Goal: Information Seeking & Learning: Learn about a topic

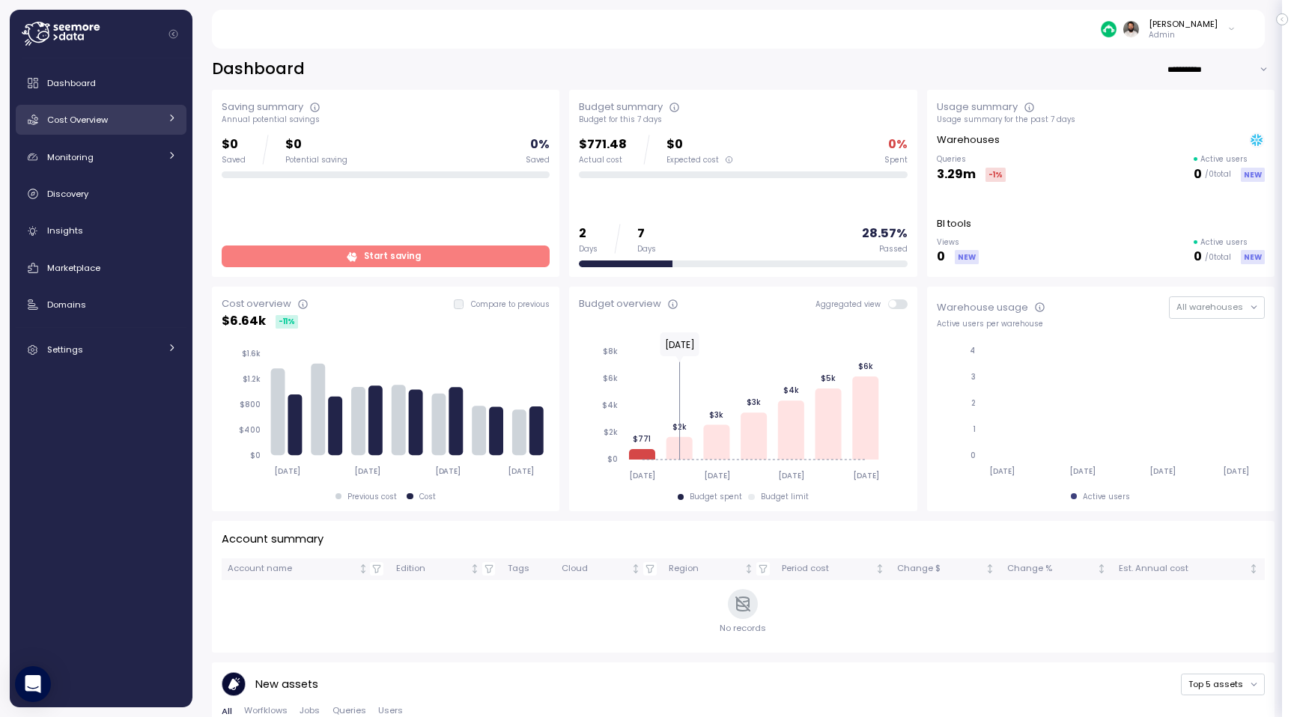
click at [108, 122] on span "Cost Overview" at bounding box center [77, 120] width 61 height 12
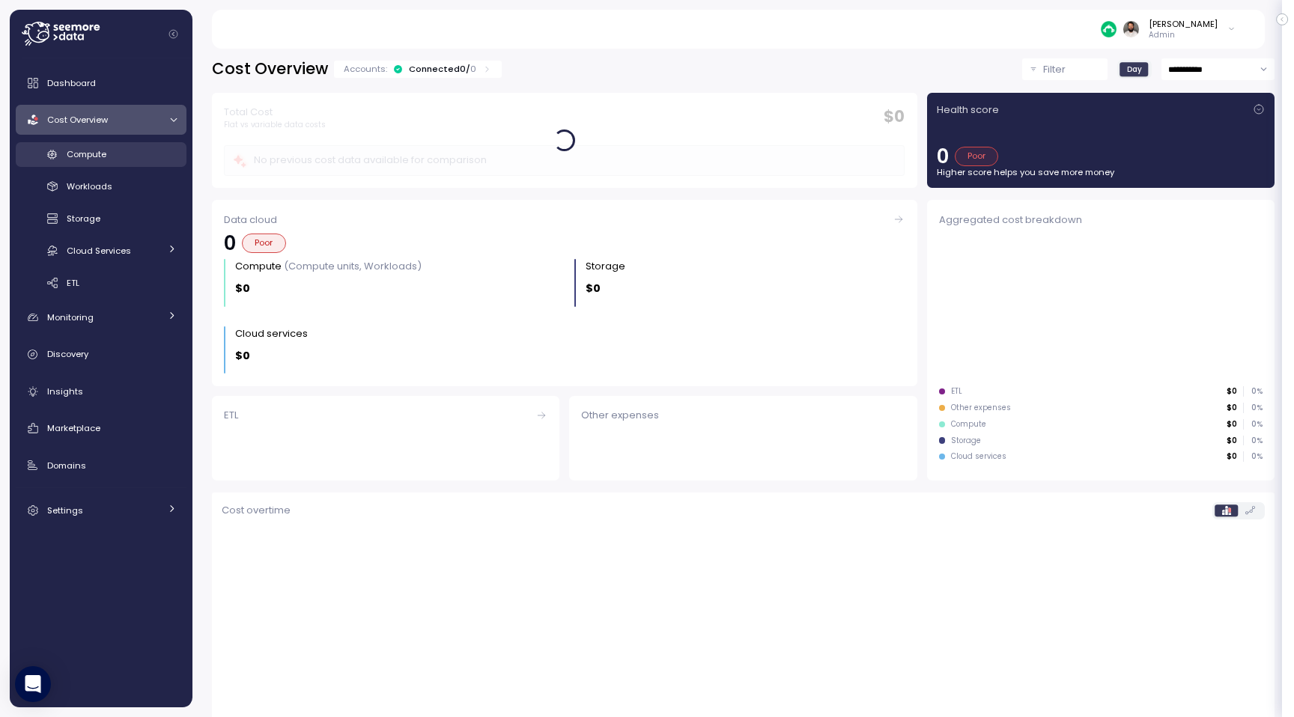
click at [108, 159] on div "Compute" at bounding box center [122, 154] width 110 height 15
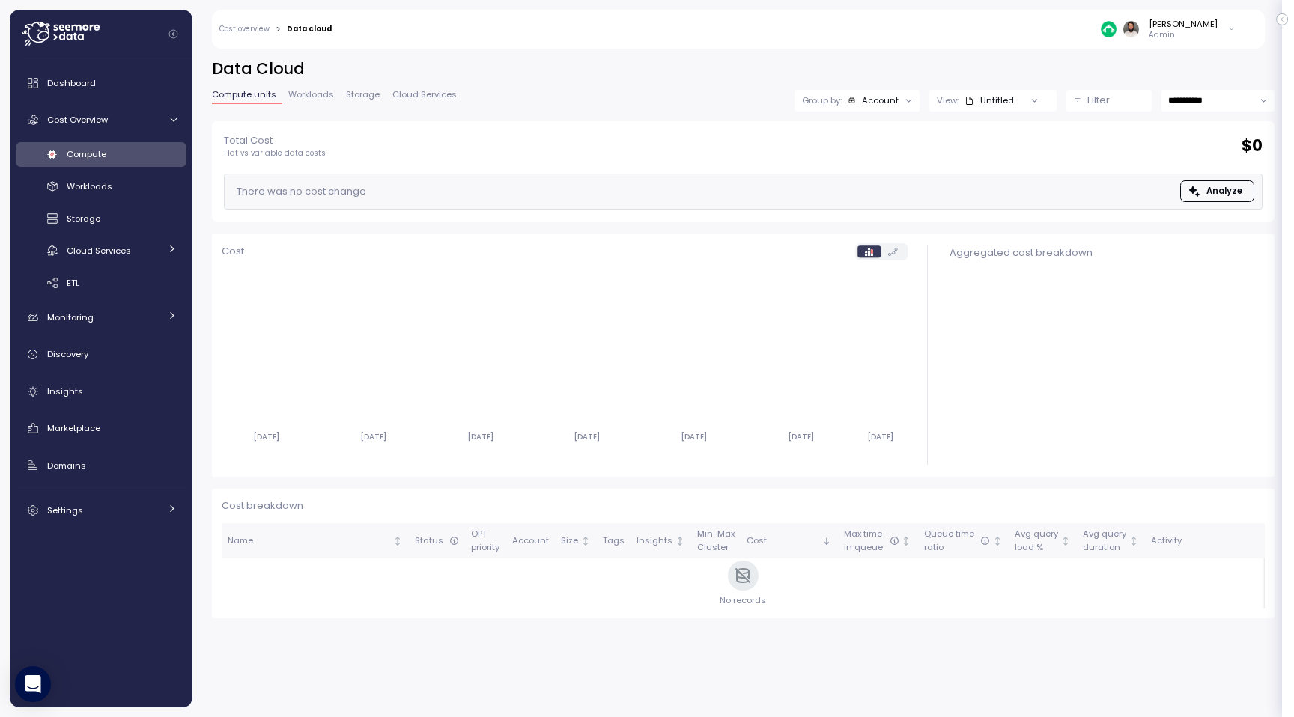
click at [1216, 28] on div "[PERSON_NAME]" at bounding box center [1183, 24] width 69 height 12
click at [1148, 210] on label "Disable API cache" at bounding box center [1161, 212] width 85 height 12
click at [146, 193] on div "Workloads" at bounding box center [122, 186] width 110 height 15
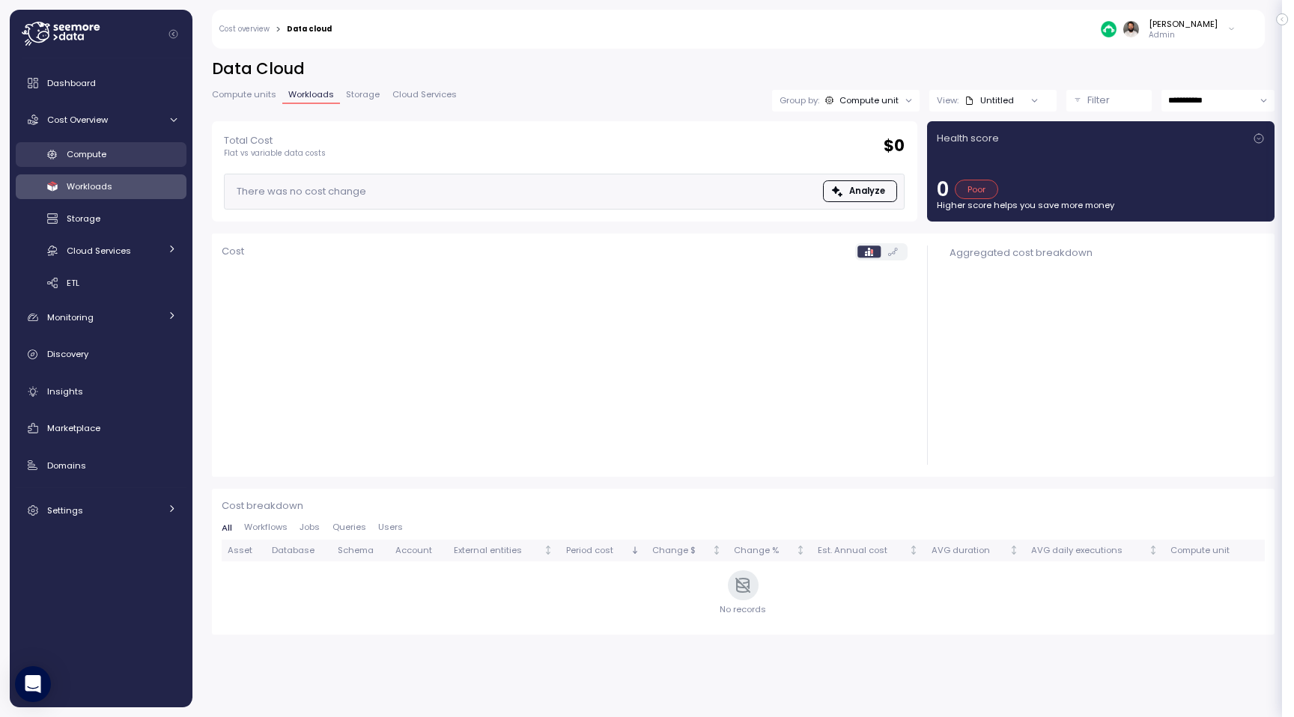
click at [141, 150] on div "Compute" at bounding box center [122, 154] width 110 height 15
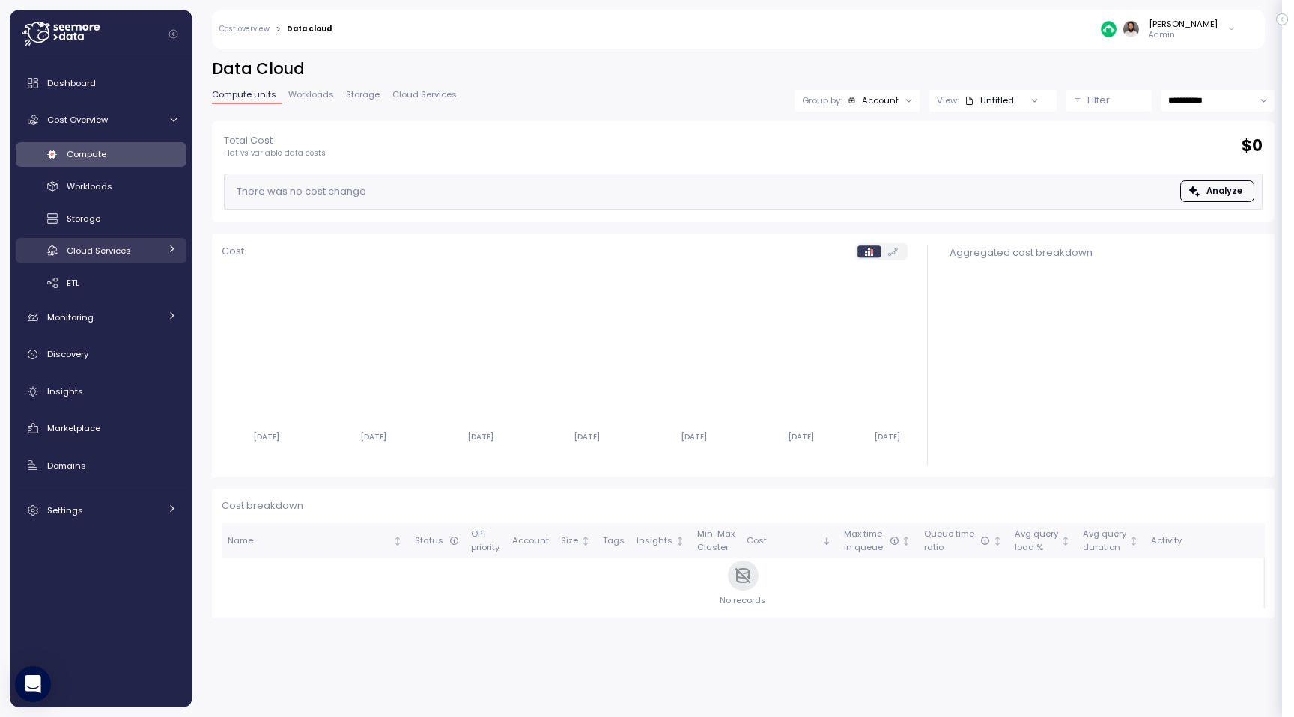
click at [131, 253] on div "Cloud Services" at bounding box center [113, 250] width 93 height 15
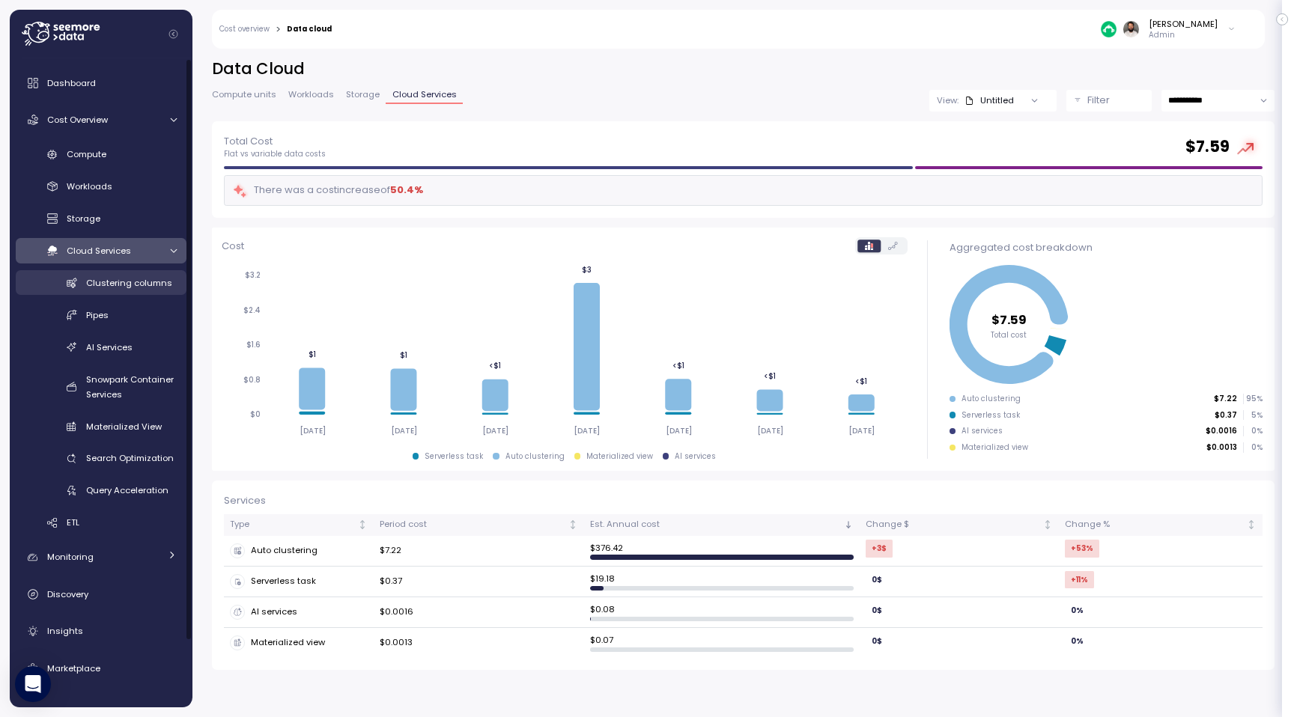
click at [130, 284] on span "Clustering columns" at bounding box center [129, 283] width 86 height 12
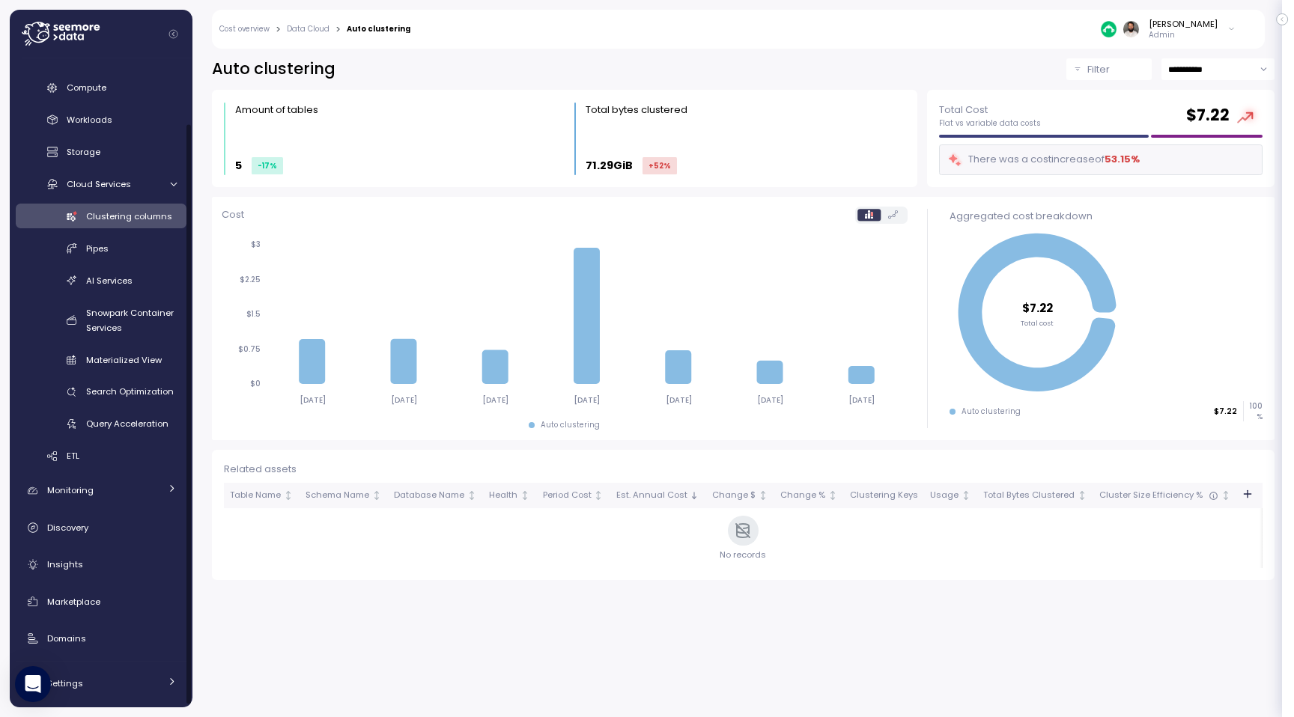
scroll to position [74, 0]
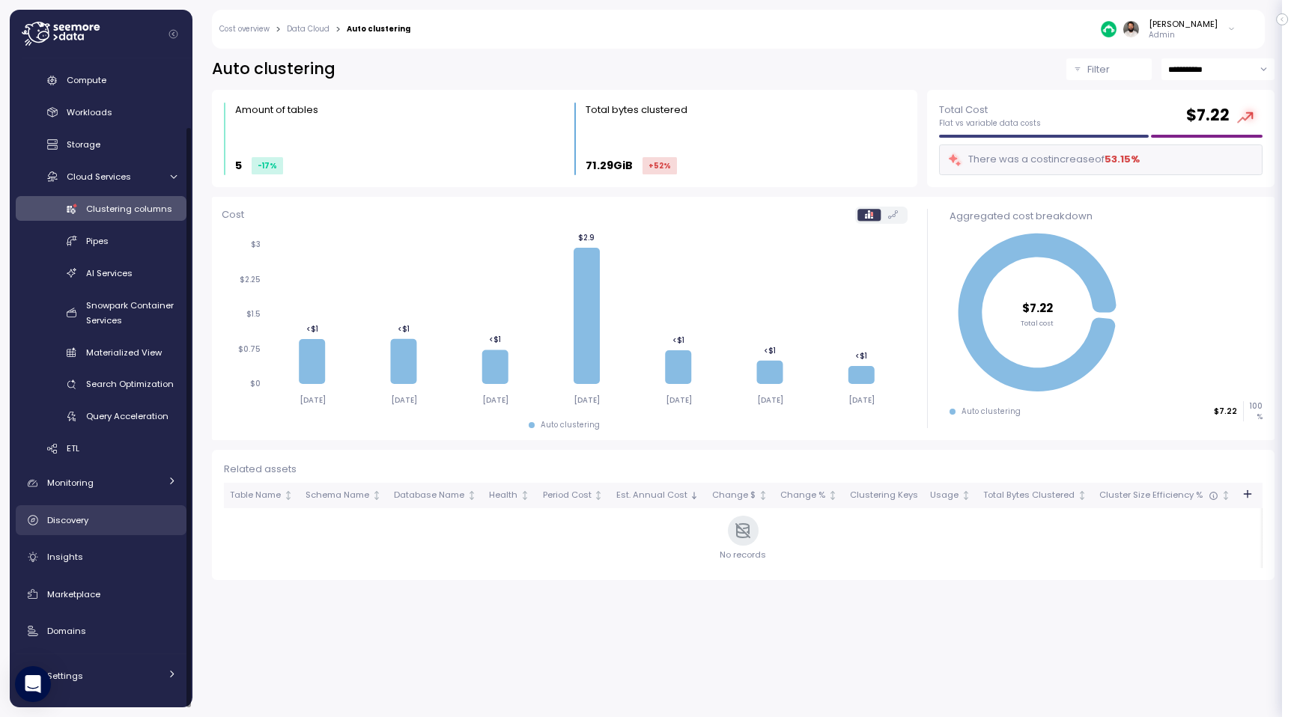
click at [120, 517] on div "Discovery" at bounding box center [112, 520] width 130 height 15
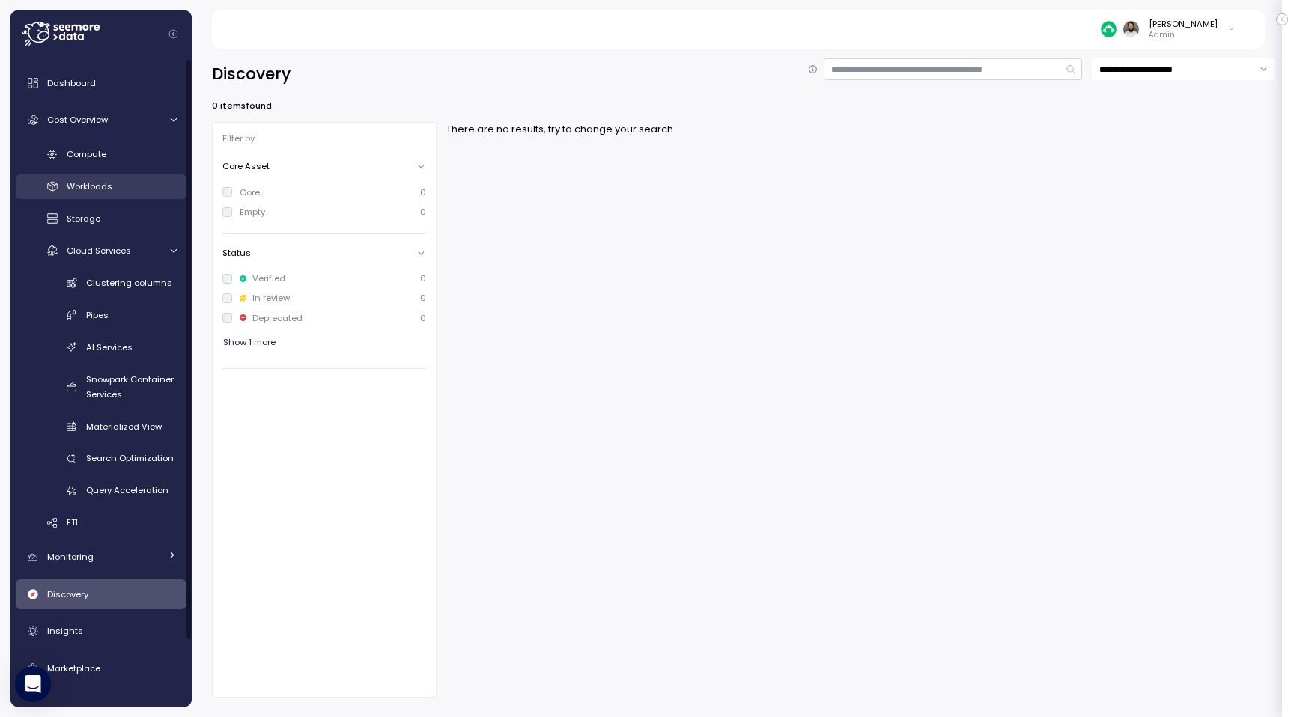
click at [109, 195] on link "Workloads" at bounding box center [101, 186] width 171 height 25
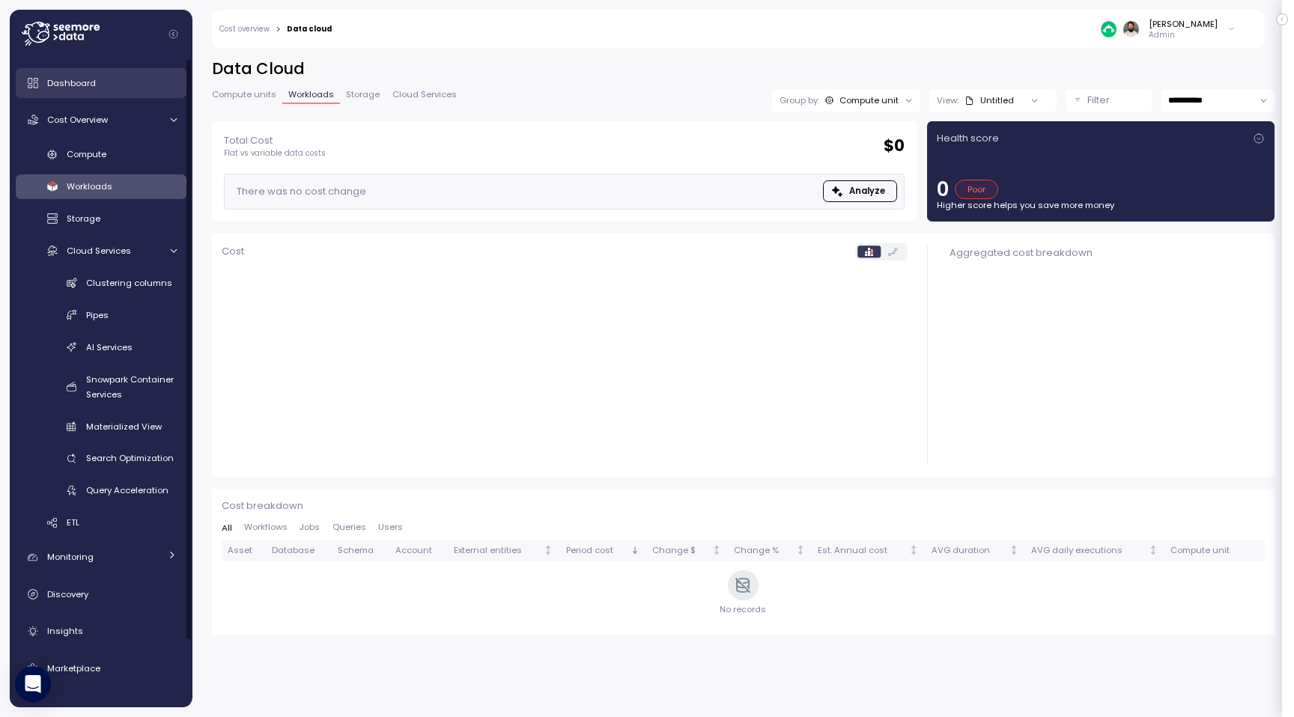
click at [90, 79] on span "Dashboard" at bounding box center [71, 83] width 49 height 12
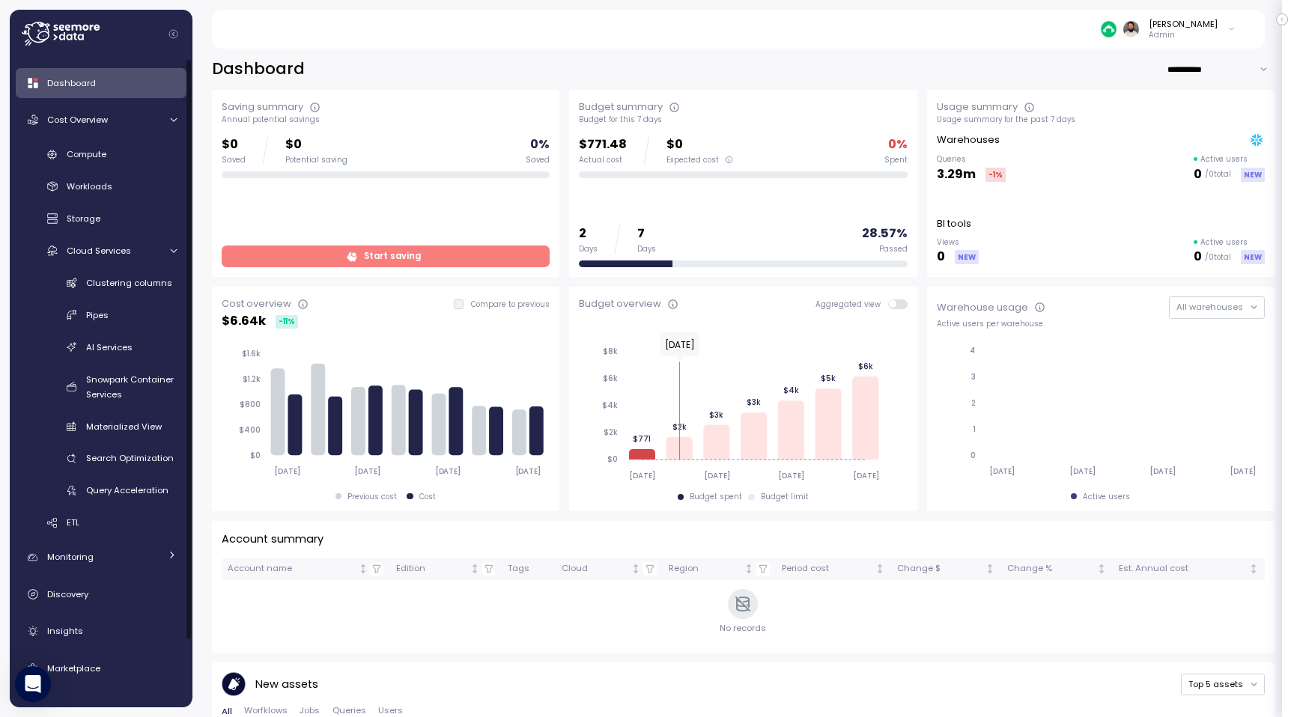
scroll to position [74, 0]
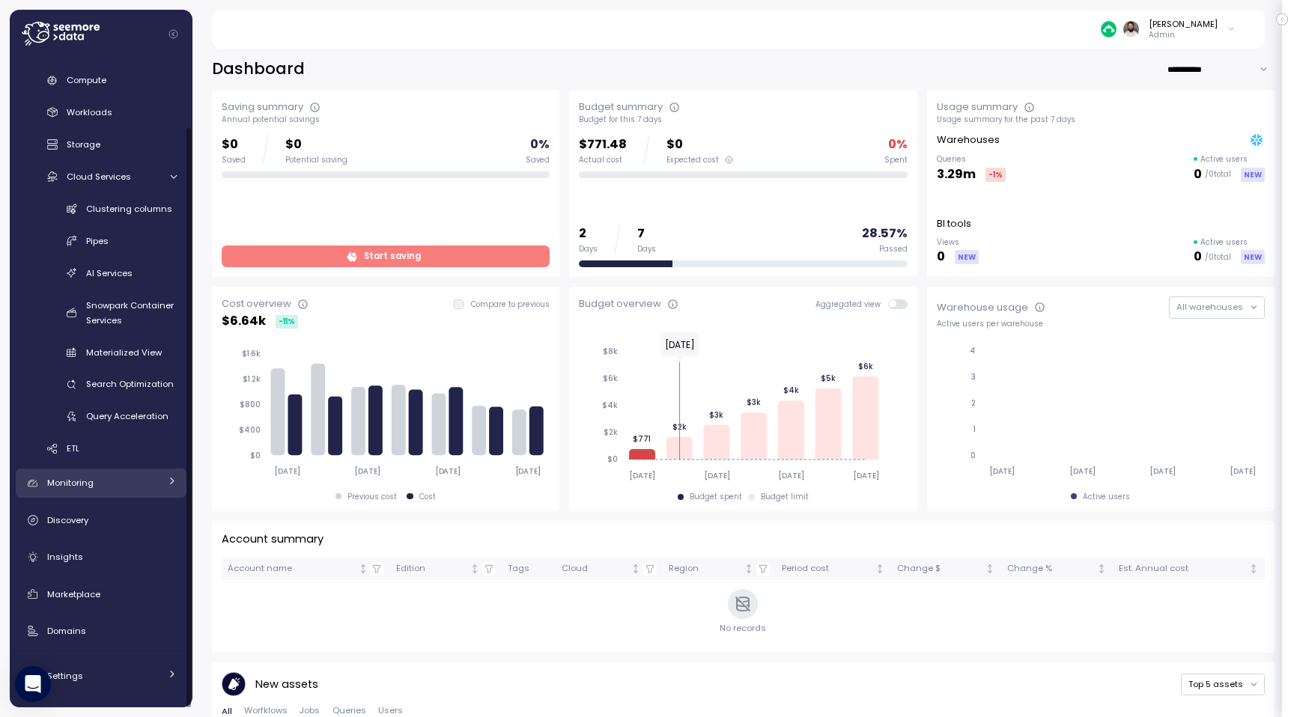
click at [113, 493] on link "Monitoring" at bounding box center [101, 484] width 171 height 30
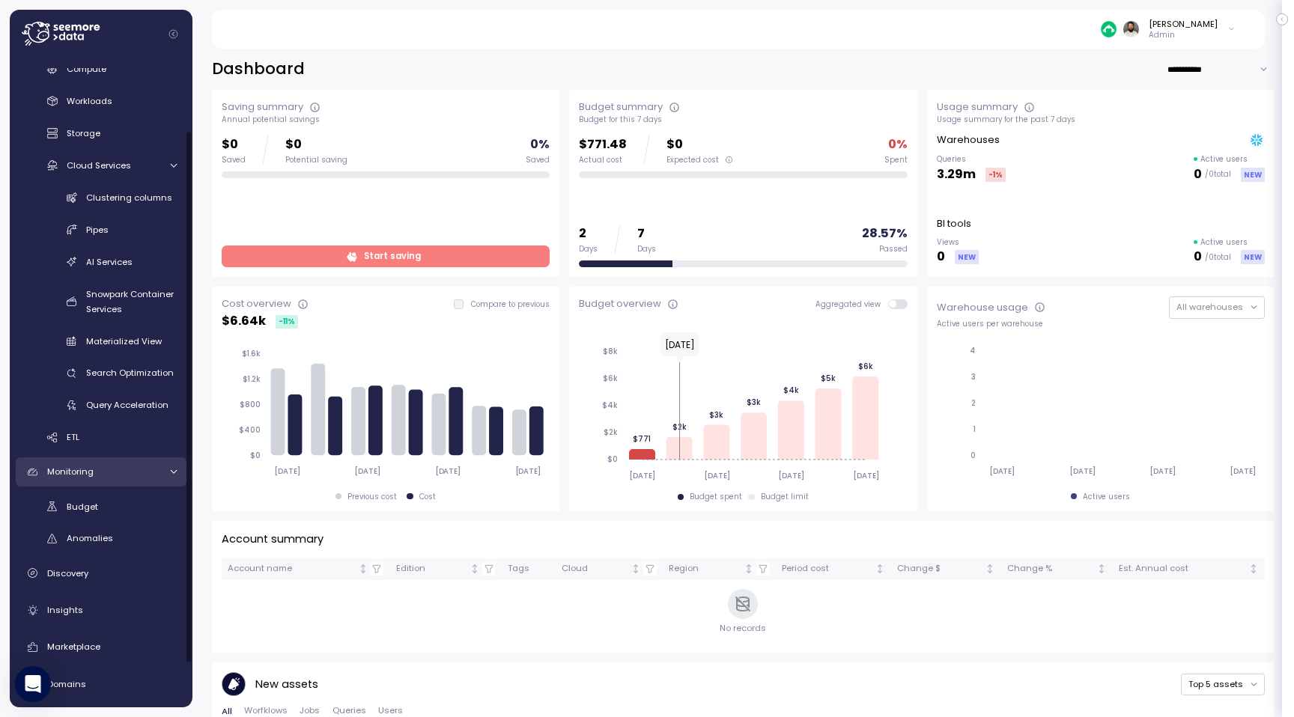
scroll to position [0, 0]
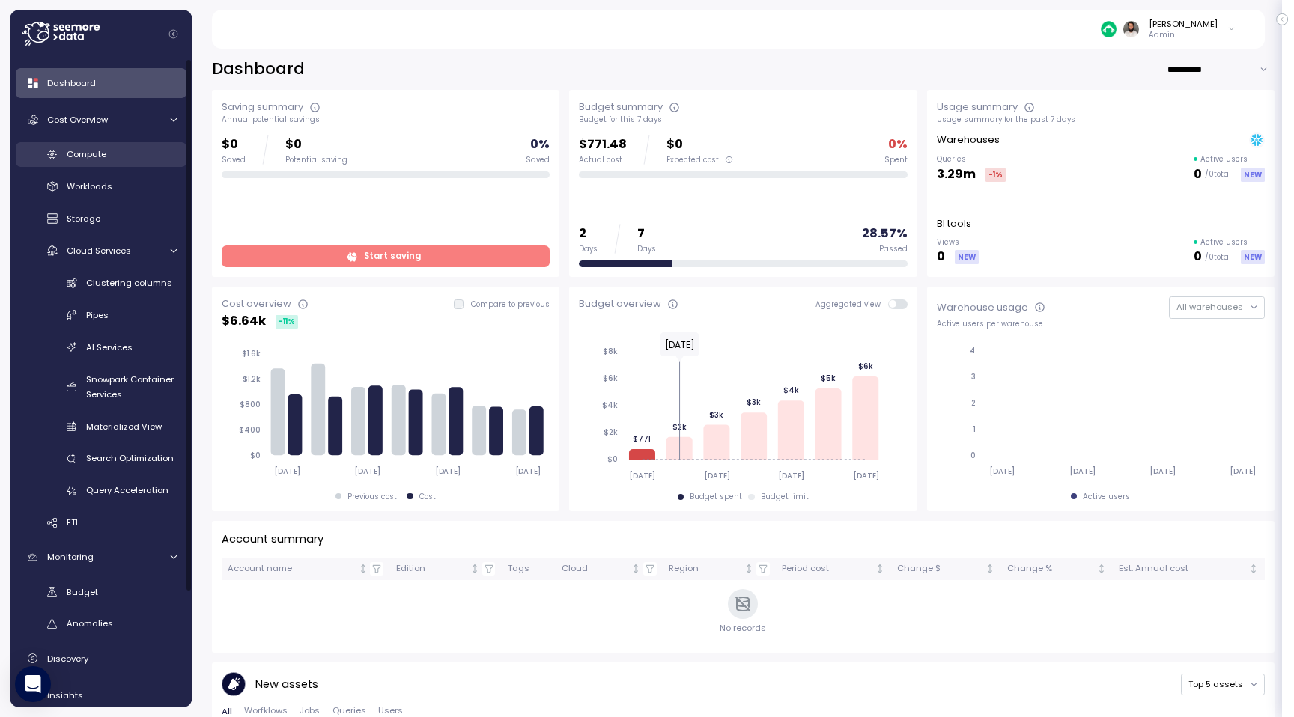
click at [90, 160] on span "Compute" at bounding box center [87, 154] width 40 height 12
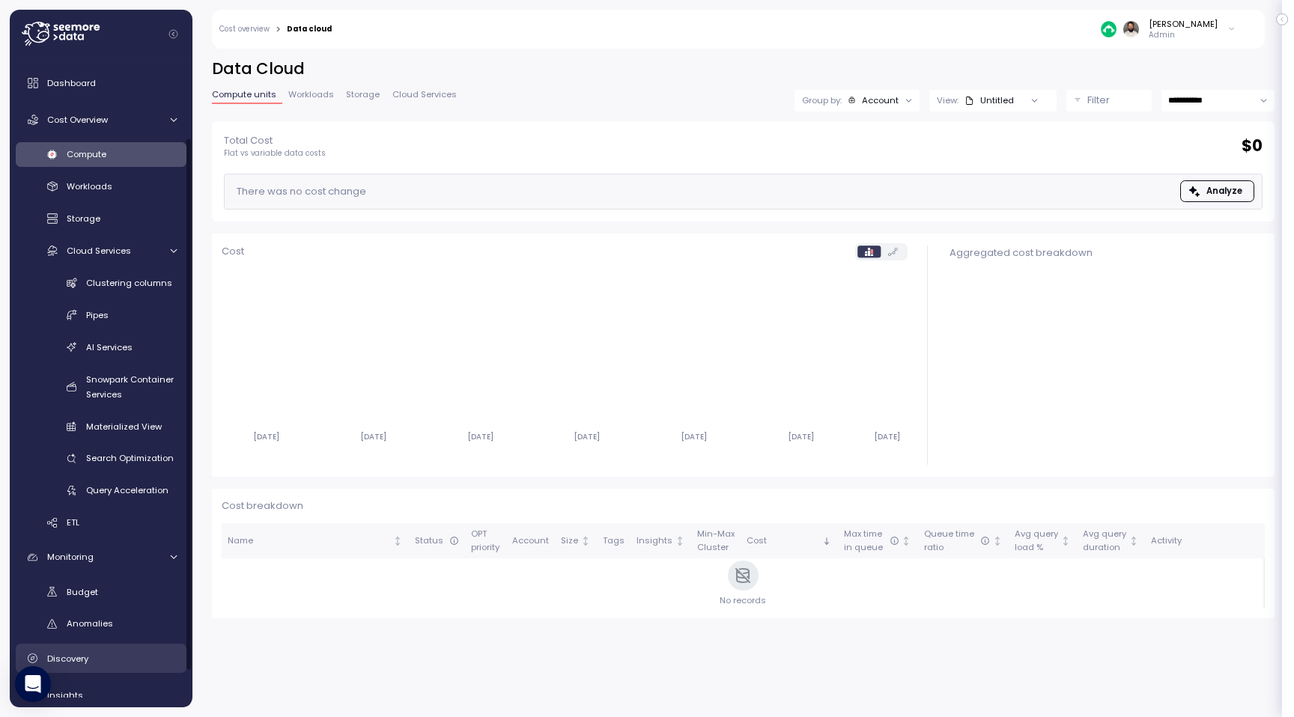
scroll to position [139, 0]
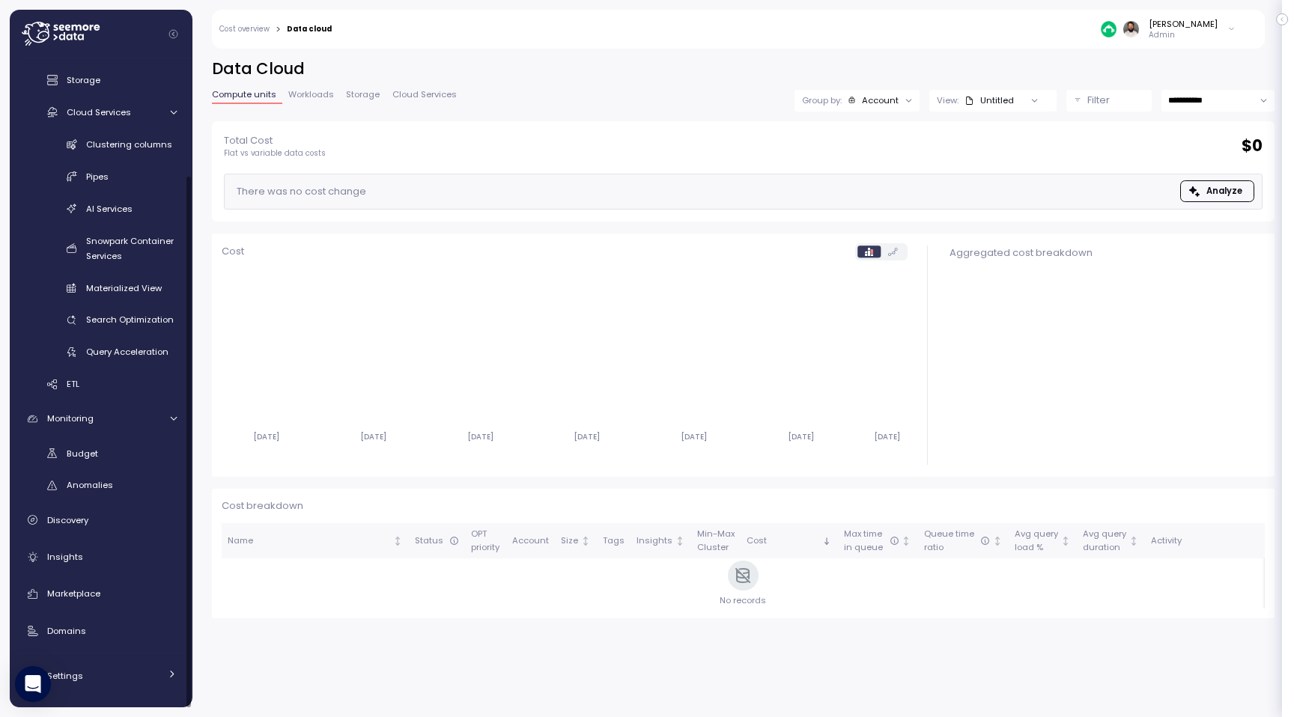
click at [135, 609] on div "Dashboard Cost Overview Compute Workloads Storage Cloud Services Clustering col…" at bounding box center [101, 311] width 171 height 762
click at [134, 599] on div "Marketplace" at bounding box center [112, 593] width 130 height 15
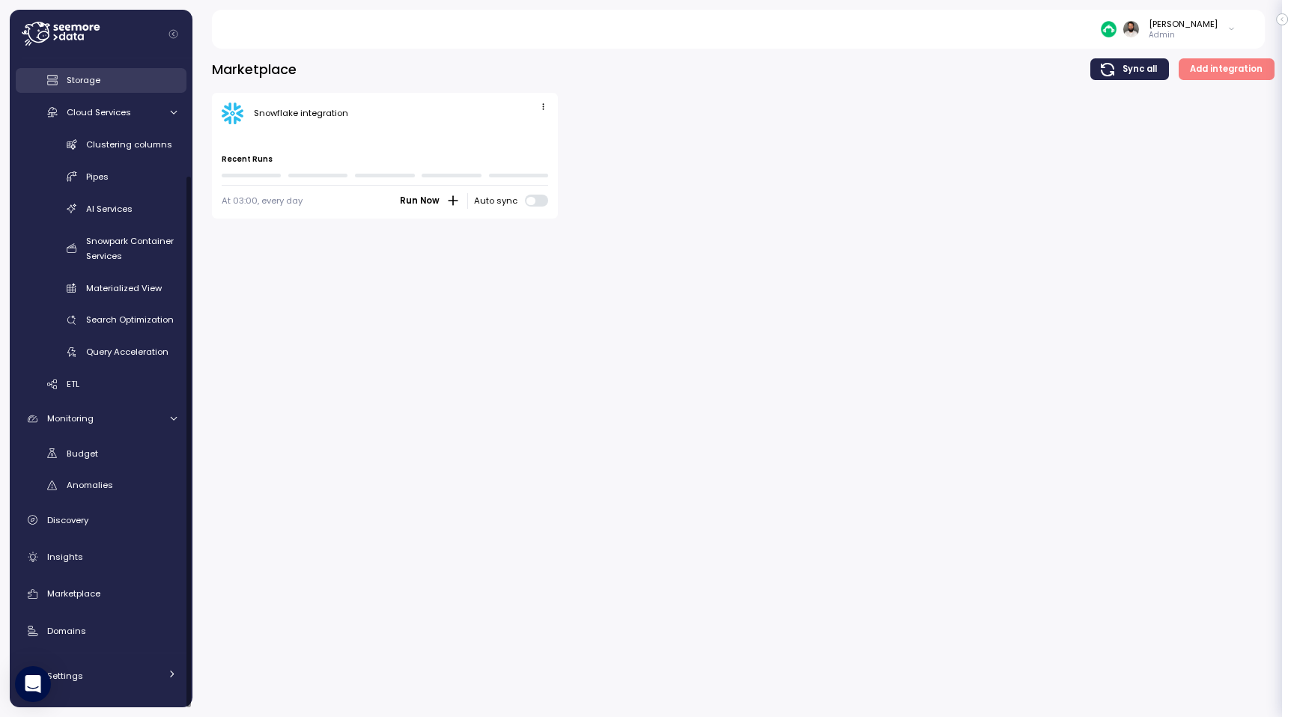
click at [124, 89] on link "Storage" at bounding box center [101, 80] width 171 height 25
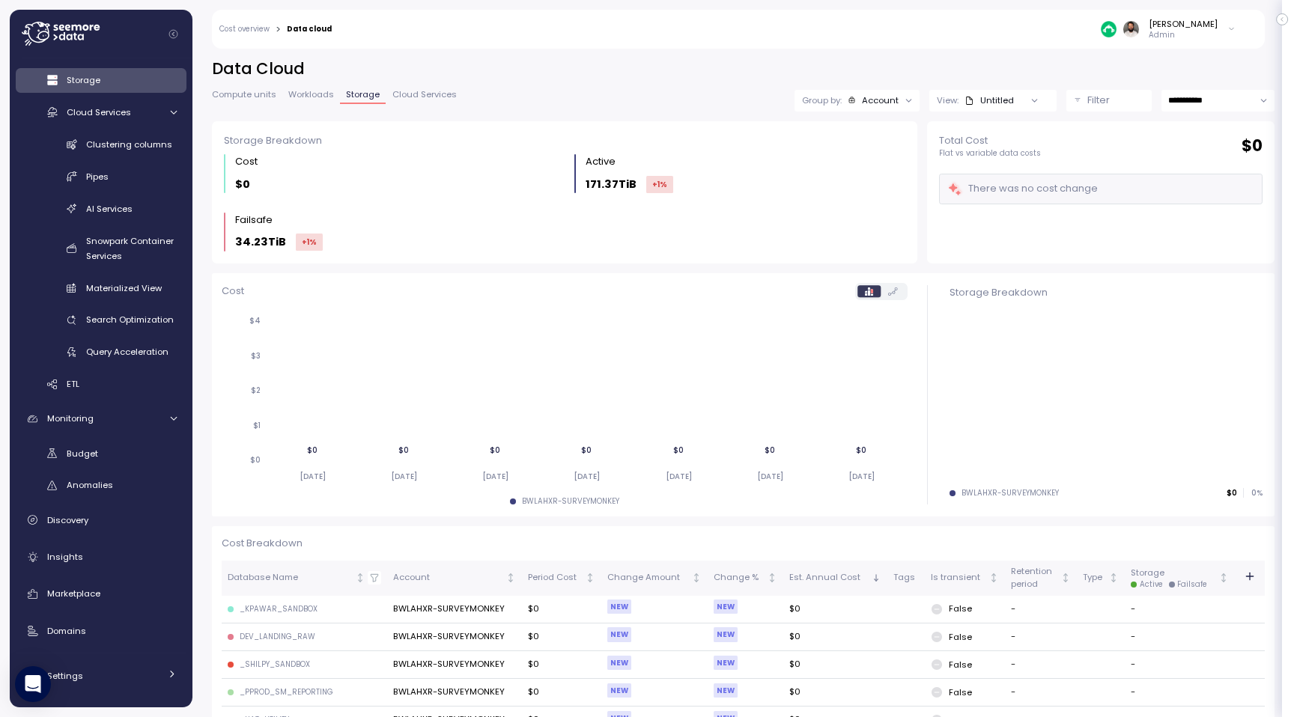
click at [1206, 25] on div "[PERSON_NAME]" at bounding box center [1183, 24] width 69 height 12
click at [162, 158] on div "Clustering columns Pipes AI Services Snowpark Container Services Materialized V…" at bounding box center [101, 248] width 171 height 233
click at [145, 115] on div "Cloud Services" at bounding box center [113, 112] width 93 height 15
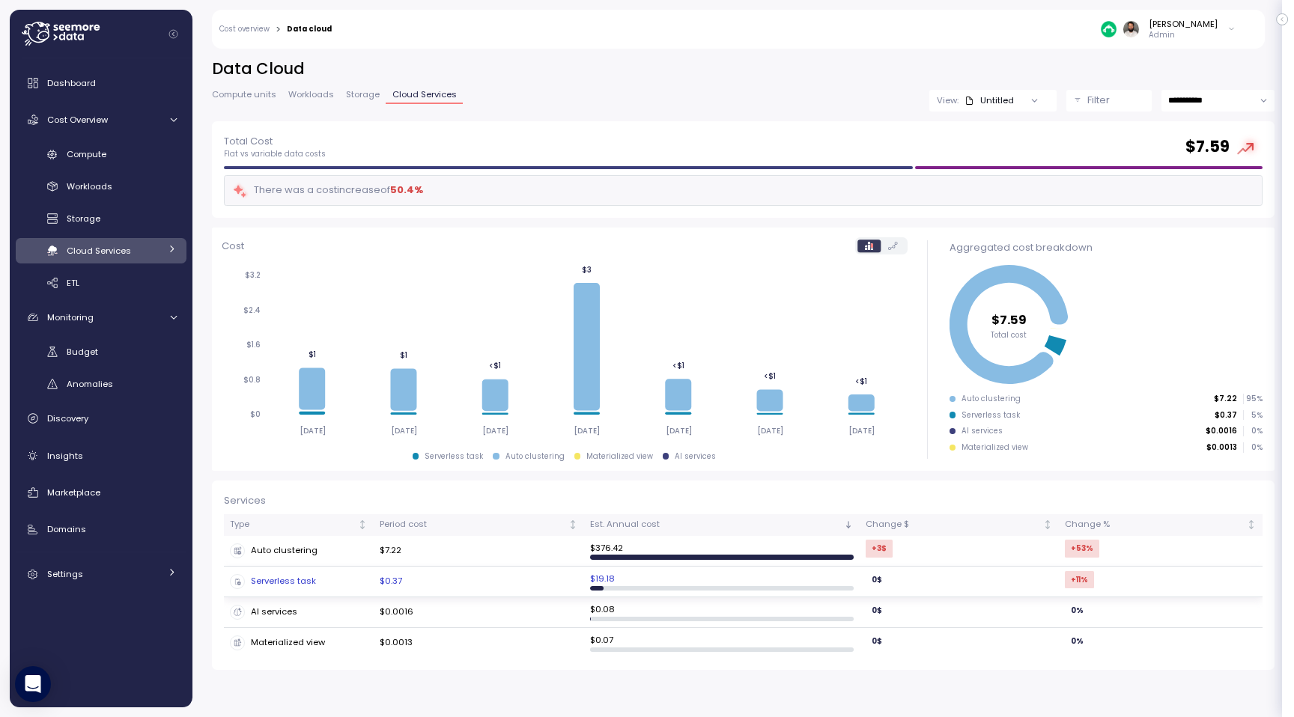
click at [338, 580] on div "Serverless task" at bounding box center [299, 581] width 138 height 15
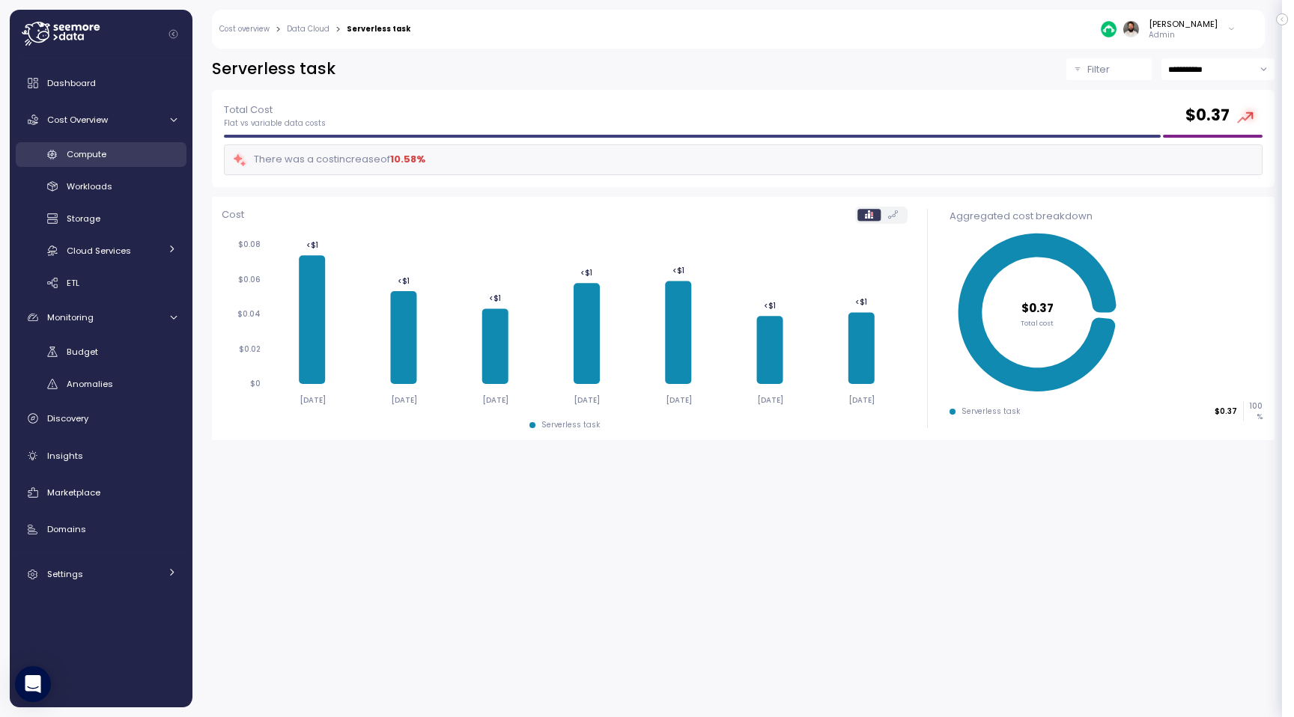
click at [97, 150] on span "Compute" at bounding box center [87, 154] width 40 height 12
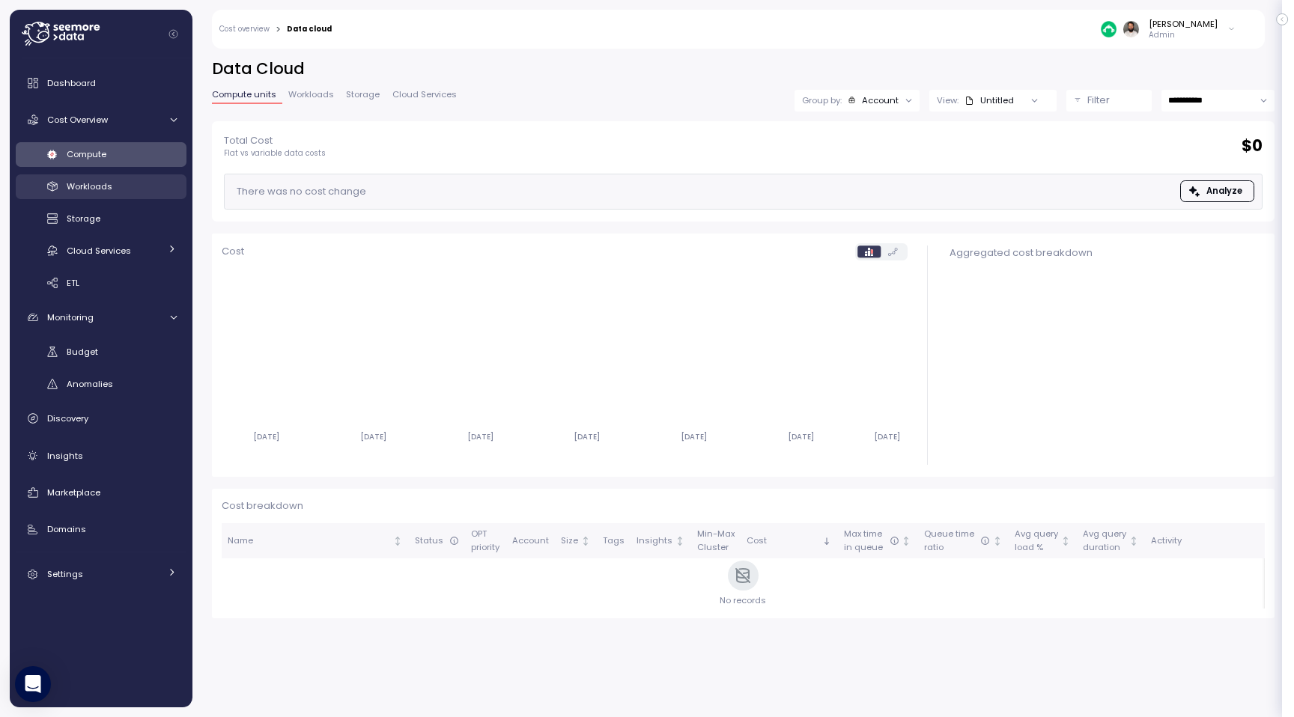
click at [120, 186] on div "Workloads" at bounding box center [122, 186] width 110 height 15
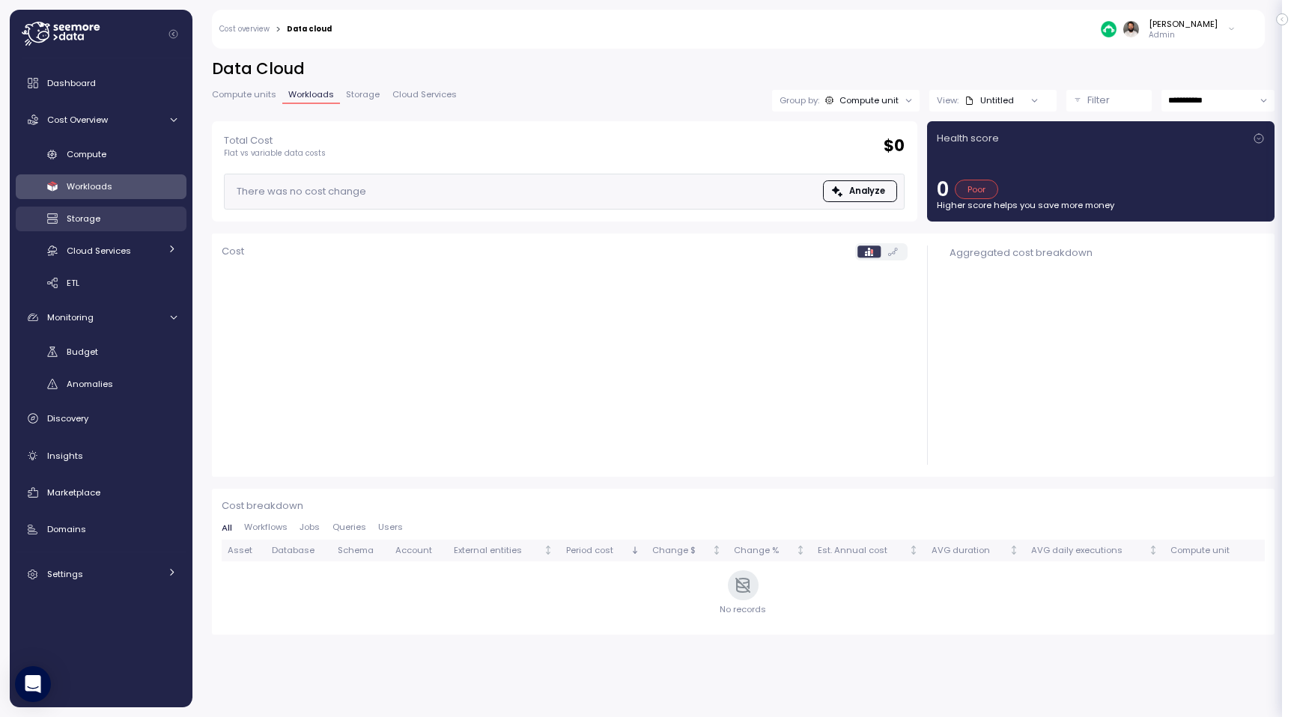
click at [130, 226] on div "Storage" at bounding box center [122, 218] width 110 height 15
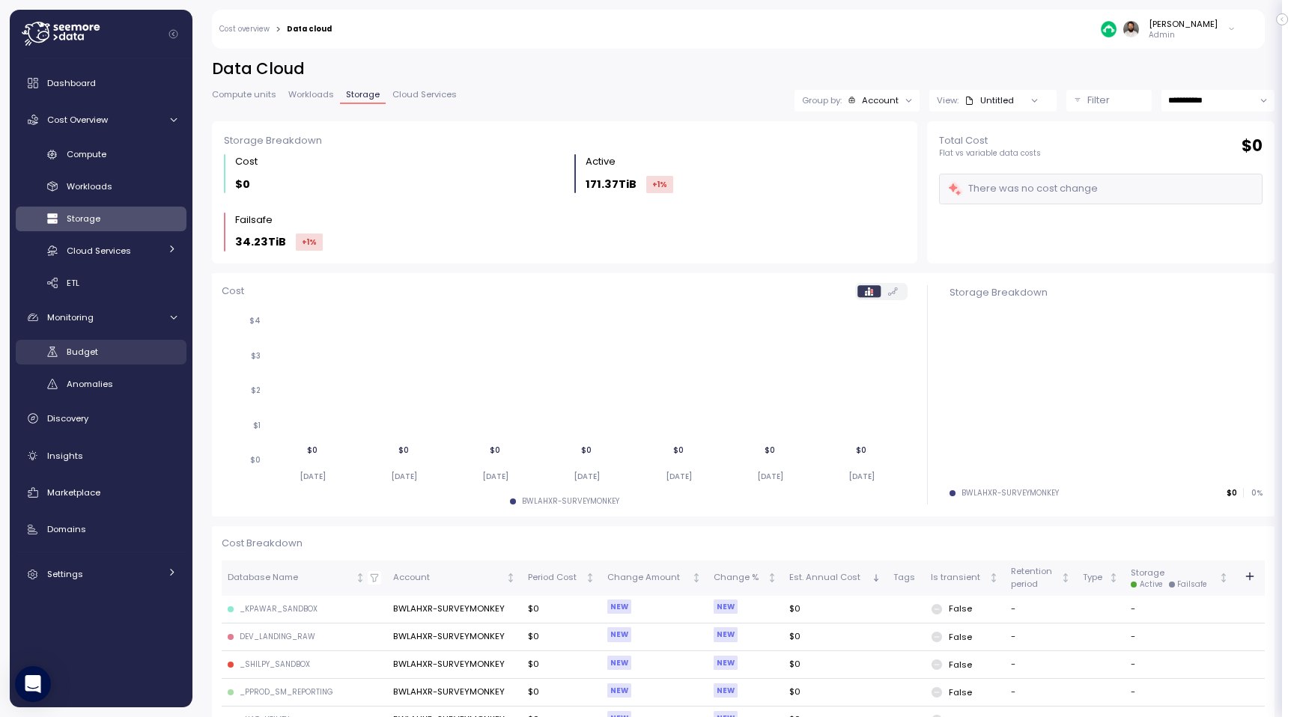
click at [127, 364] on link "Budget" at bounding box center [101, 352] width 171 height 25
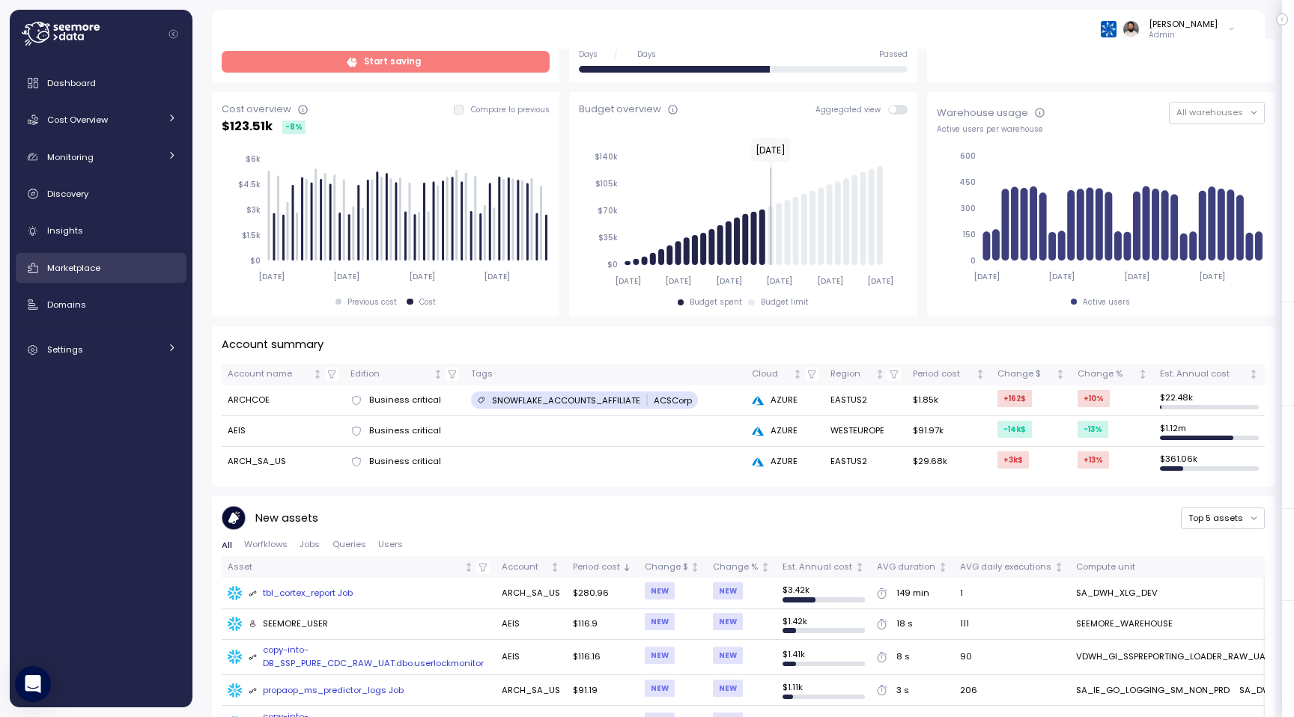
scroll to position [49, 0]
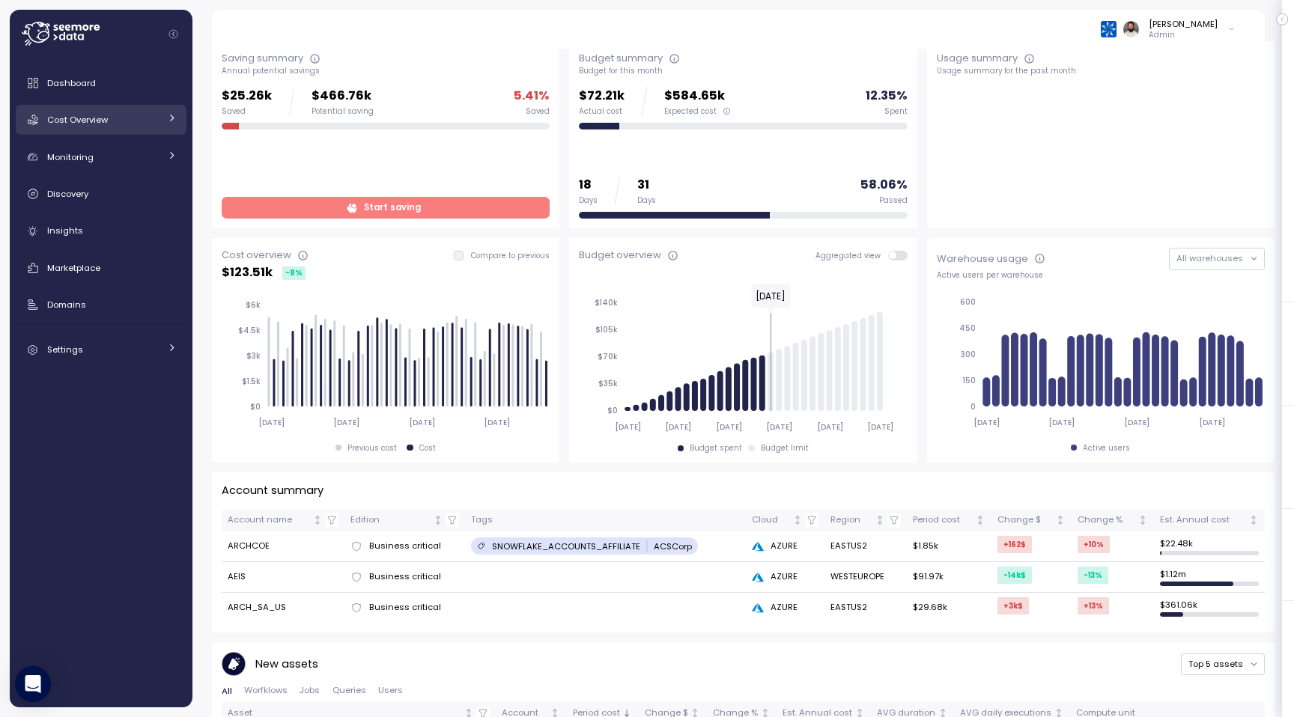
click at [73, 125] on span "Cost Overview" at bounding box center [77, 120] width 61 height 12
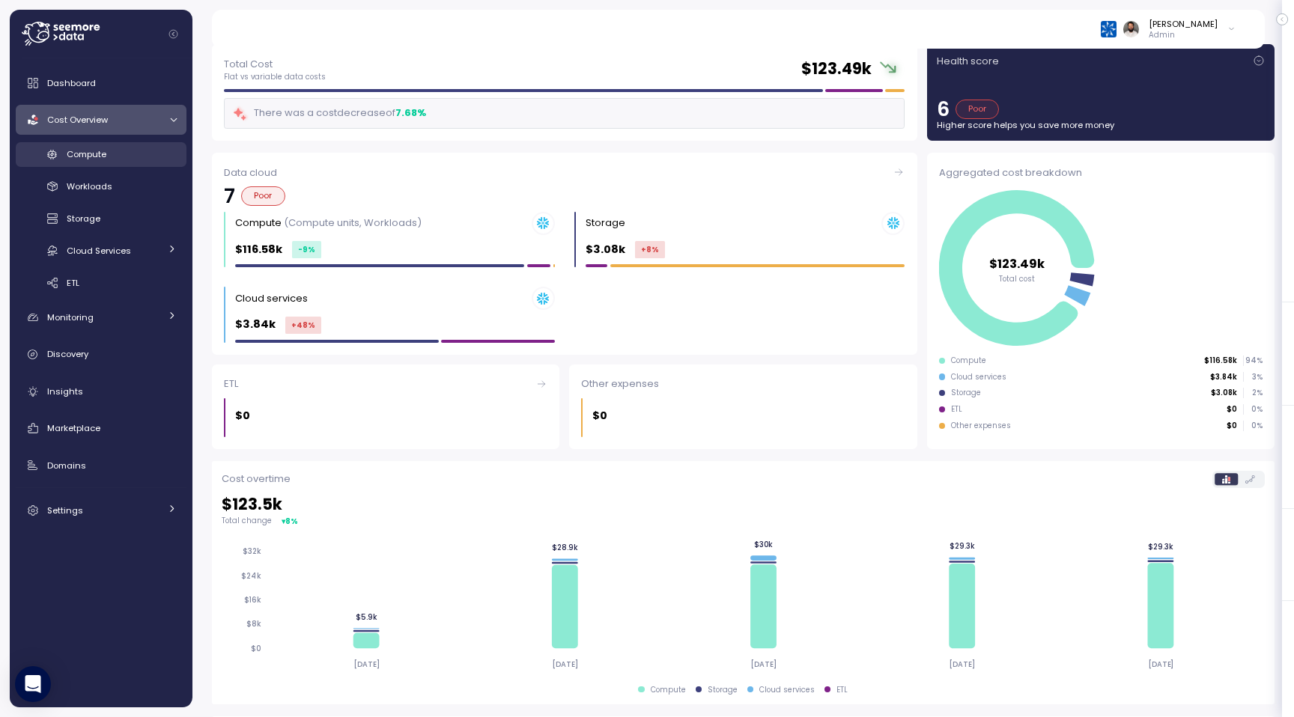
click at [107, 155] on div "Compute" at bounding box center [122, 154] width 110 height 15
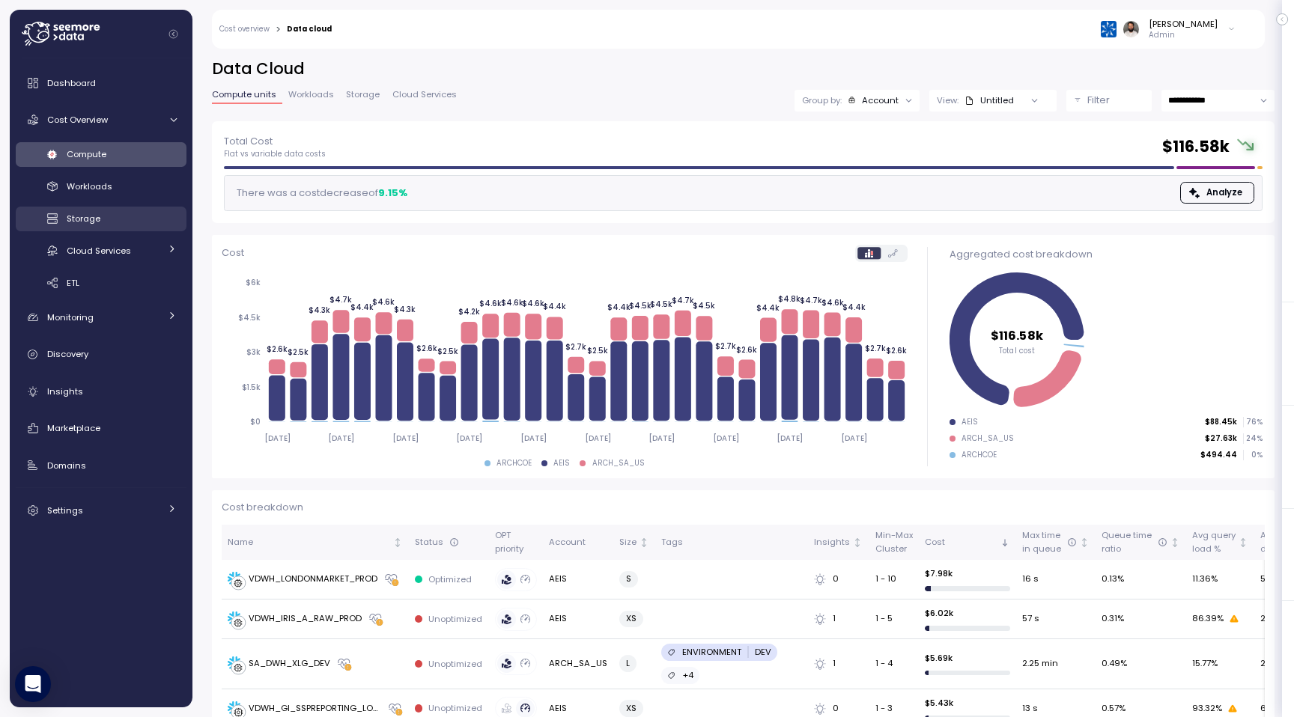
click at [129, 215] on div "Storage" at bounding box center [122, 218] width 110 height 15
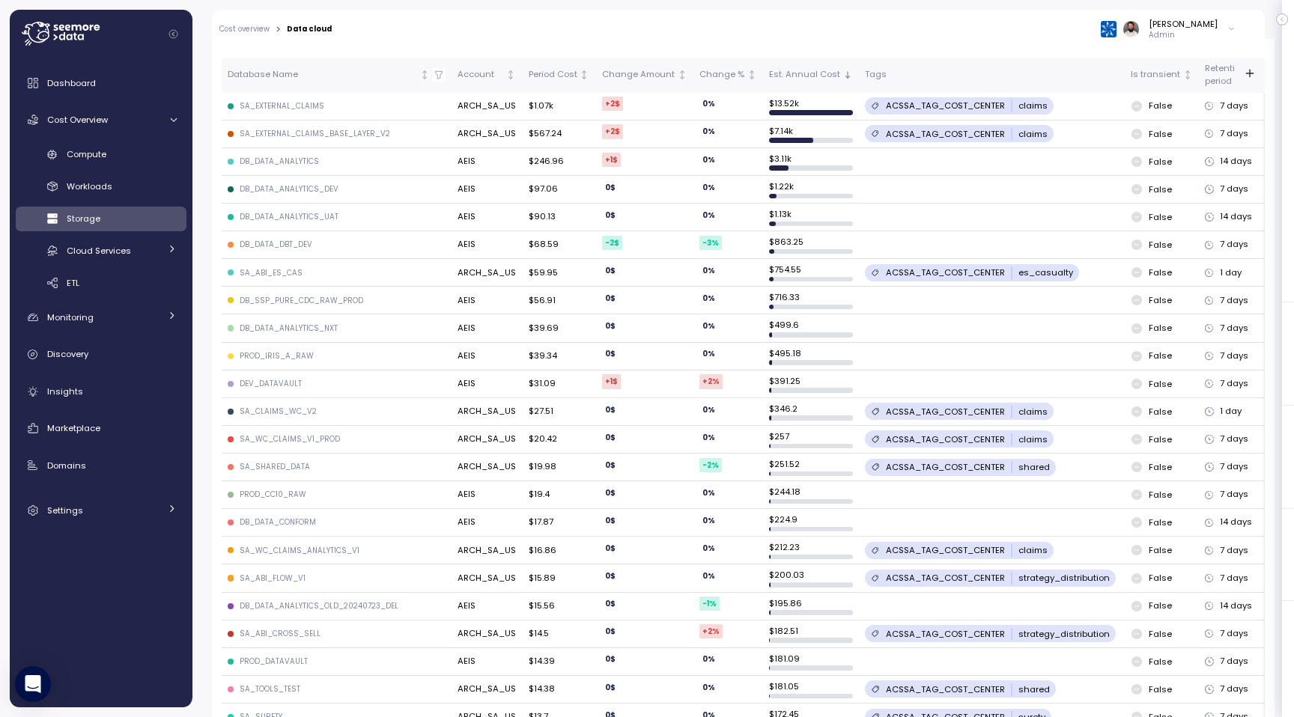
click at [303, 212] on div "DB_DATA_ANALYTICS_UAT" at bounding box center [289, 217] width 99 height 10
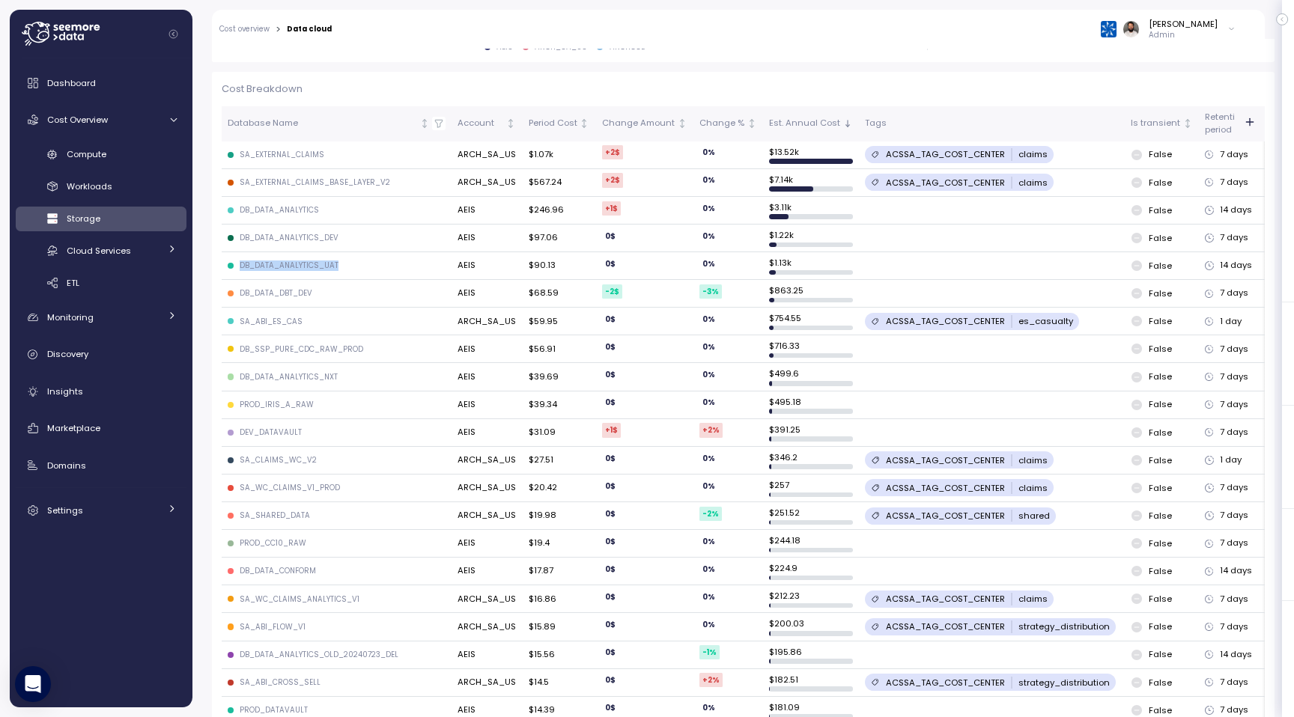
scroll to position [454, 0]
click at [125, 399] on link "Insights" at bounding box center [101, 392] width 171 height 30
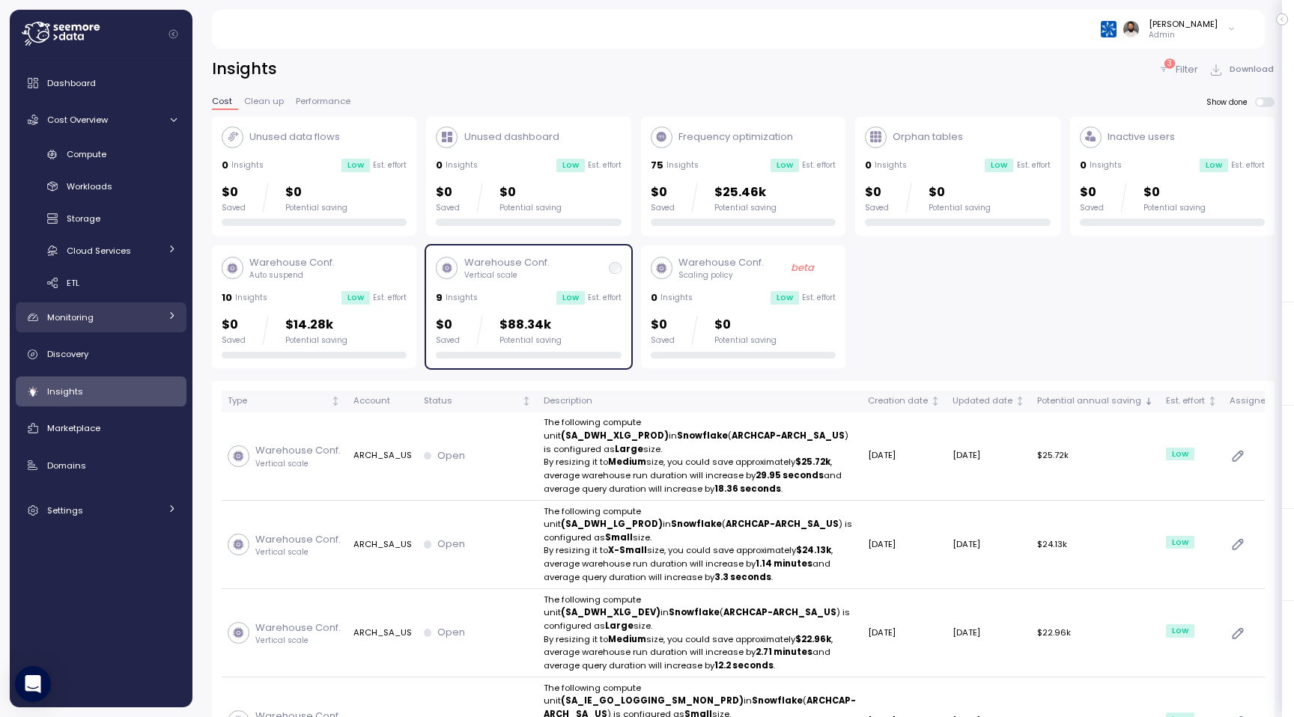
click at [122, 331] on link "Monitoring" at bounding box center [101, 318] width 171 height 30
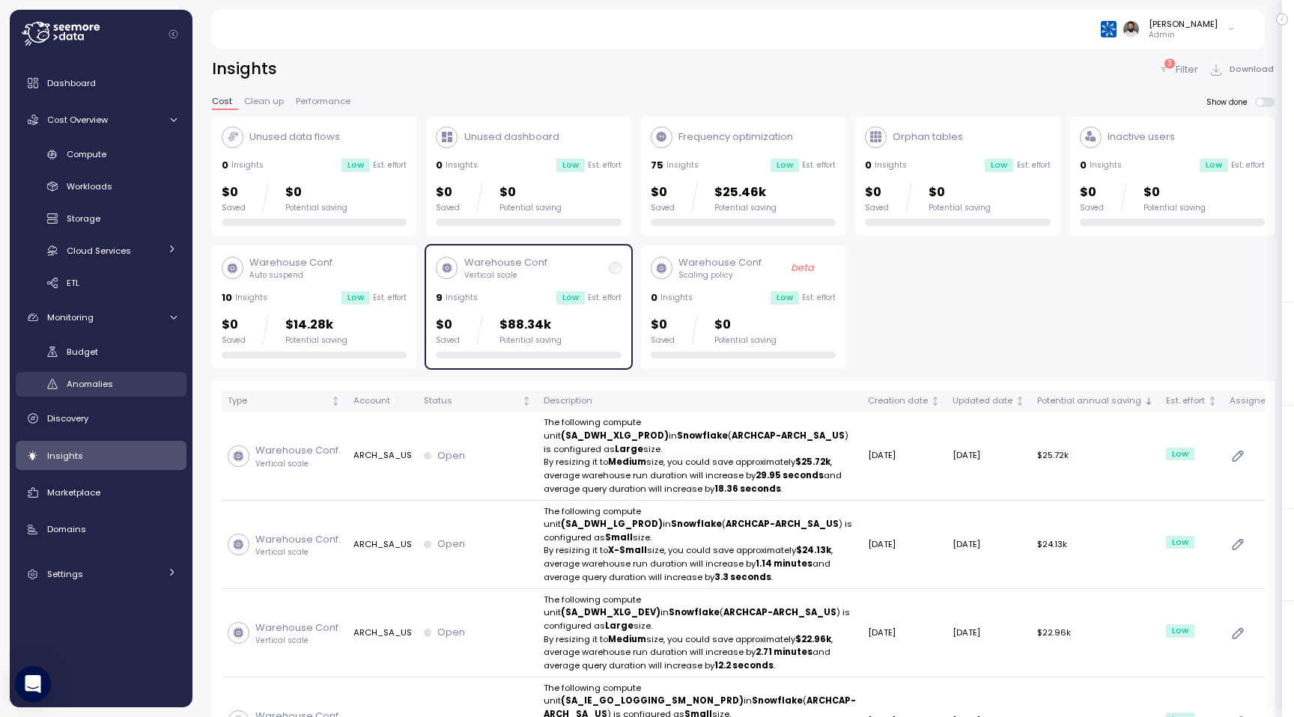
click at [115, 374] on link "Anomalies" at bounding box center [101, 384] width 171 height 25
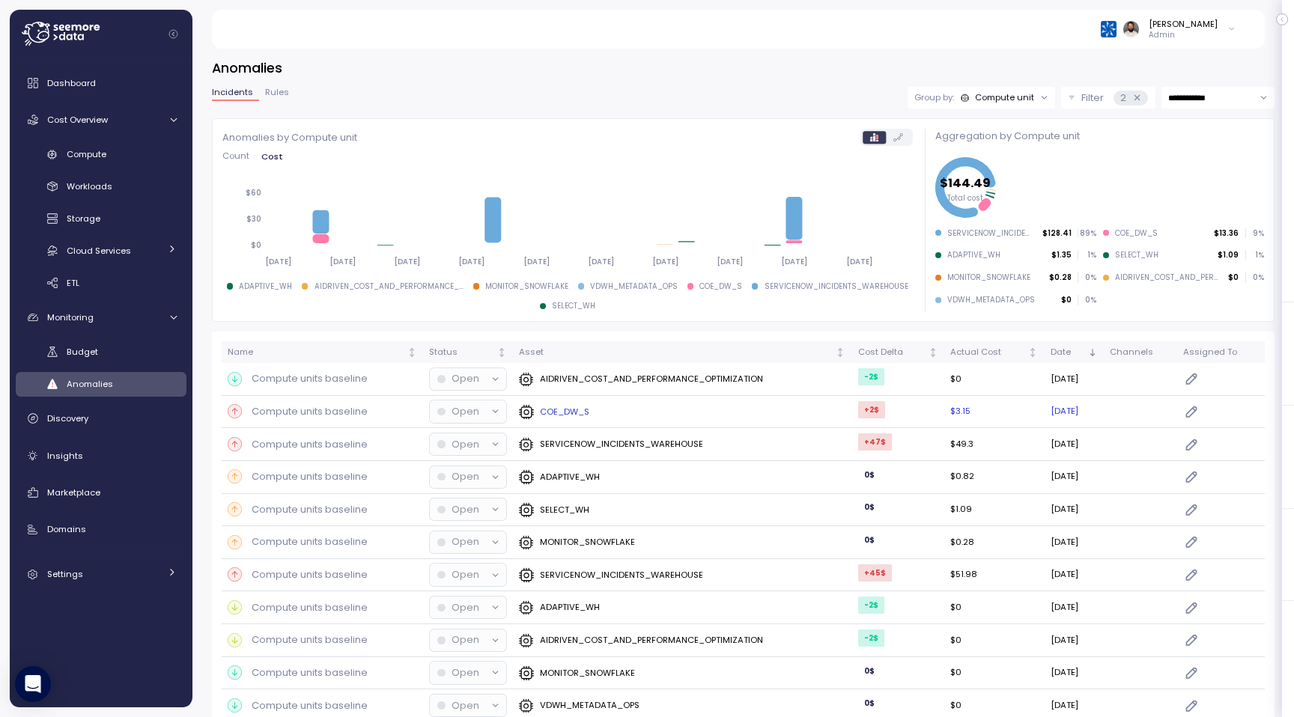
scroll to position [117, 0]
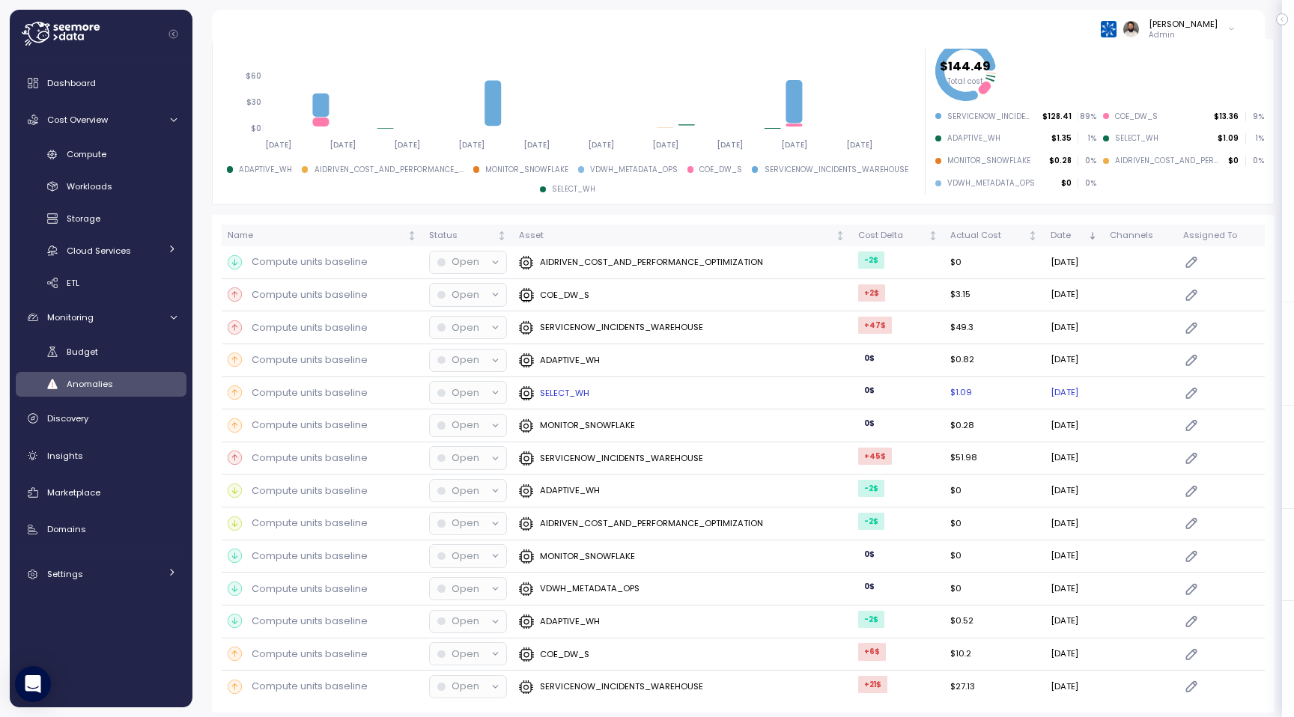
click at [576, 389] on p "SELECT_WH" at bounding box center [564, 393] width 49 height 12
click at [112, 427] on link "Discovery" at bounding box center [101, 419] width 171 height 30
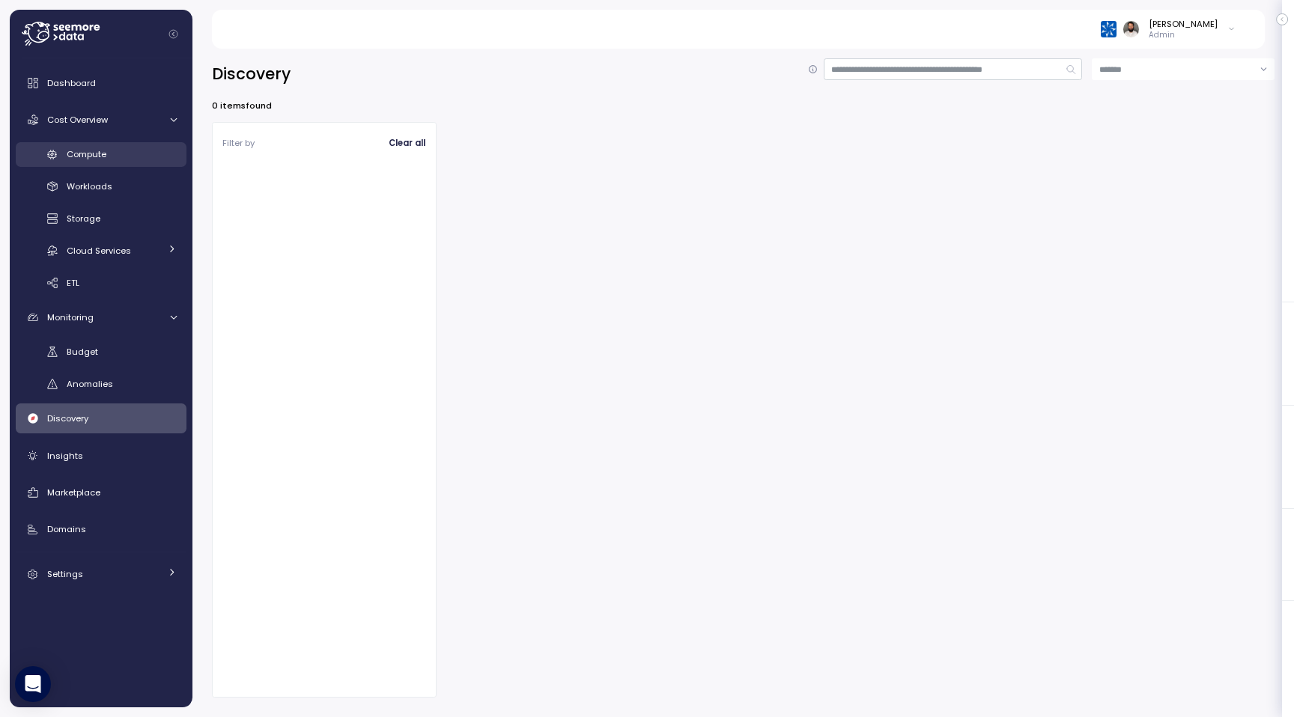
click at [136, 165] on link "Compute" at bounding box center [101, 154] width 171 height 25
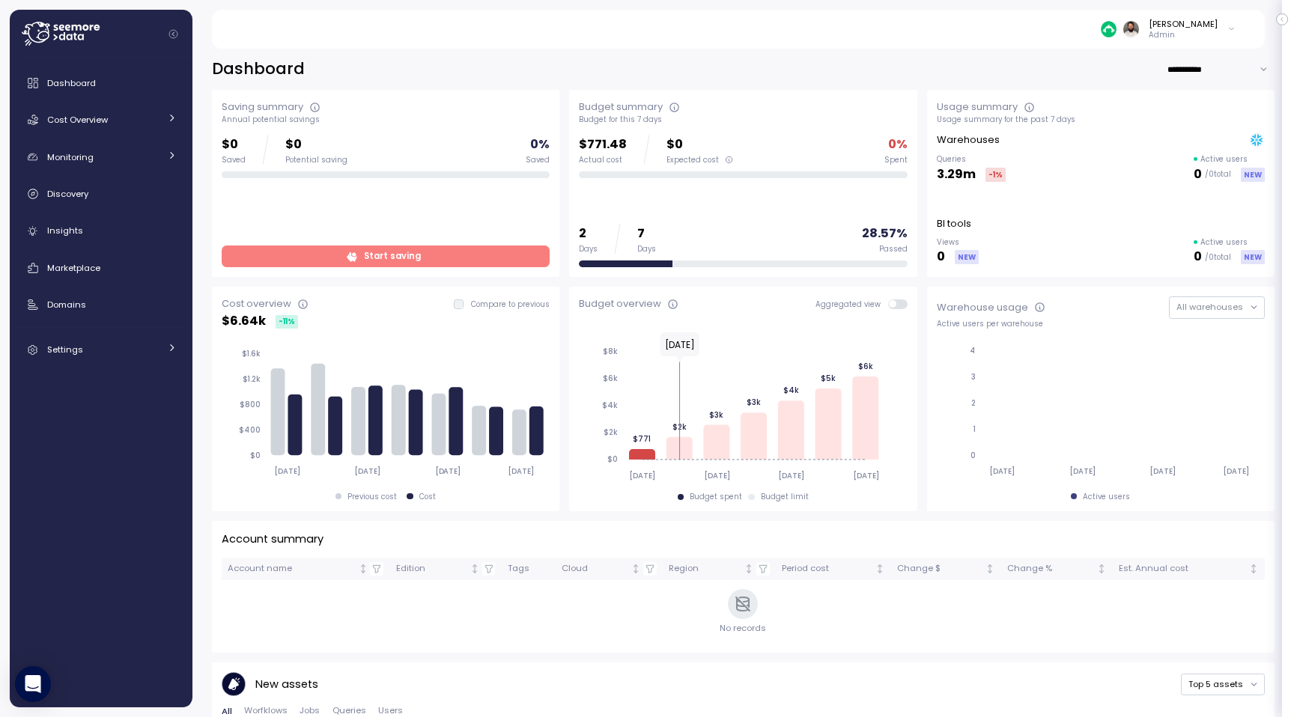
click at [1221, 52] on div "**********" at bounding box center [743, 378] width 1102 height 678
click at [1220, 68] on input "**********" at bounding box center [1221, 69] width 108 height 22
click at [1224, 124] on span "Last 30 days" at bounding box center [1202, 120] width 55 height 13
type input "**********"
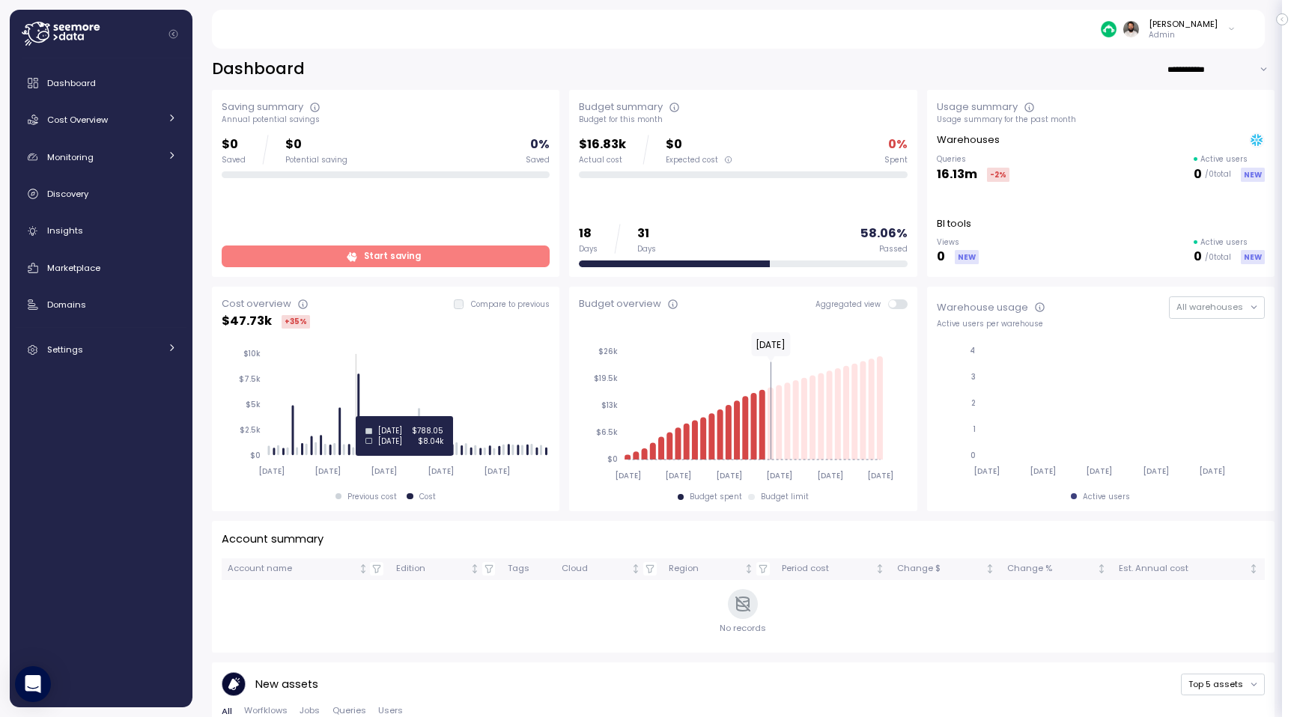
click at [358, 416] on icon at bounding box center [358, 415] width 2 height 82
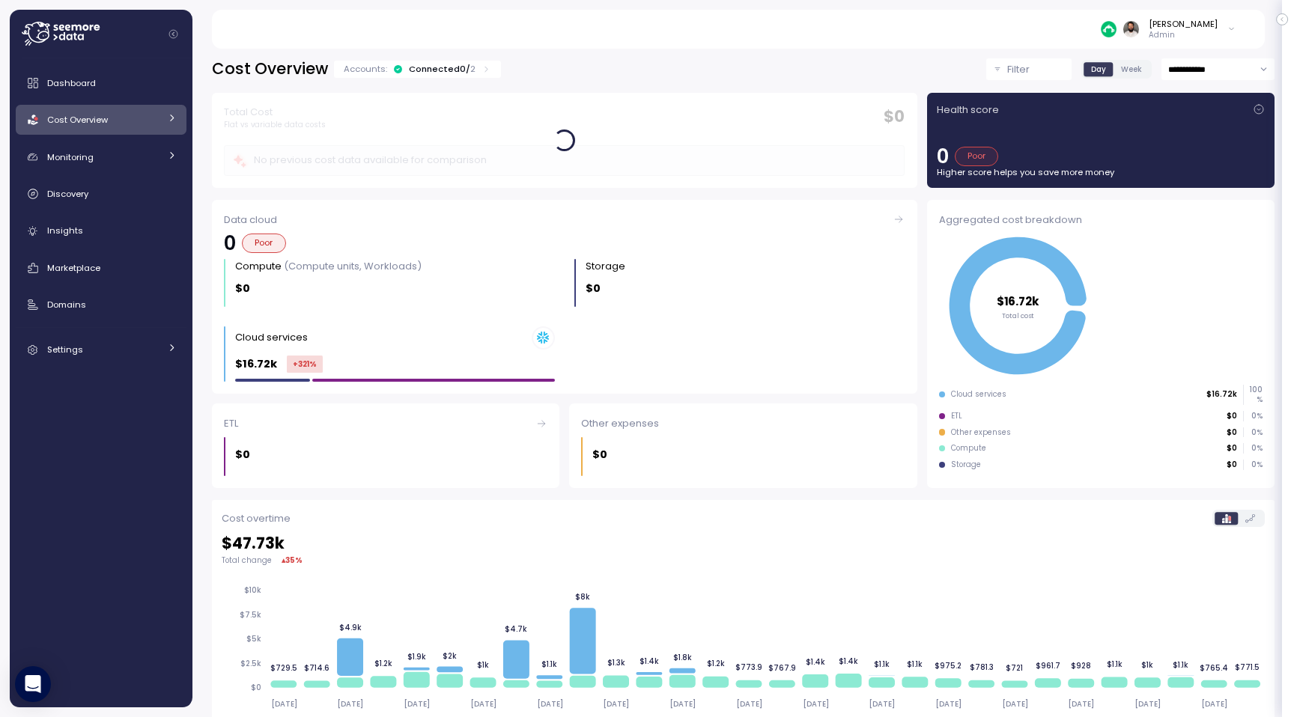
click at [460, 64] on div "Connected 0 / 2" at bounding box center [442, 69] width 67 height 12
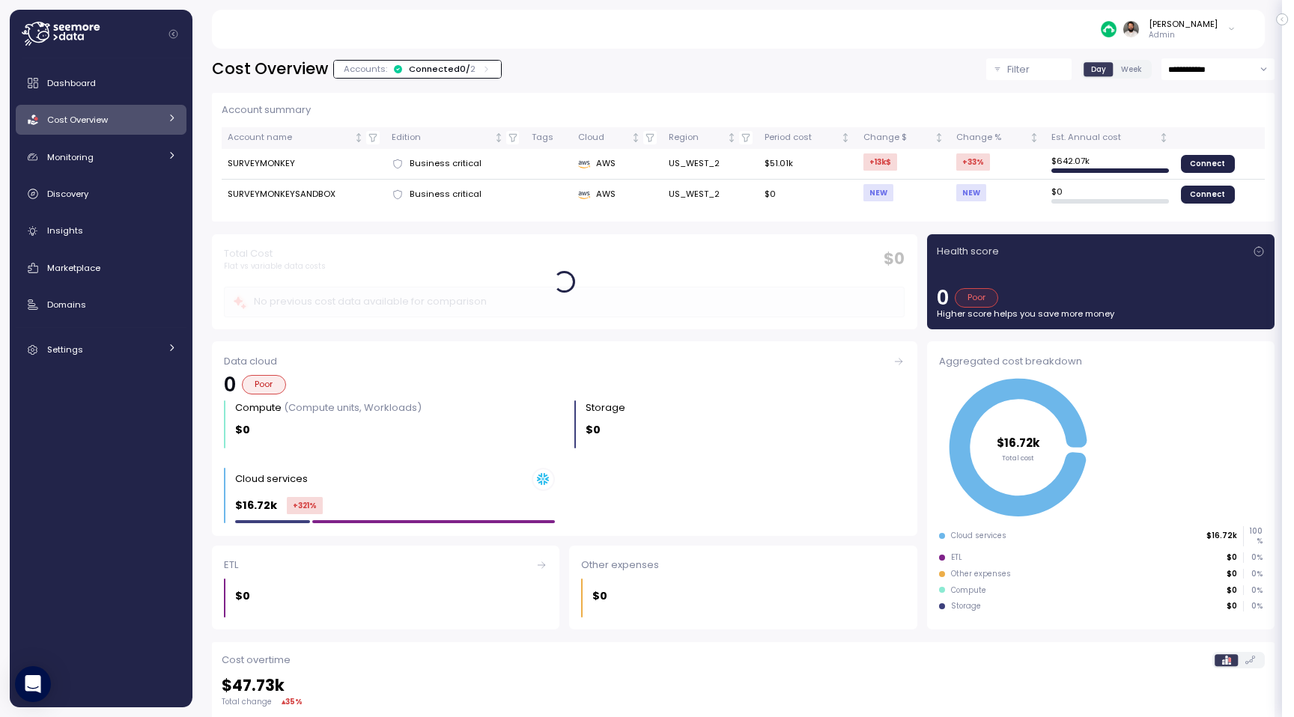
click at [460, 64] on div "Connected 0 / 2" at bounding box center [442, 69] width 67 height 12
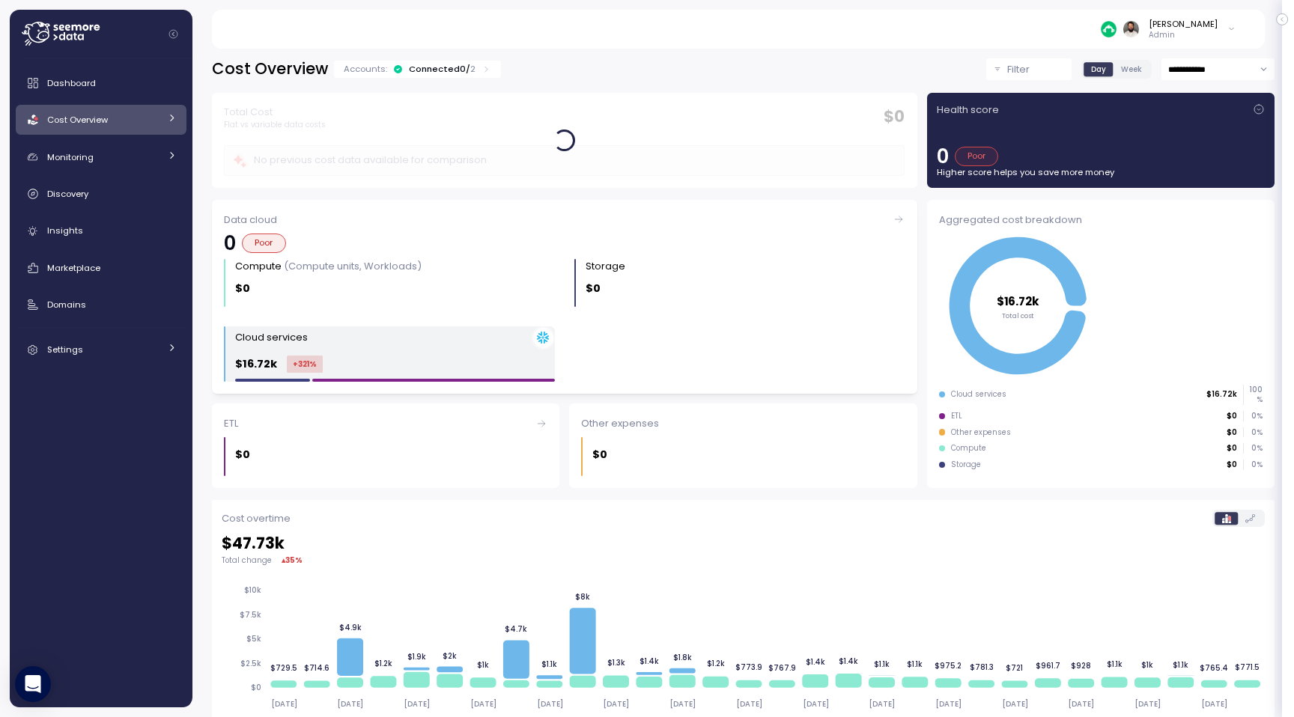
click at [450, 351] on div "Cloud services $16.72k +321 %" at bounding box center [395, 354] width 320 height 56
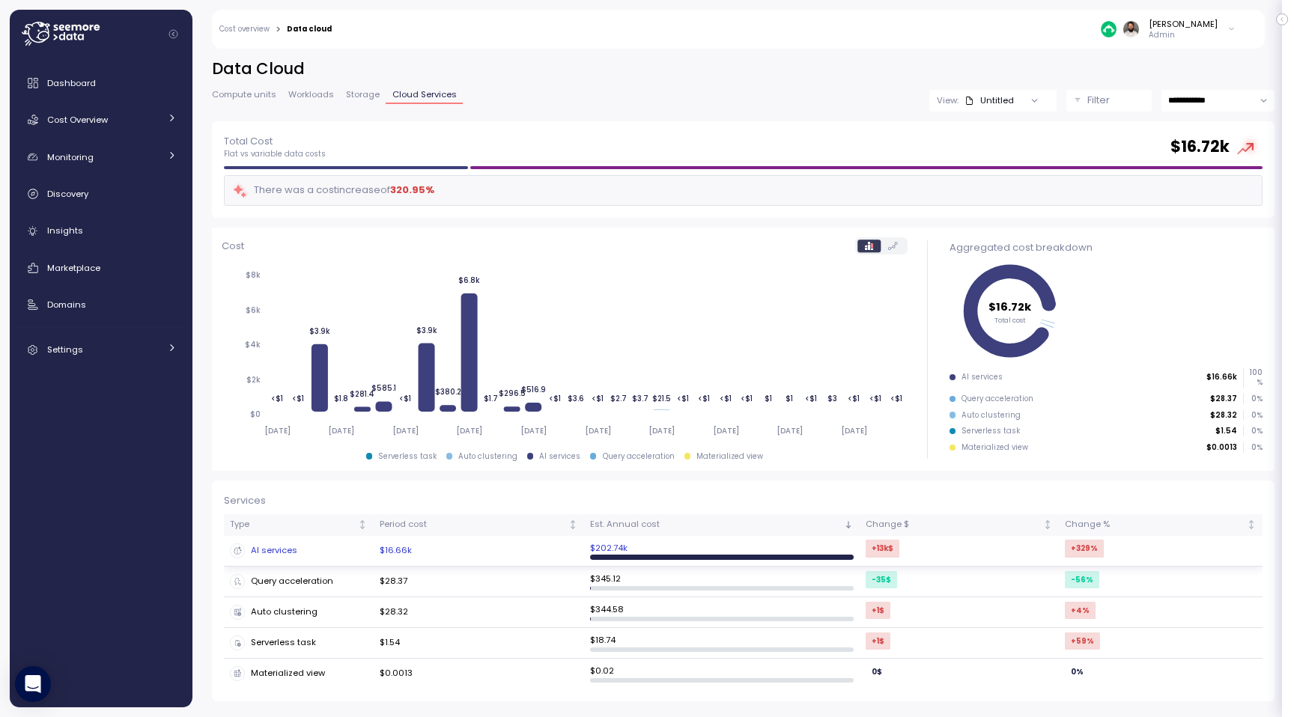
click at [482, 552] on td "$16.66k" at bounding box center [479, 551] width 210 height 31
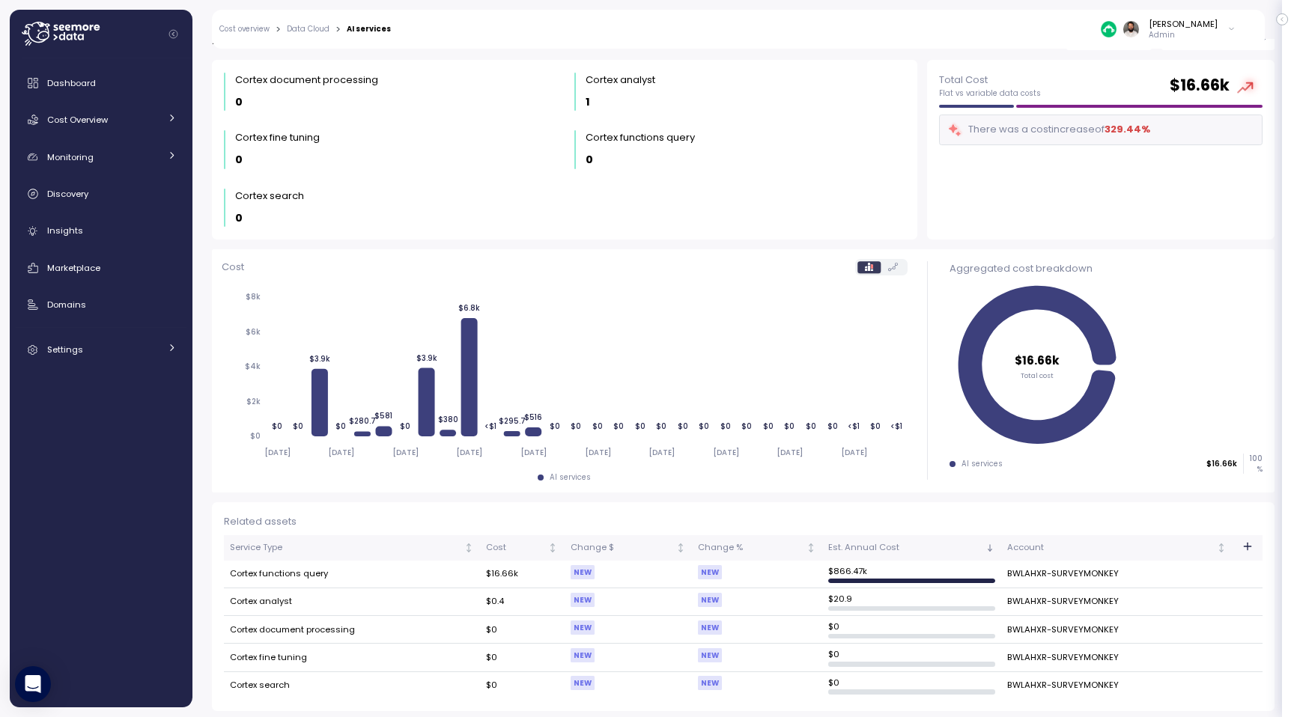
scroll to position [26, 0]
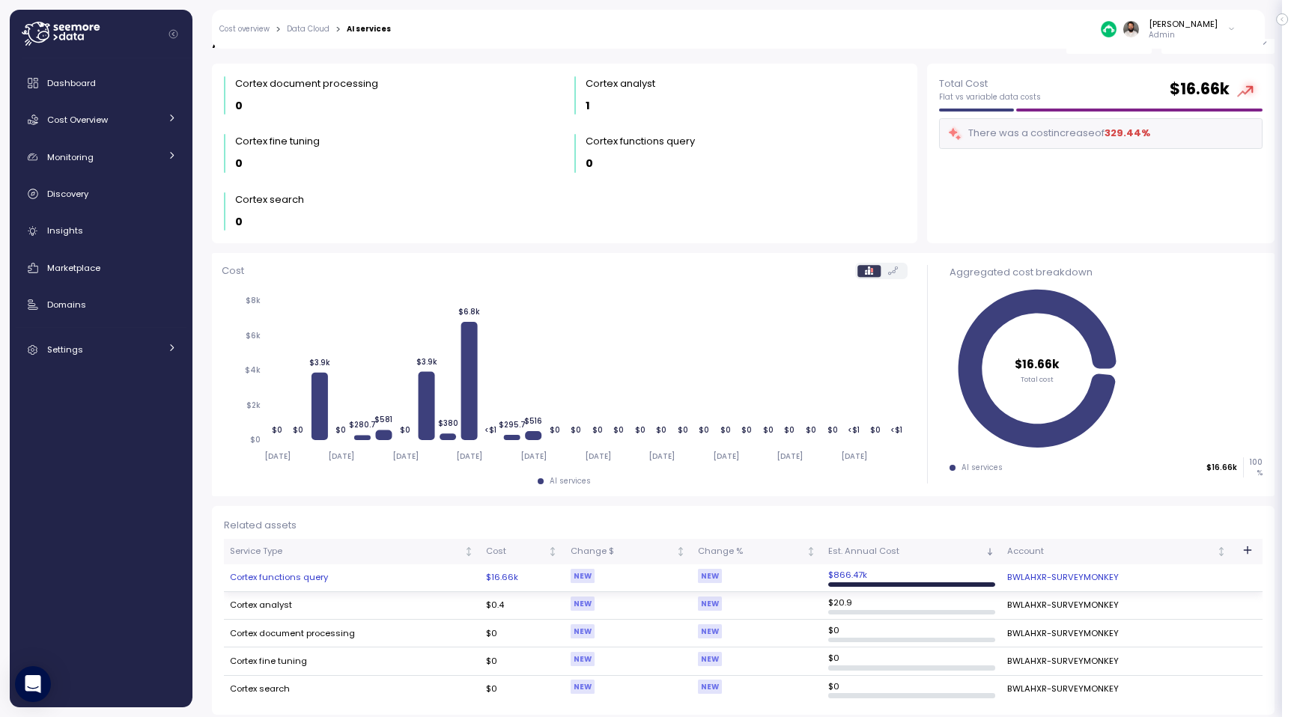
click at [530, 569] on td "$16.66k" at bounding box center [522, 579] width 84 height 28
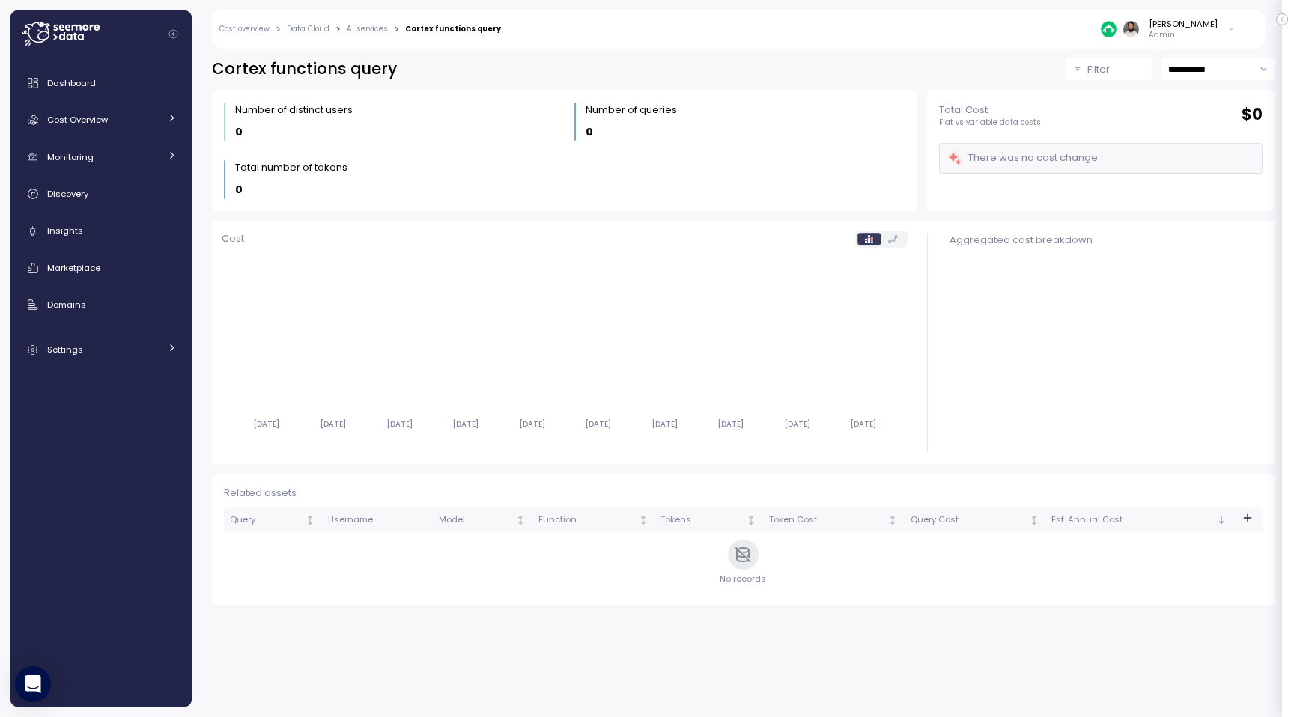
click at [368, 26] on link "AI services" at bounding box center [367, 28] width 41 height 7
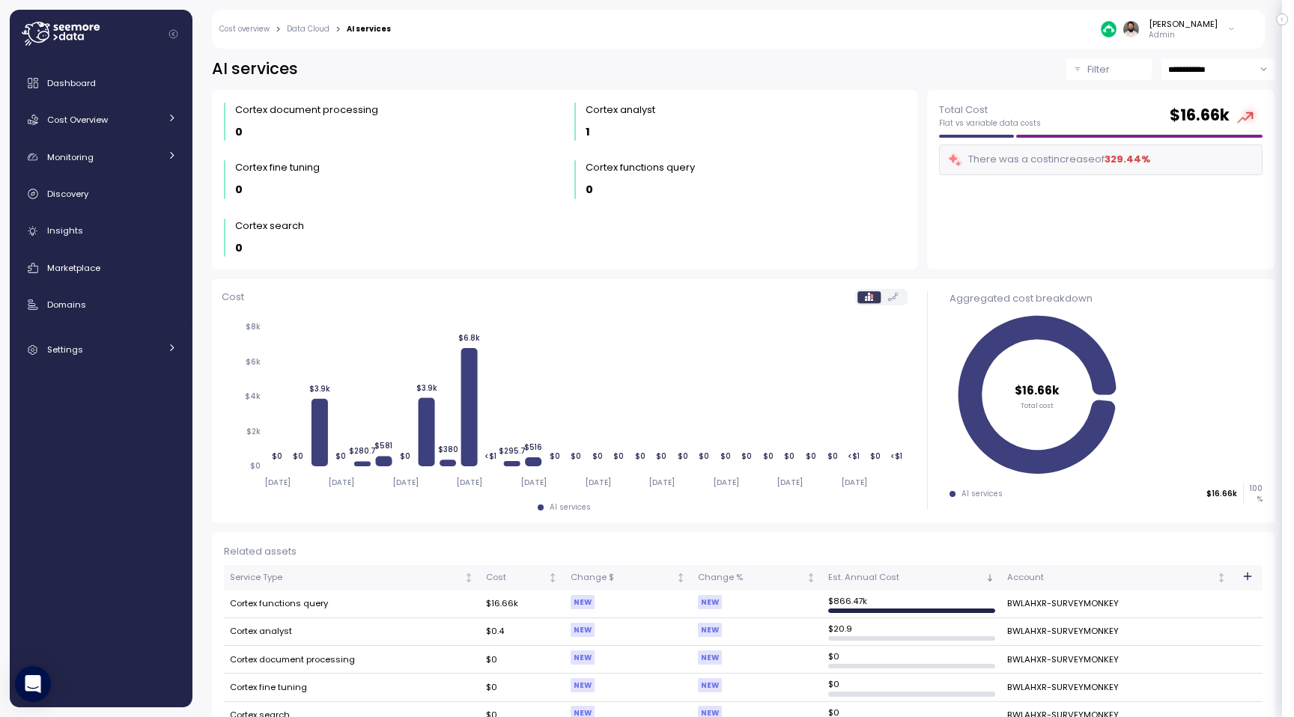
click at [319, 31] on link "Data Cloud" at bounding box center [308, 28] width 43 height 7
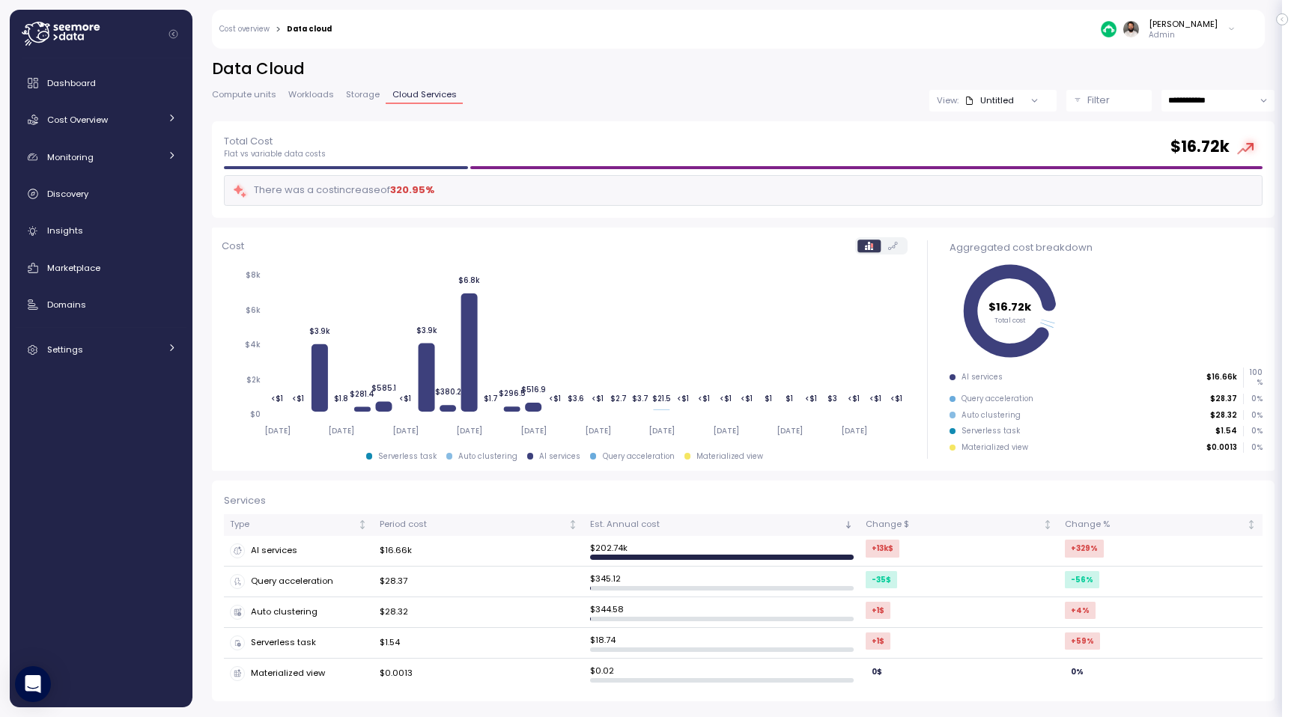
click at [1203, 108] on input "**********" at bounding box center [1217, 101] width 113 height 22
click at [225, 101] on link "Compute units" at bounding box center [247, 97] width 70 height 13
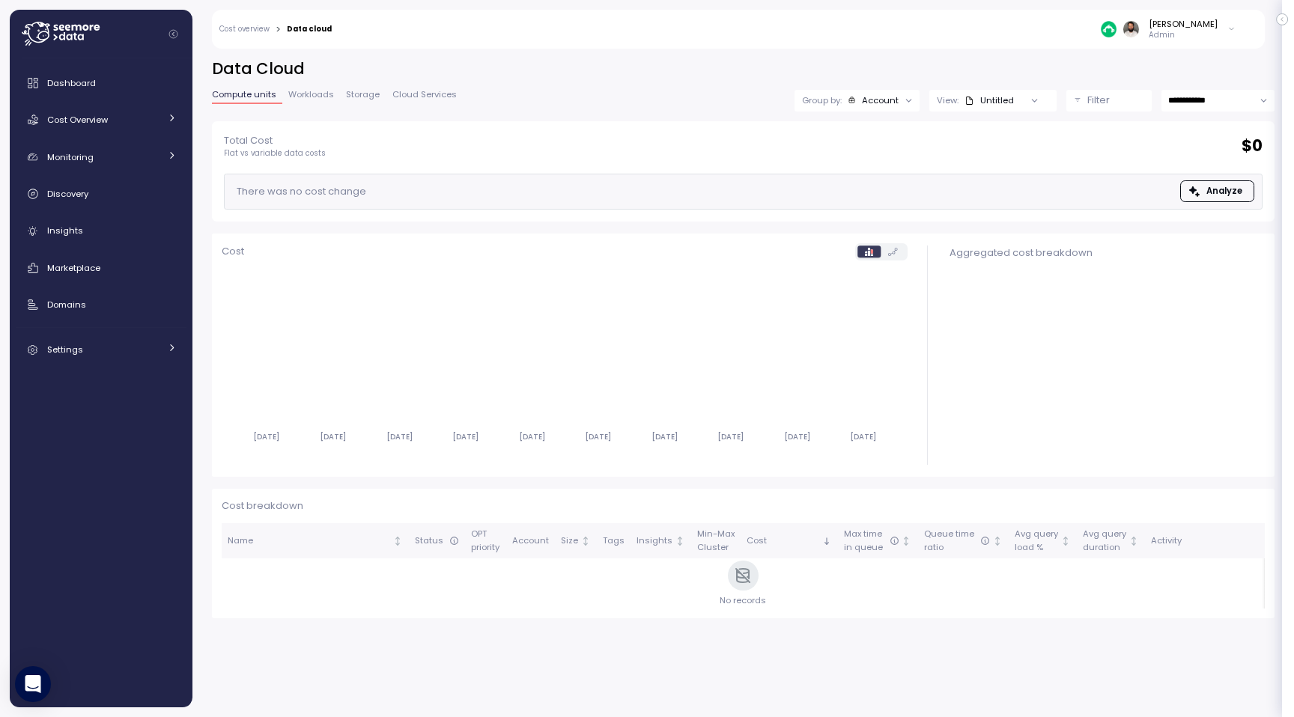
click at [349, 93] on span "Storage" at bounding box center [363, 95] width 34 height 8
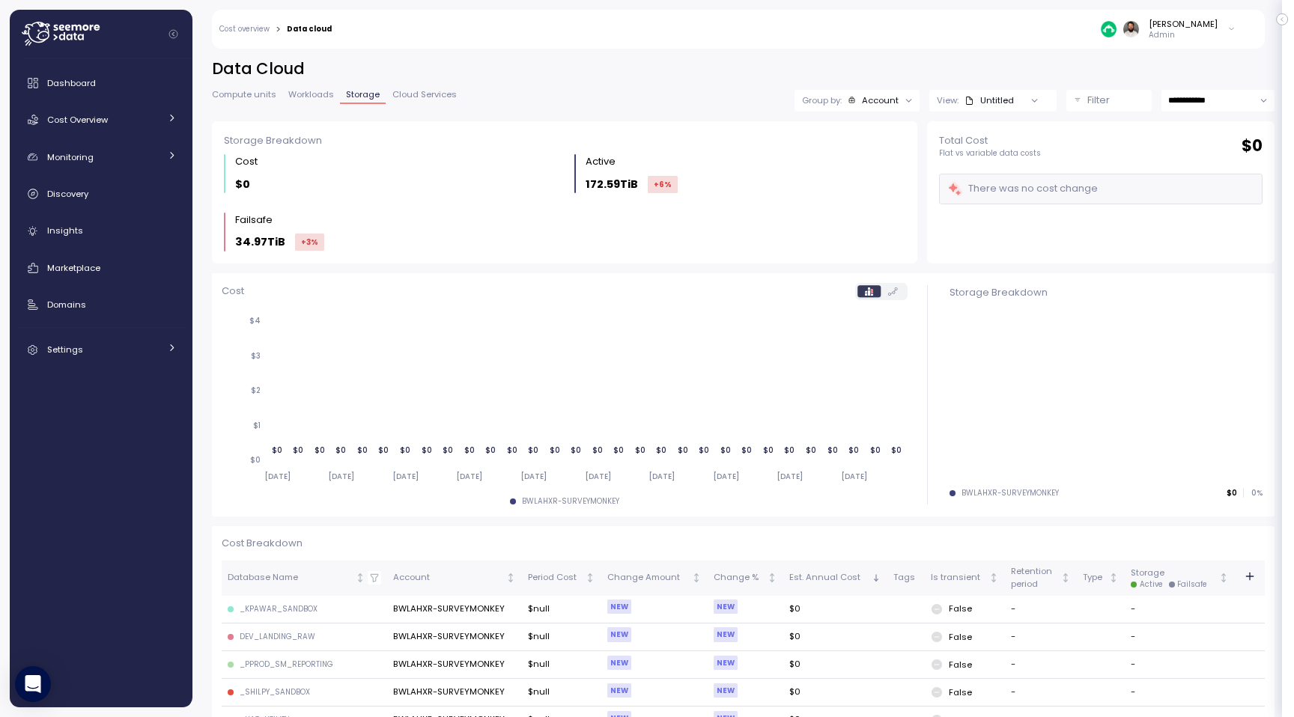
click at [1181, 40] on p "Admin" at bounding box center [1183, 35] width 69 height 10
click at [1159, 208] on label "Disable API cache" at bounding box center [1161, 212] width 85 height 12
click at [439, 91] on span "Cloud Services" at bounding box center [424, 95] width 64 height 8
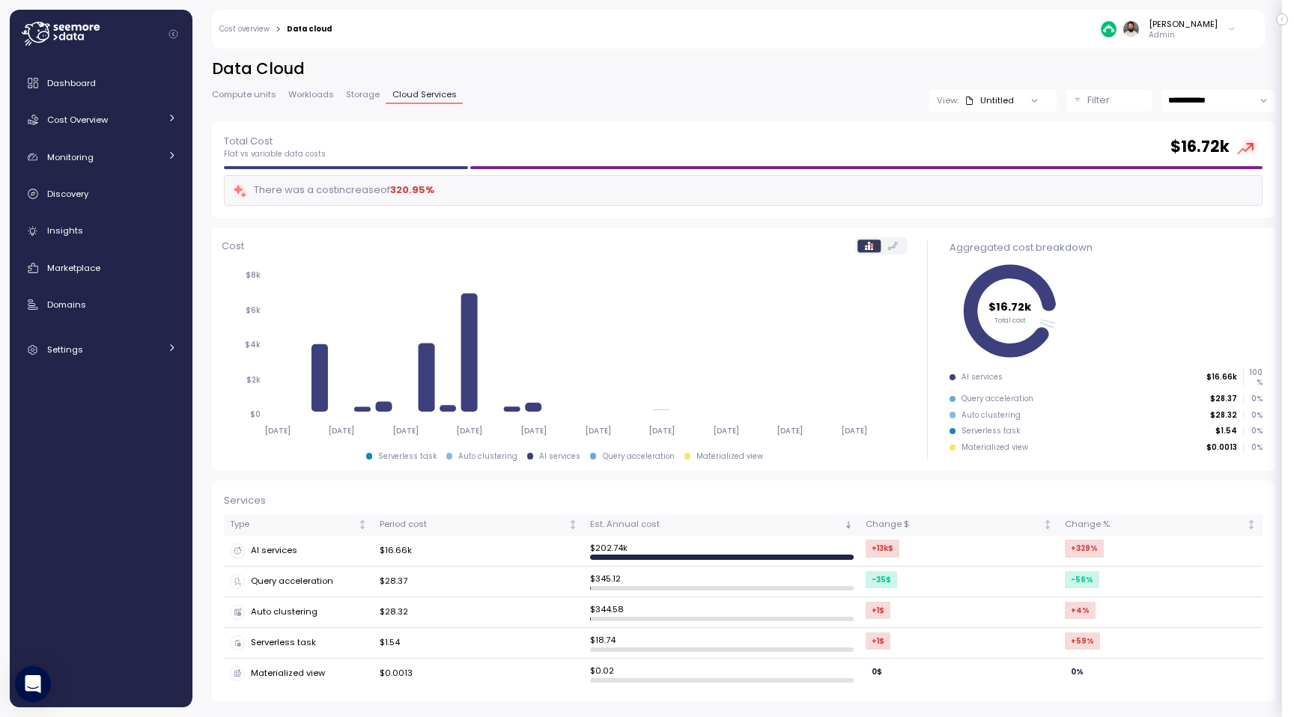
click at [298, 95] on span "Workloads" at bounding box center [311, 95] width 46 height 8
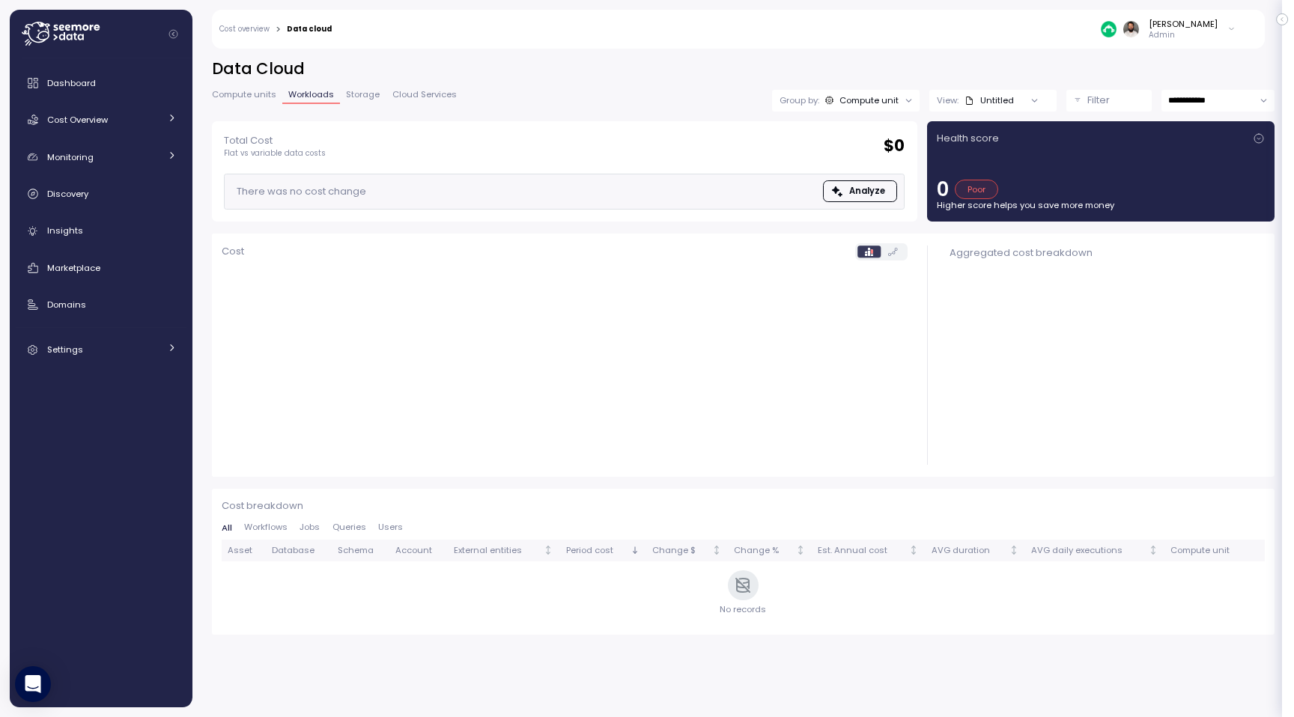
click at [253, 97] on span "Compute units" at bounding box center [244, 95] width 64 height 8
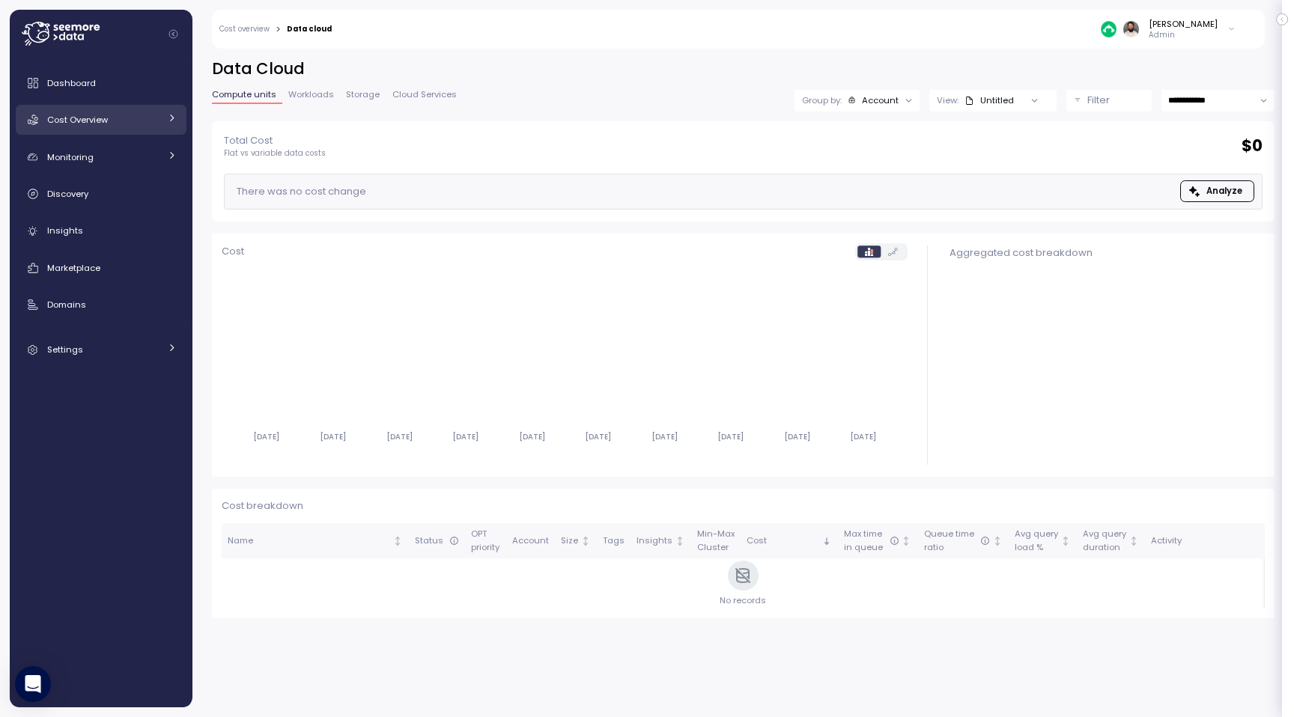
click at [137, 118] on div "Cost Overview" at bounding box center [103, 119] width 112 height 15
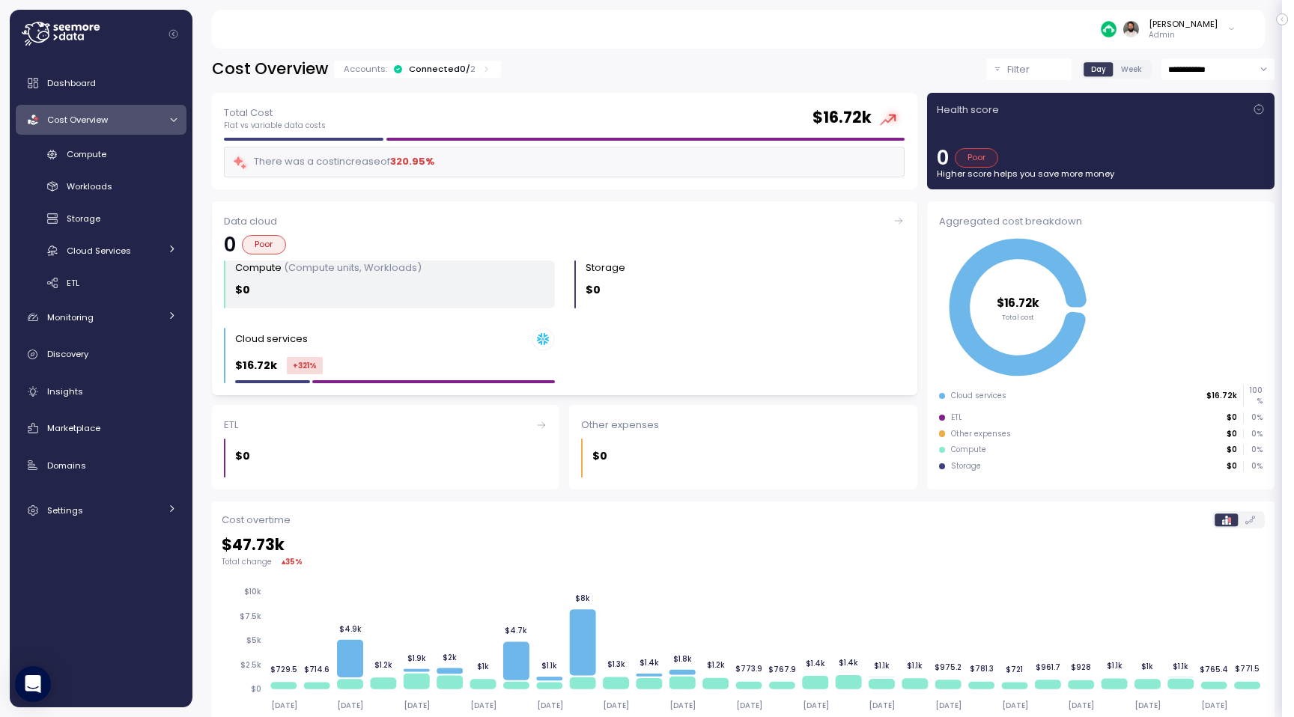
click at [419, 303] on div "Compute (Compute units, Workloads) $0" at bounding box center [395, 285] width 320 height 48
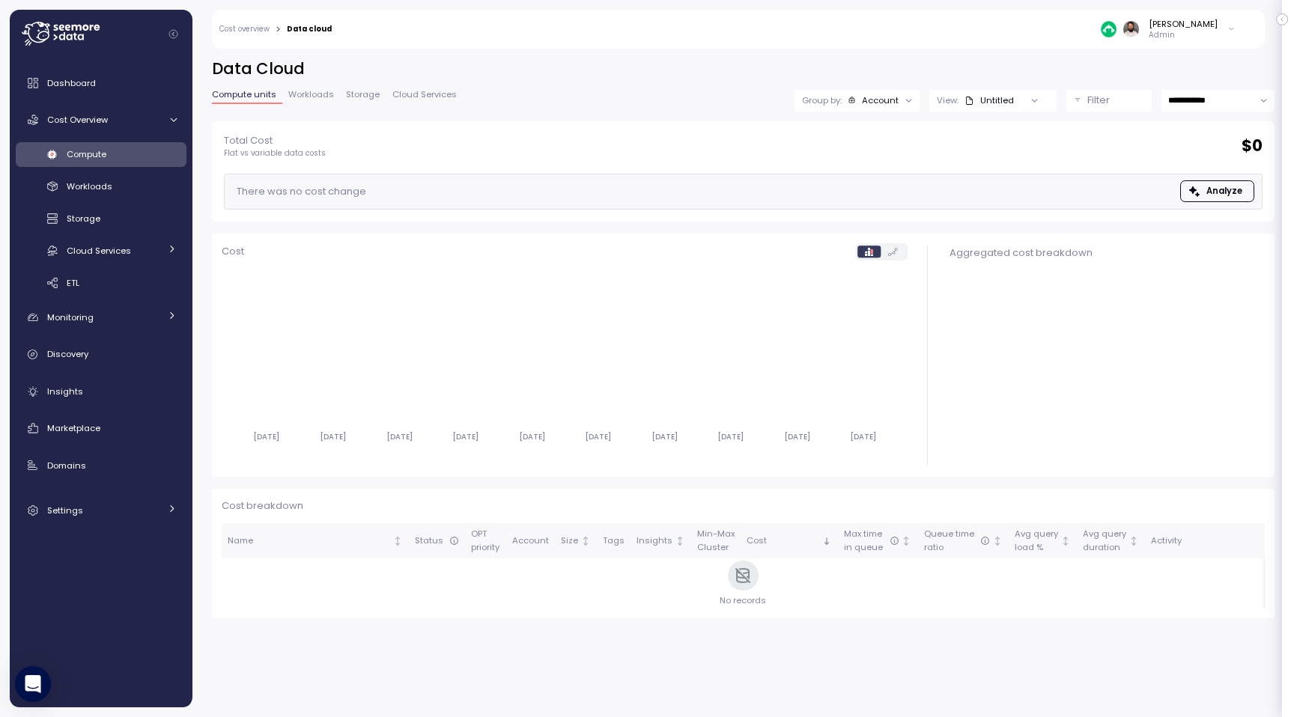
click at [308, 91] on span "Workloads" at bounding box center [311, 95] width 46 height 8
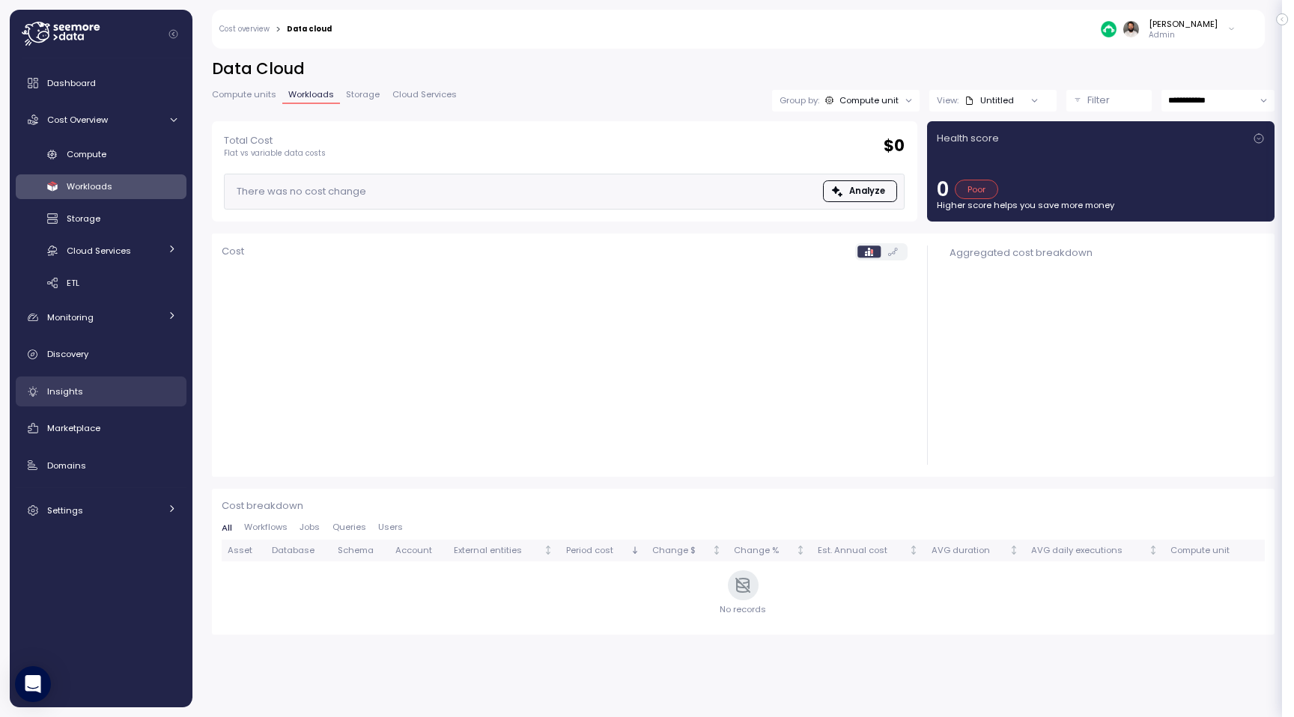
click at [124, 399] on link "Insights" at bounding box center [101, 392] width 171 height 30
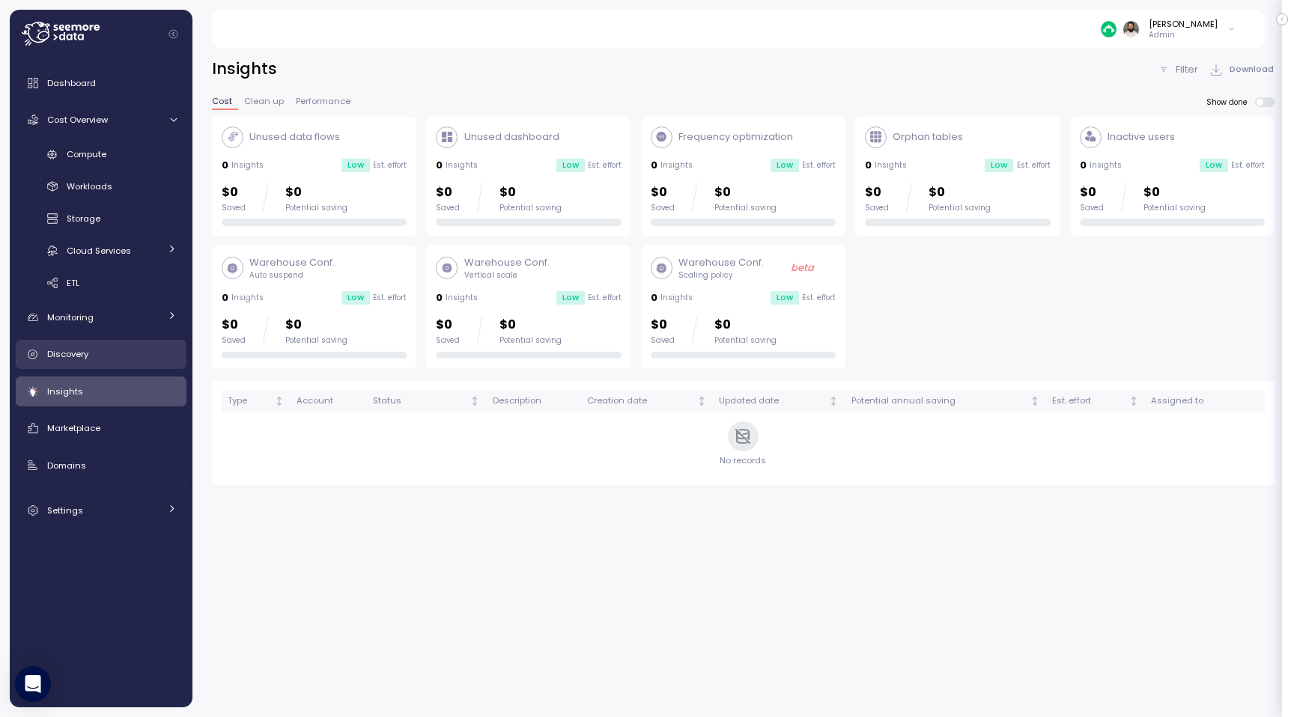
click at [130, 355] on div "Discovery" at bounding box center [112, 354] width 130 height 15
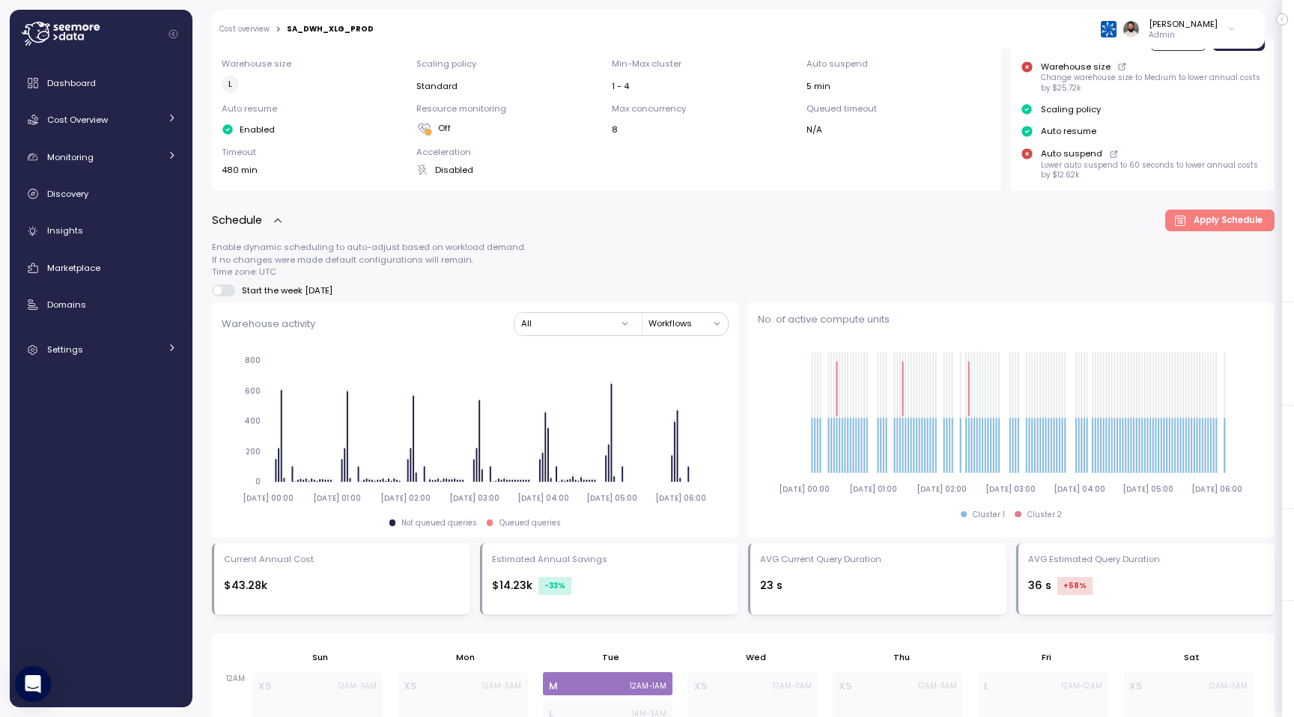
scroll to position [358, 0]
click at [226, 294] on span at bounding box center [229, 290] width 15 height 12
click at [226, 291] on span at bounding box center [229, 290] width 15 height 12
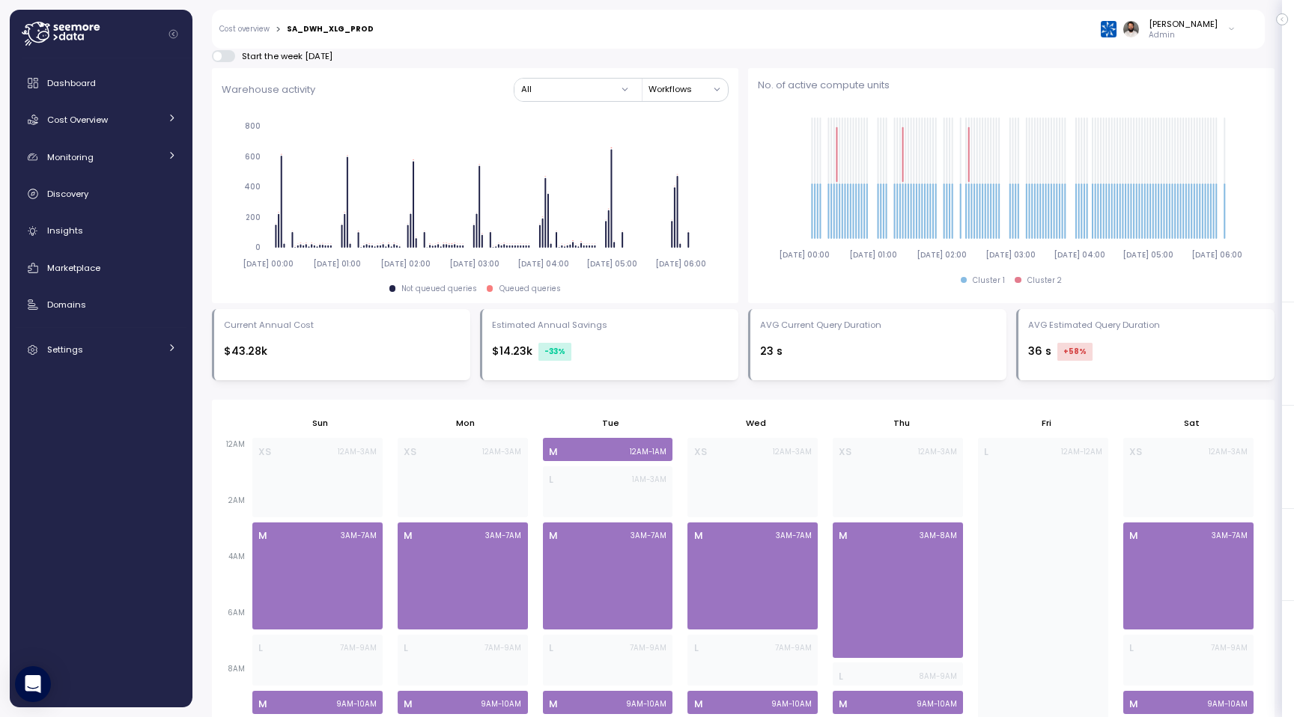
scroll to position [567, 0]
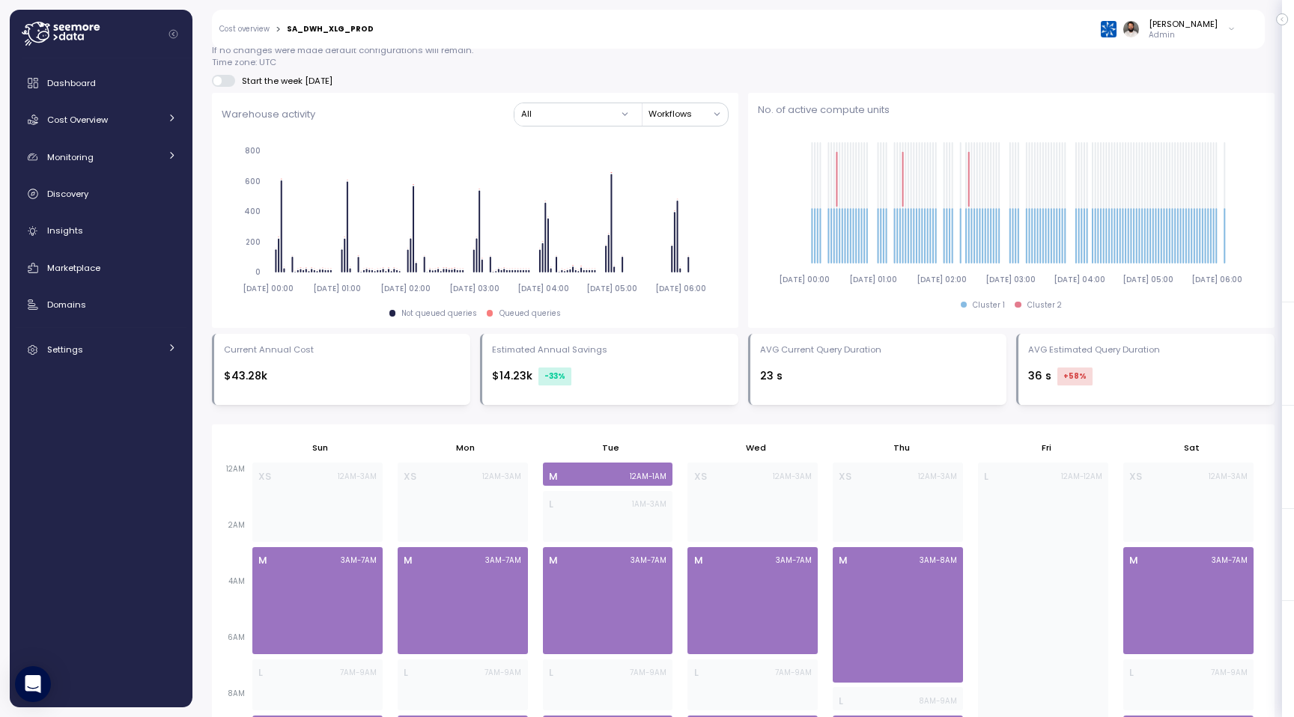
click at [222, 76] on span at bounding box center [229, 81] width 15 height 12
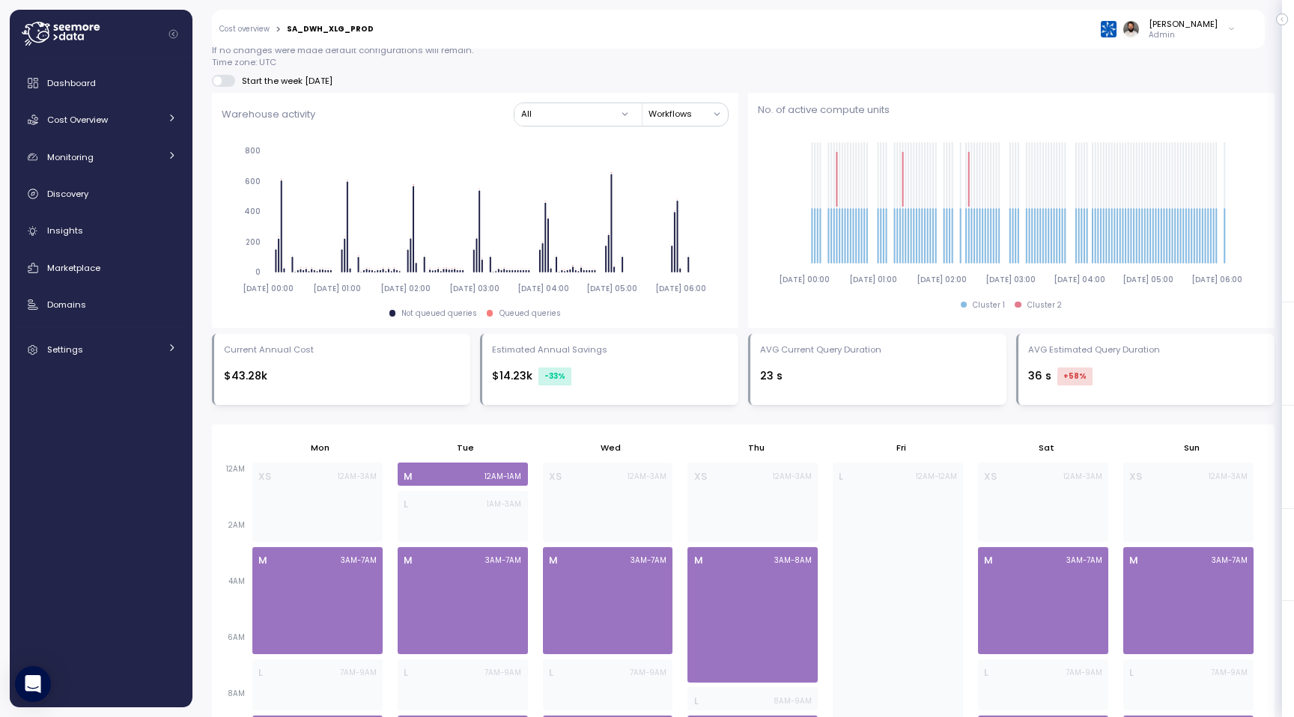
click at [222, 78] on span at bounding box center [229, 81] width 15 height 12
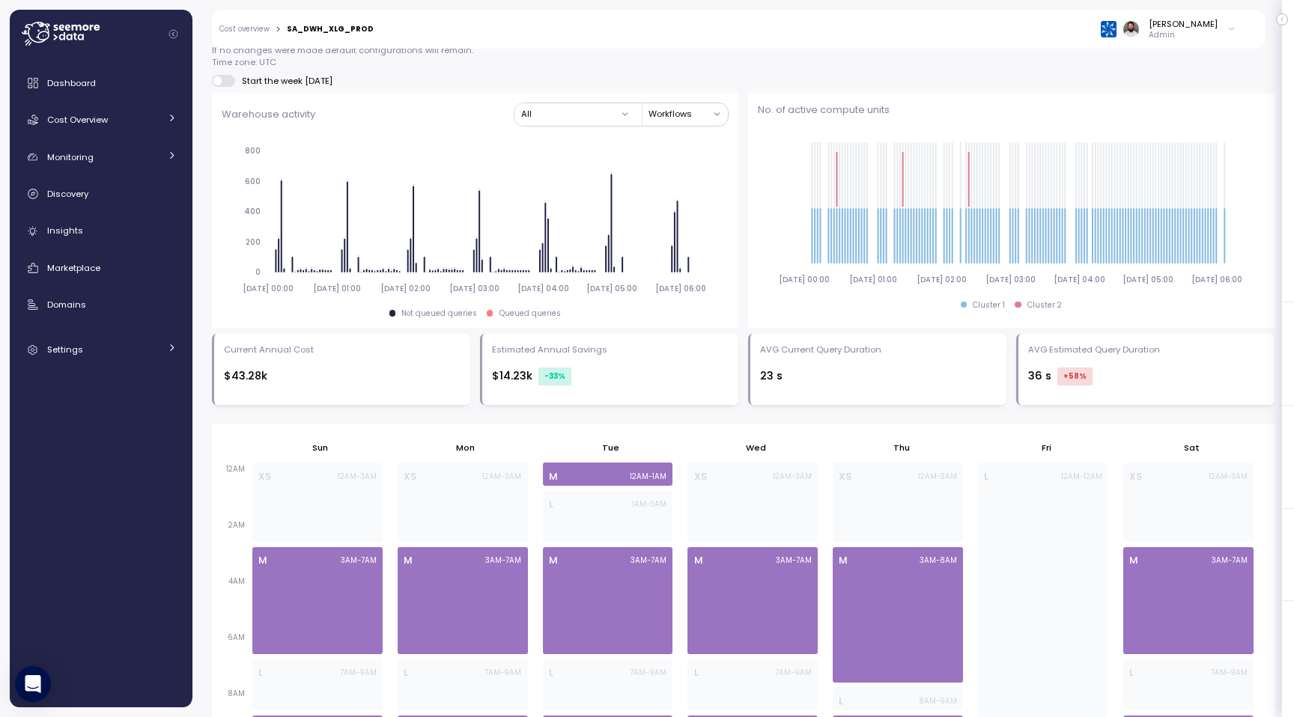
click at [222, 78] on span at bounding box center [229, 81] width 15 height 12
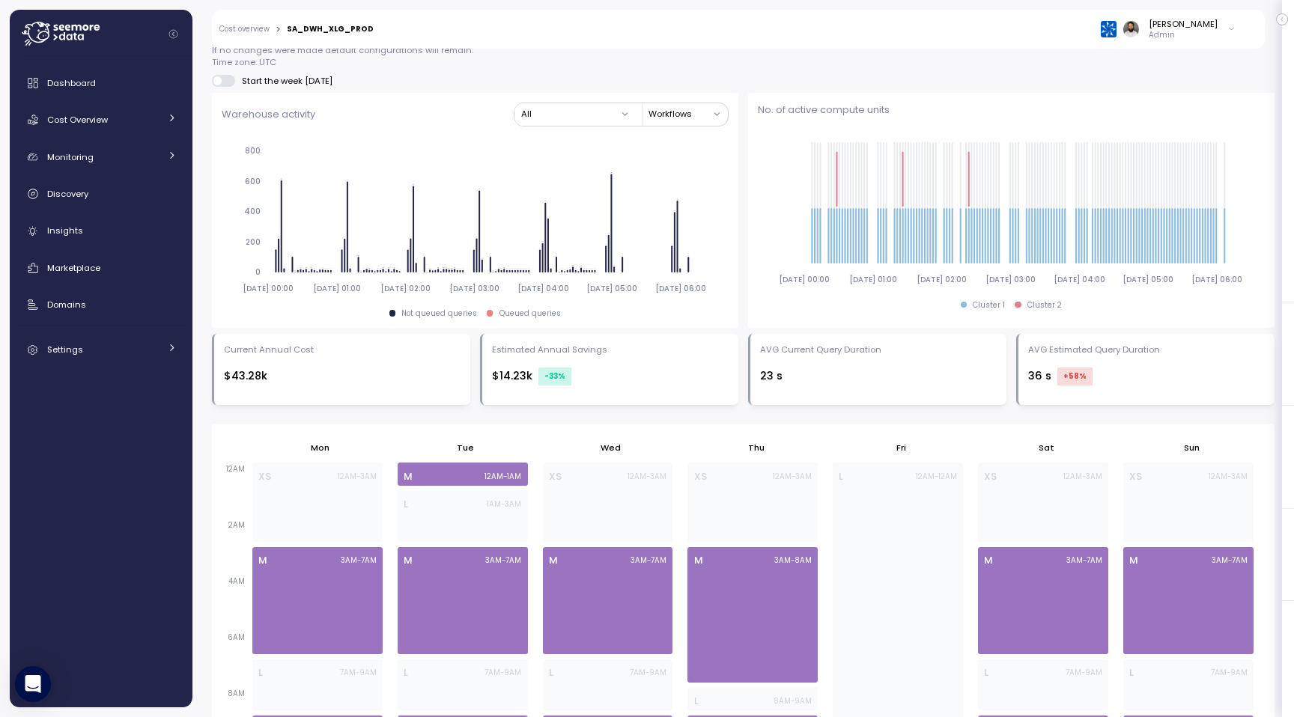
click at [222, 78] on span at bounding box center [229, 81] width 15 height 12
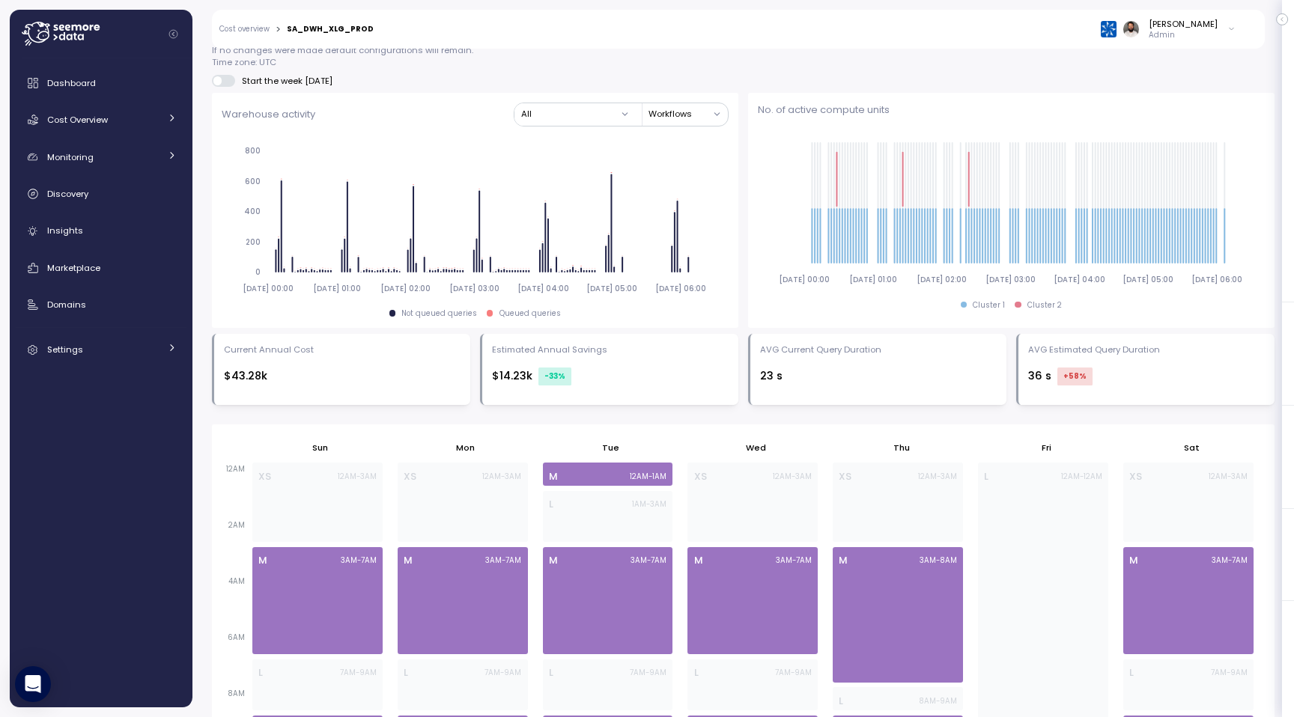
click at [222, 78] on span at bounding box center [229, 81] width 15 height 12
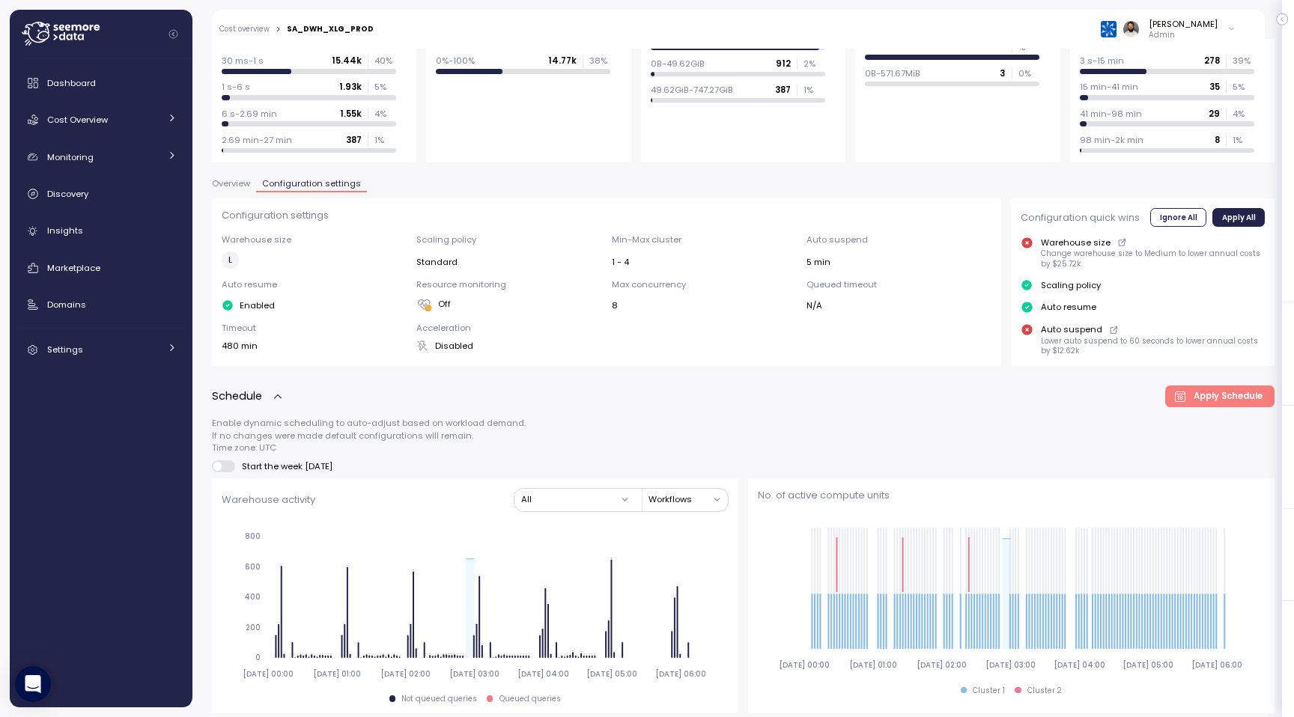
scroll to position [0, 0]
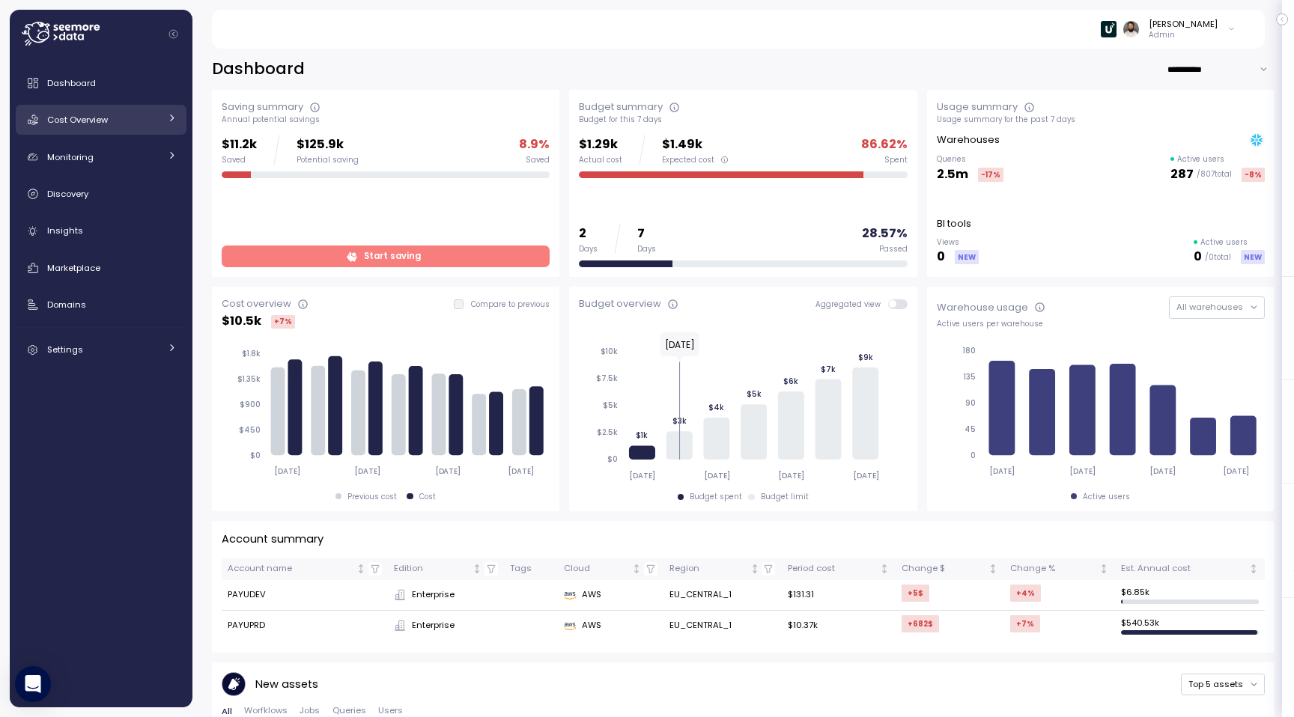
click at [139, 121] on div "Cost Overview" at bounding box center [103, 119] width 112 height 15
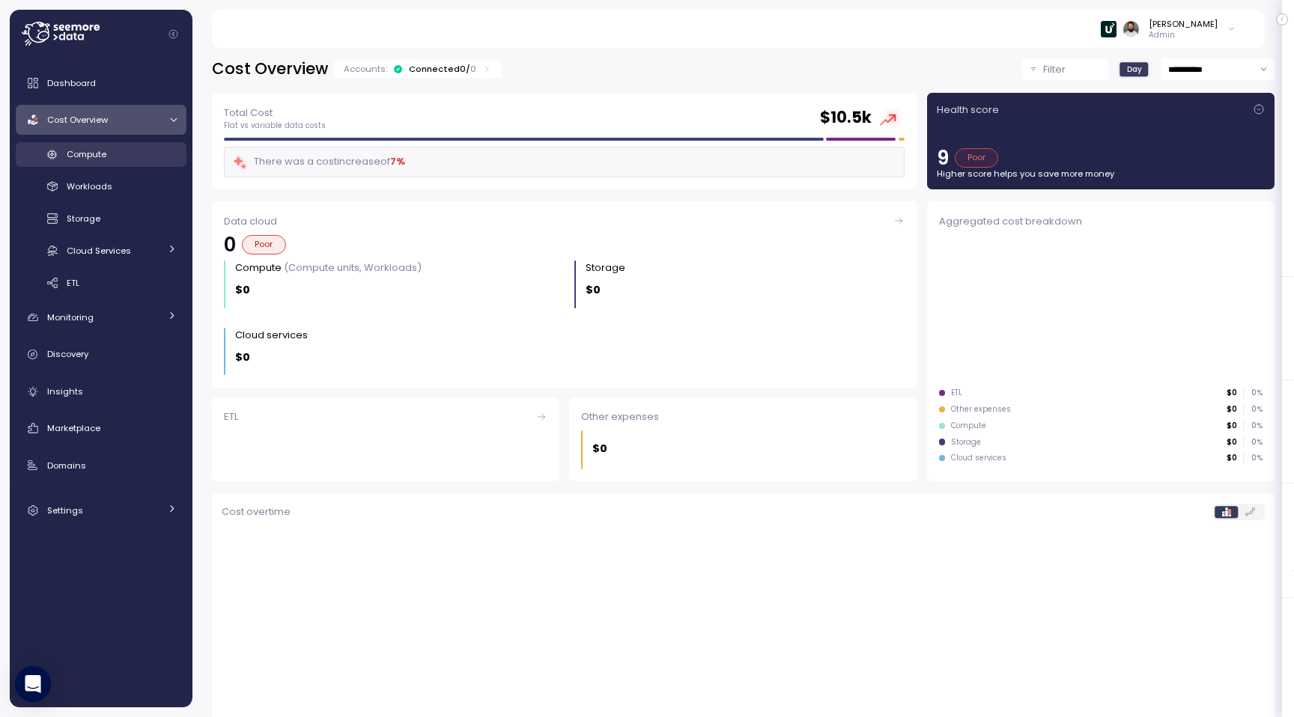
click at [137, 156] on div "Compute" at bounding box center [122, 154] width 110 height 15
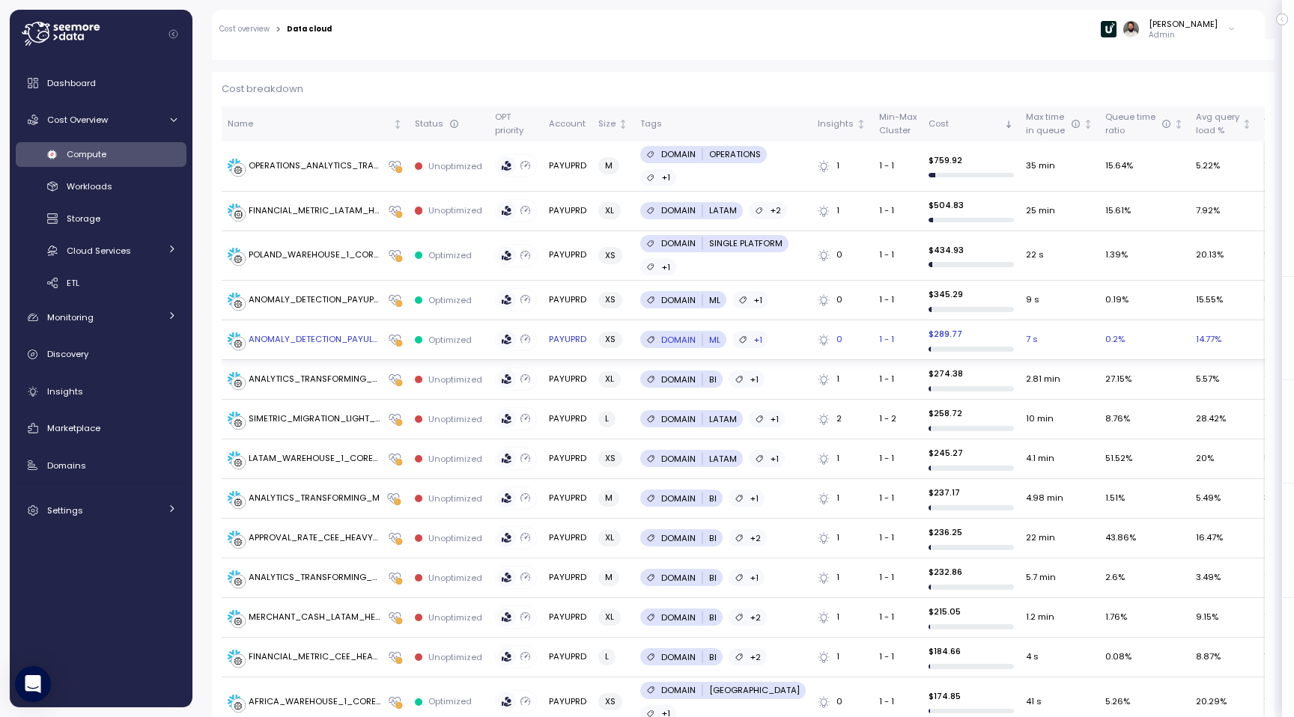
scroll to position [418, 0]
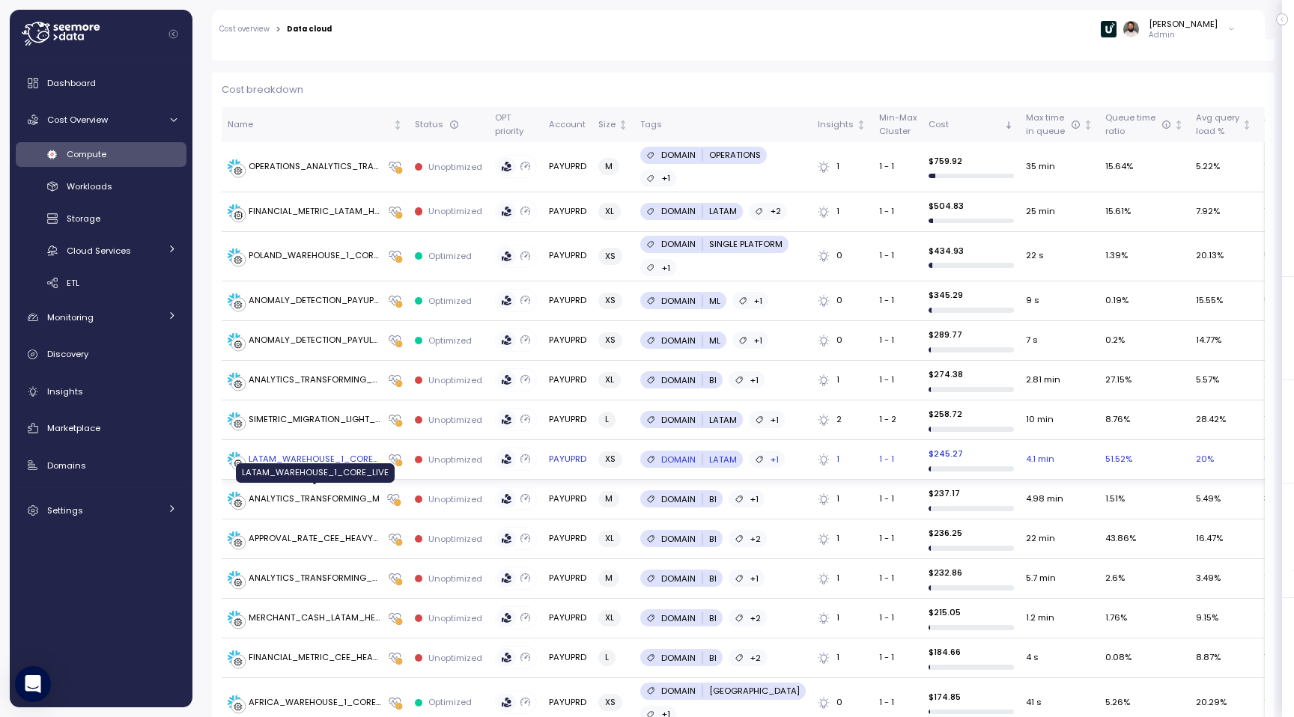
click at [324, 467] on div "LATAM_WAREHOUSE_1_CORE_LIVE" at bounding box center [315, 459] width 133 height 13
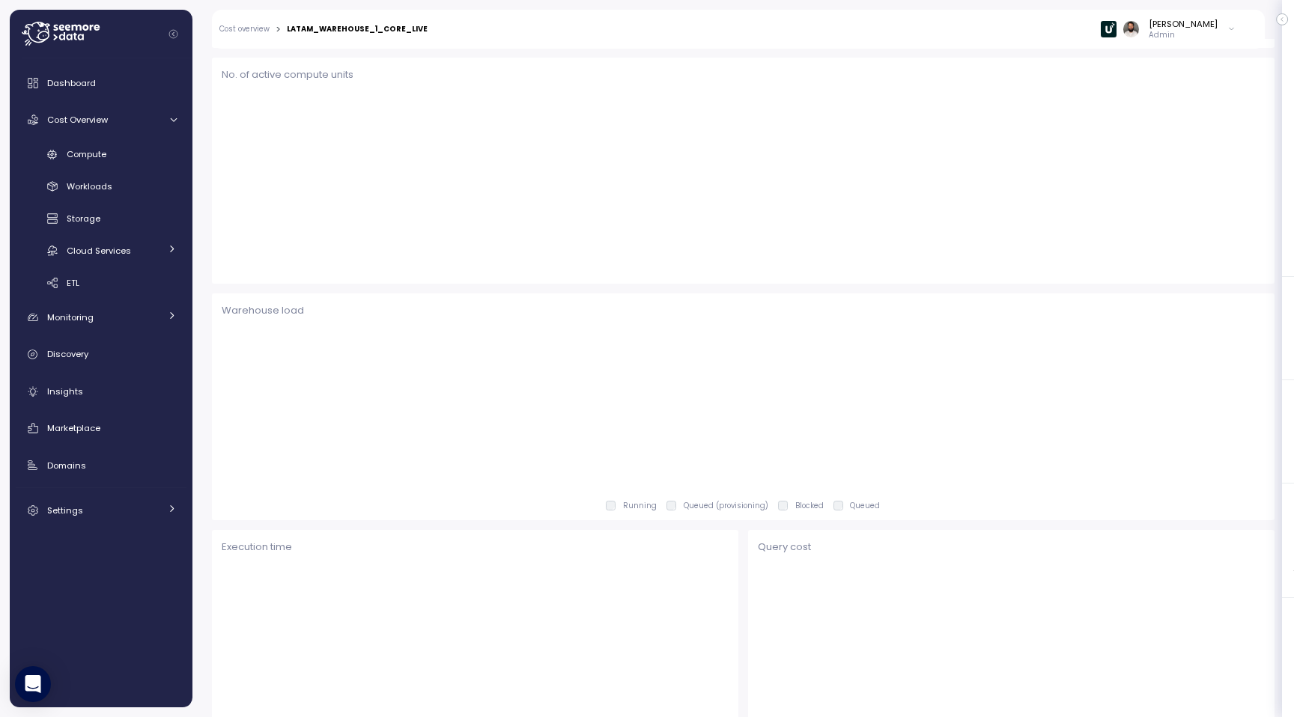
scroll to position [419, 0]
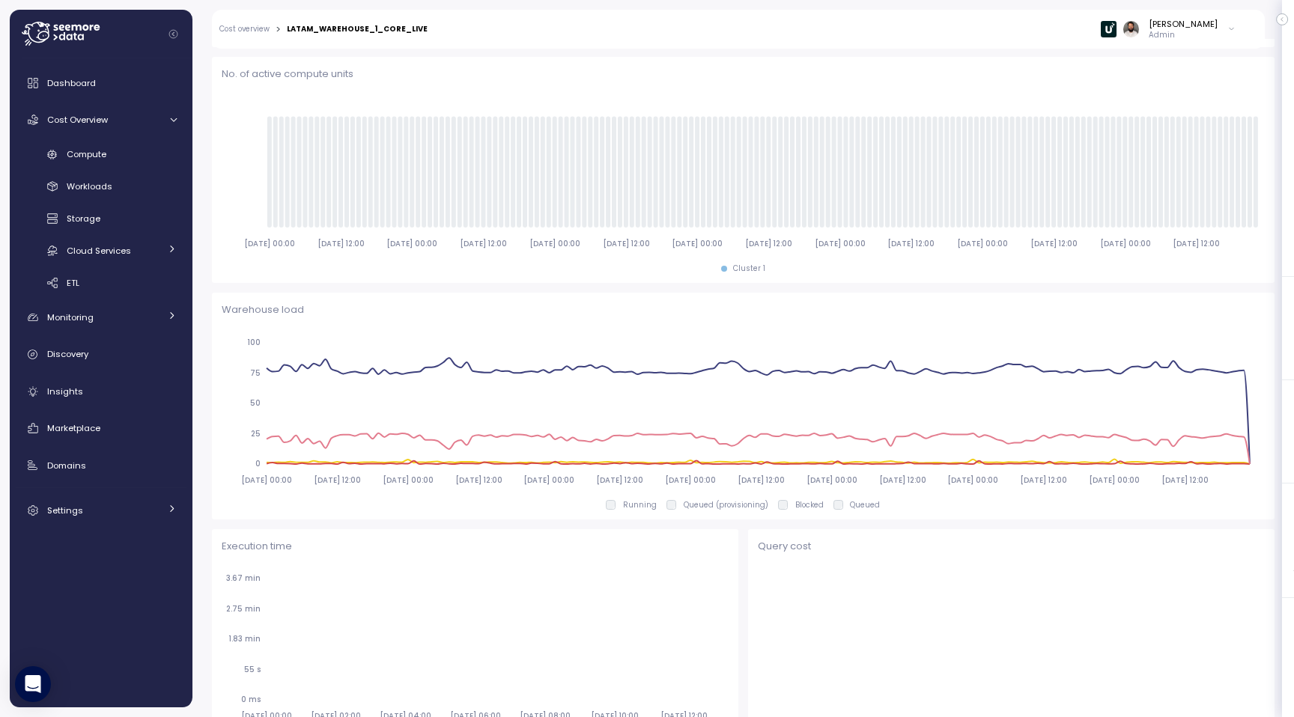
click at [401, 28] on div "LATAM_WAREHOUSE_1_CORE_LIVE" at bounding box center [357, 28] width 141 height 7
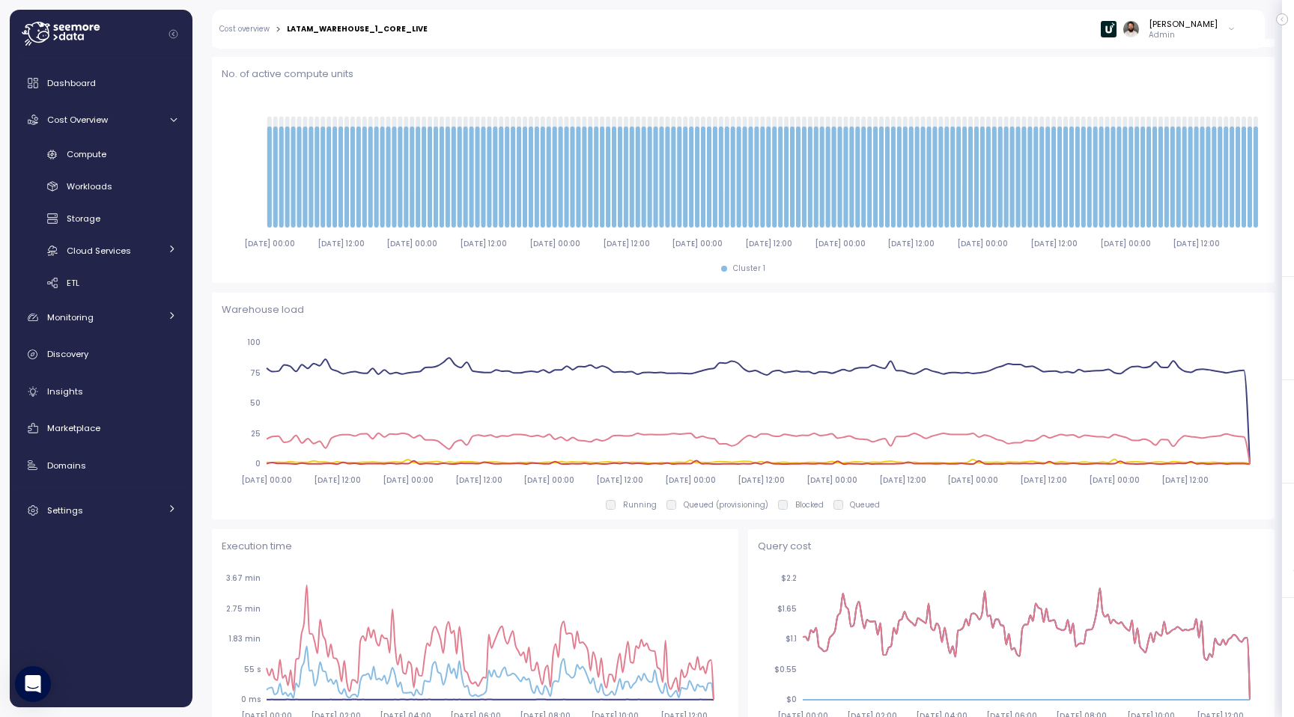
click at [401, 28] on div "LATAM_WAREHOUSE_1_CORE_LIVE" at bounding box center [357, 28] width 141 height 7
copy div "LATAM_WAREHOUSE_1_CORE_LIVE"
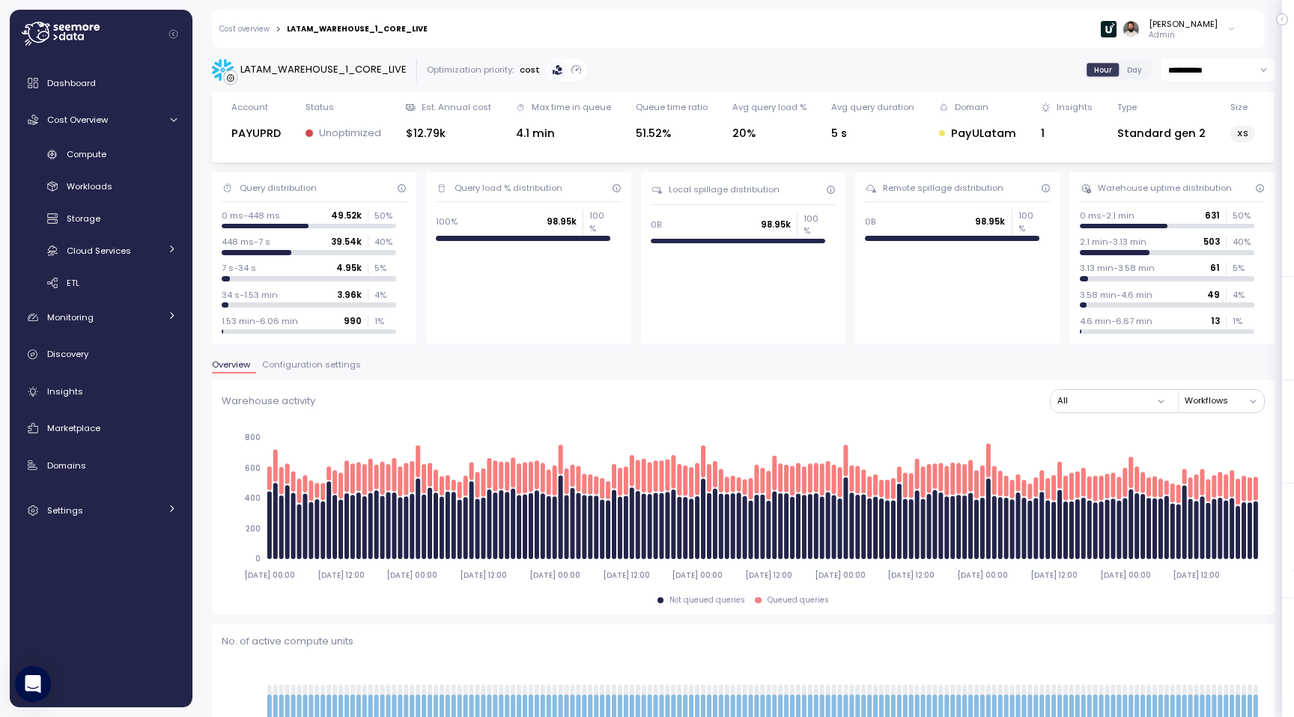
click at [1206, 73] on input "**********" at bounding box center [1217, 70] width 113 height 22
click at [1190, 182] on div "Last 30 days" at bounding box center [1216, 173] width 109 height 20
type input "**********"
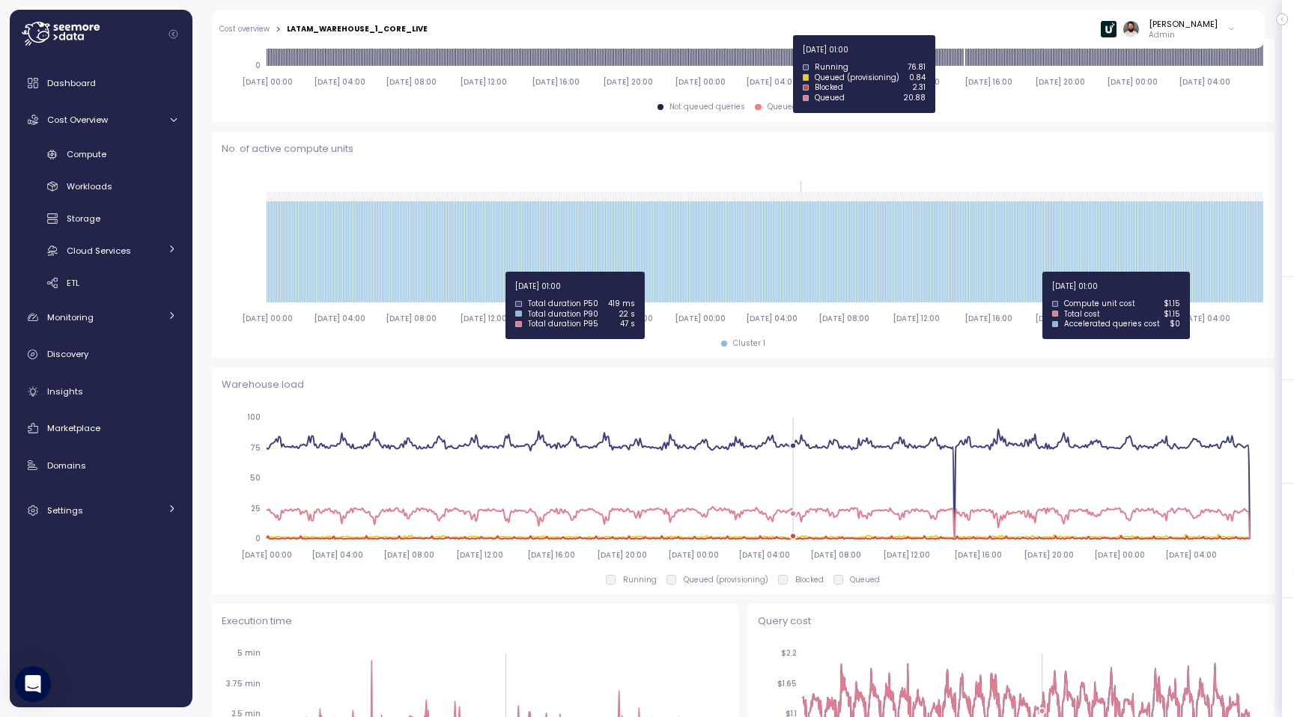
scroll to position [929, 0]
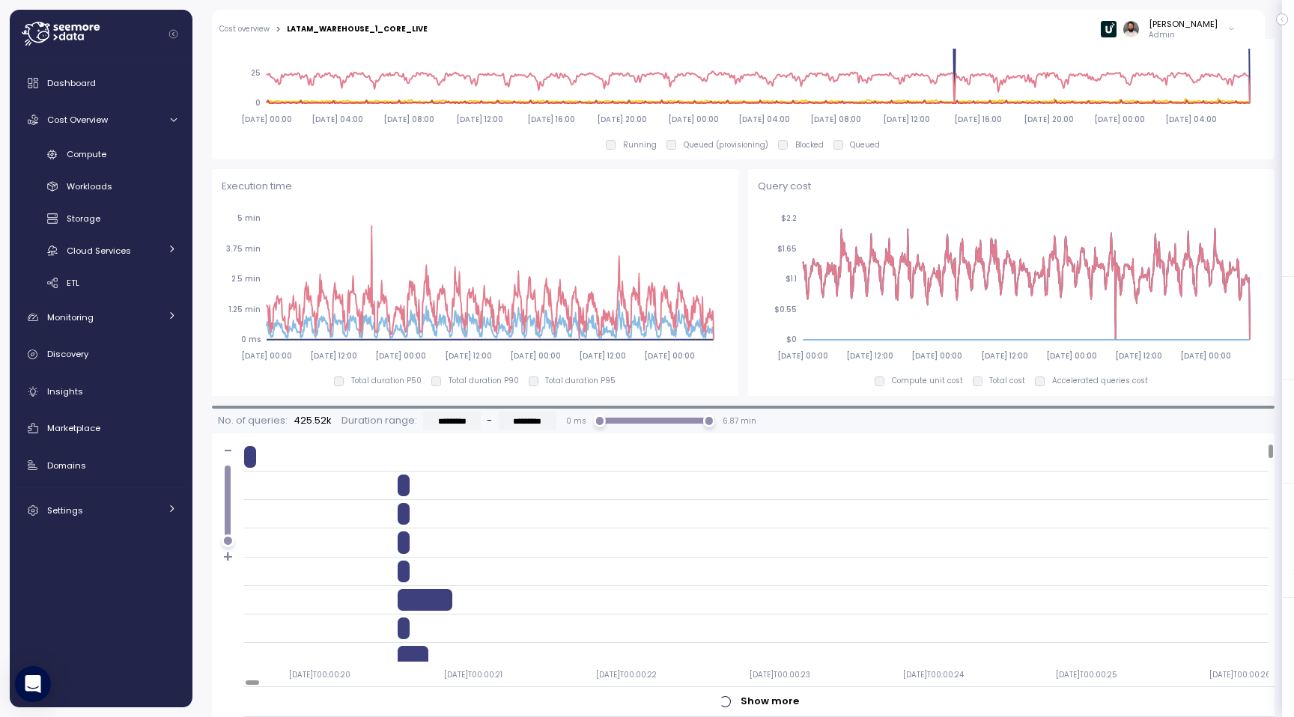
click at [1201, 26] on div "[PERSON_NAME]" at bounding box center [1183, 24] width 69 height 12
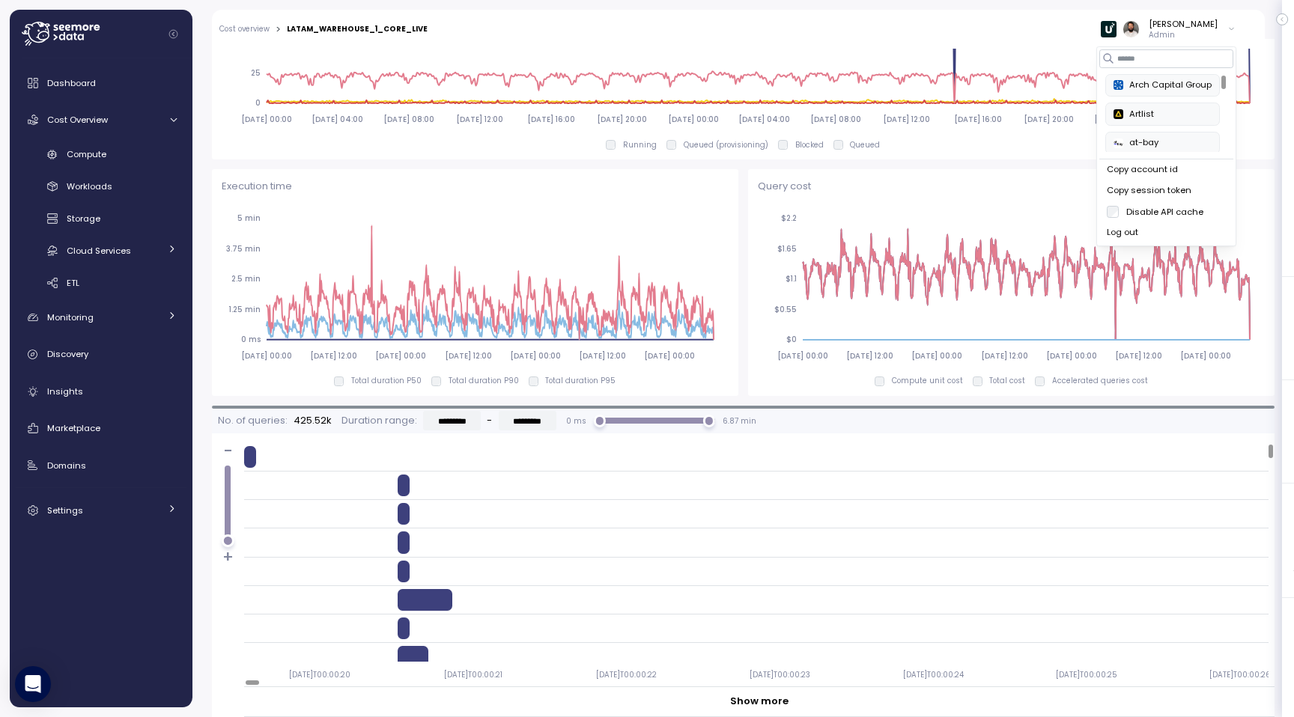
click at [1166, 174] on div "Copy account id" at bounding box center [1166, 169] width 119 height 13
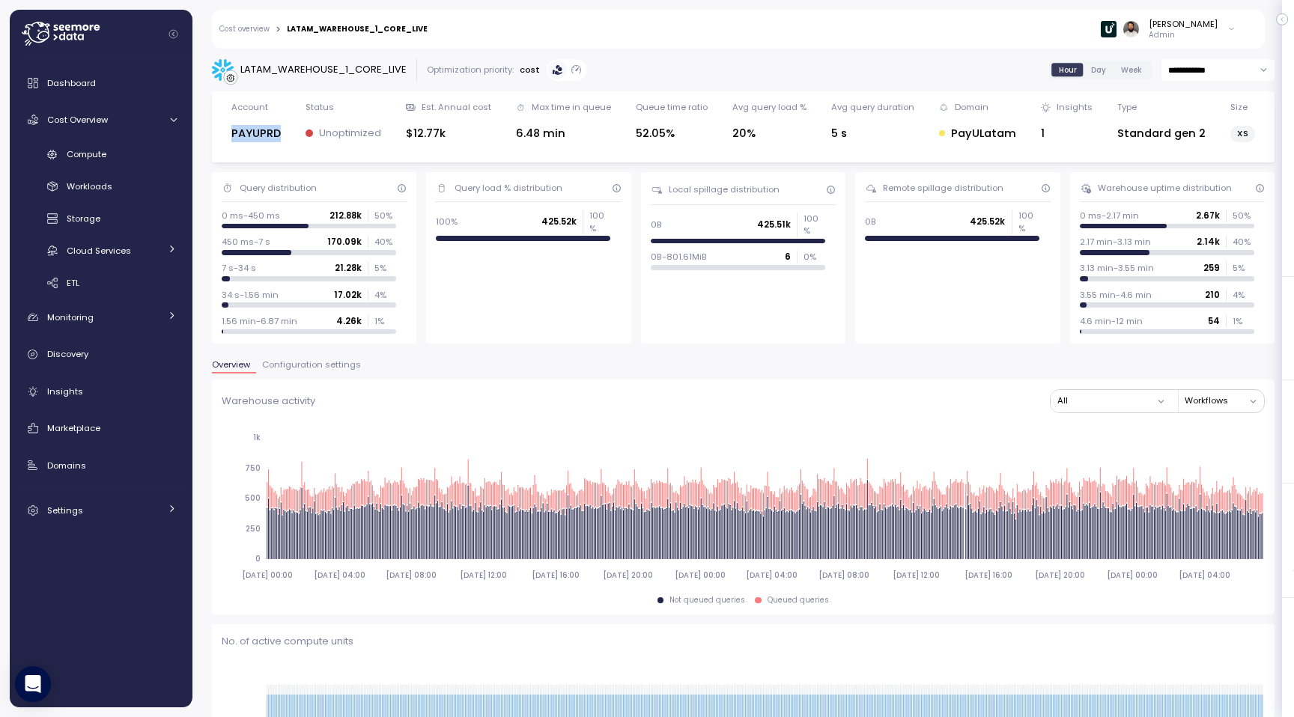
click at [1215, 72] on input "**********" at bounding box center [1217, 70] width 113 height 22
click at [1191, 210] on div "Last 6 months" at bounding box center [1216, 202] width 109 height 20
type input "**********"
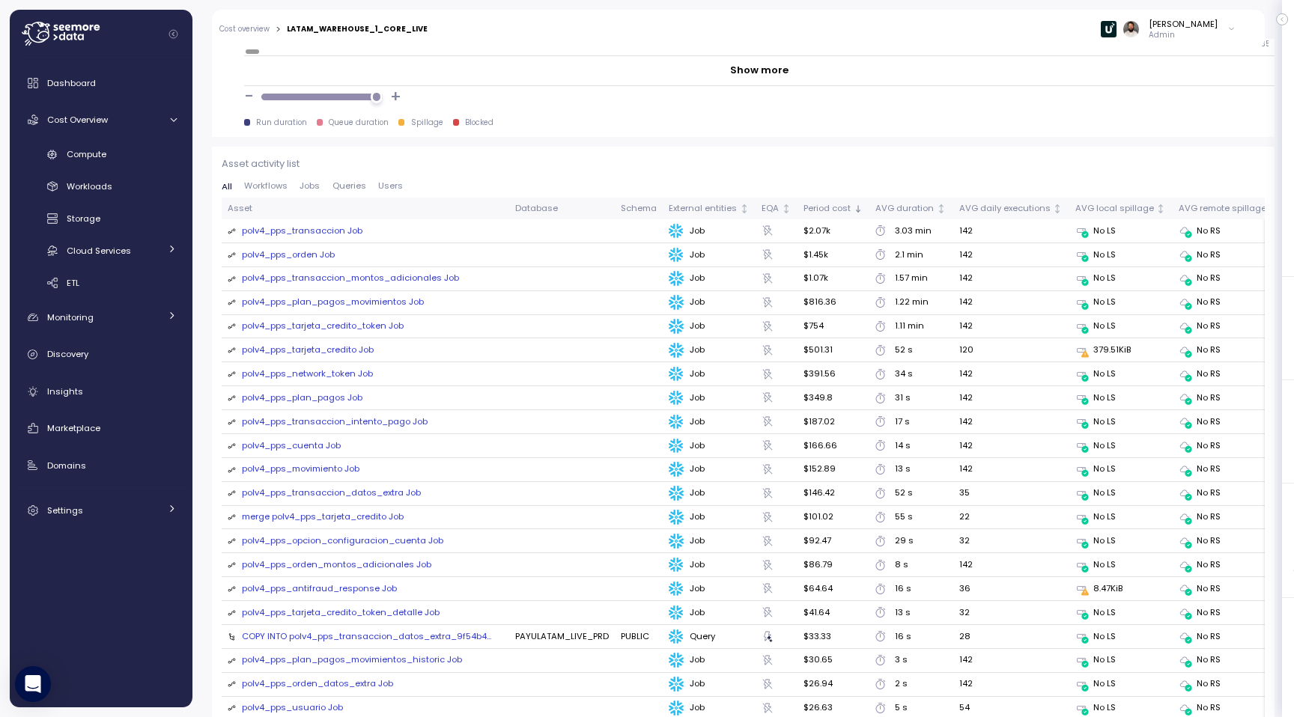
scroll to position [1558, 0]
click at [332, 226] on div "polv4_pps_transaccion Job" at bounding box center [302, 232] width 121 height 13
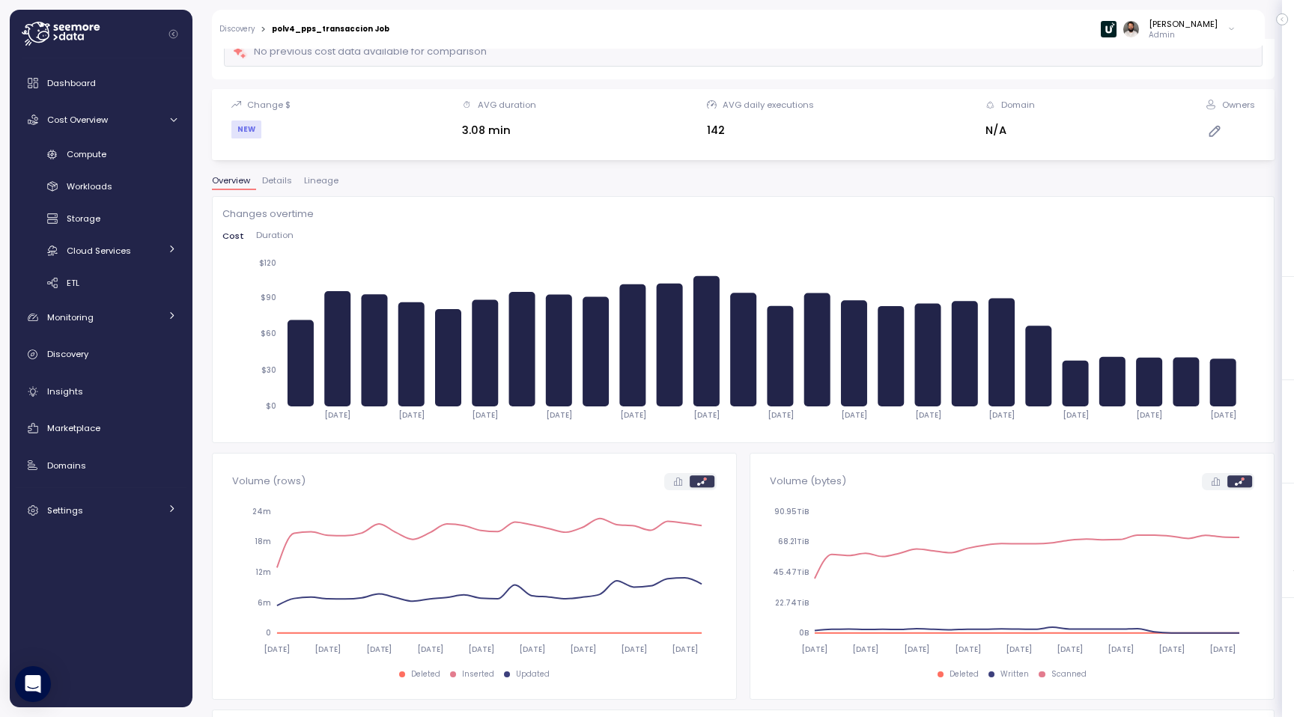
scroll to position [117, 0]
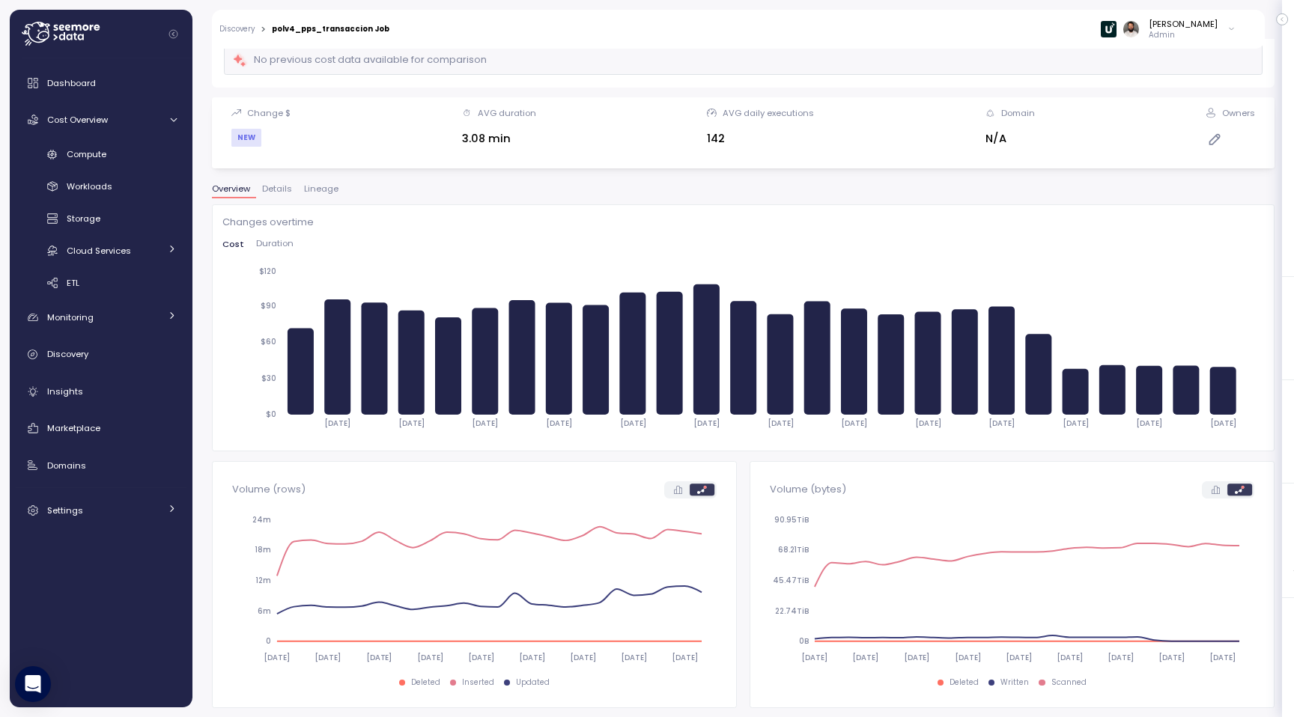
click at [278, 240] on span "Duration" at bounding box center [274, 244] width 37 height 8
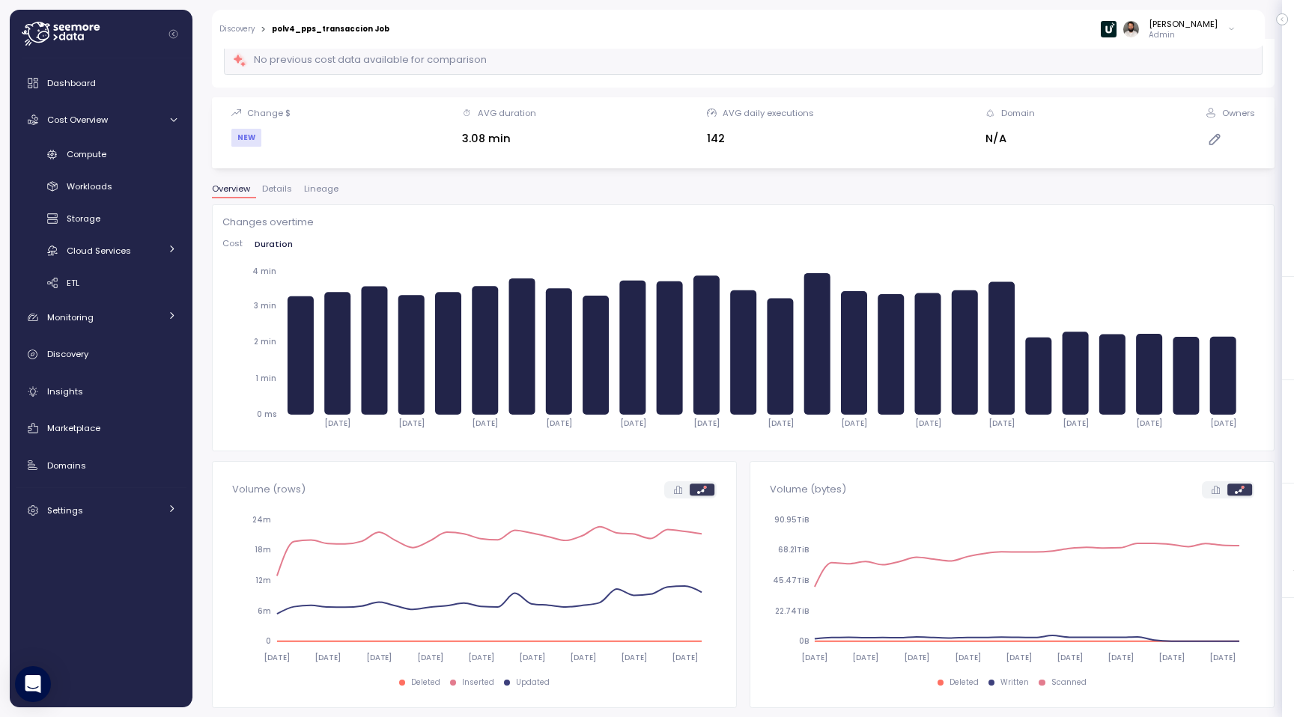
click at [228, 240] on span "Cost" at bounding box center [232, 244] width 20 height 8
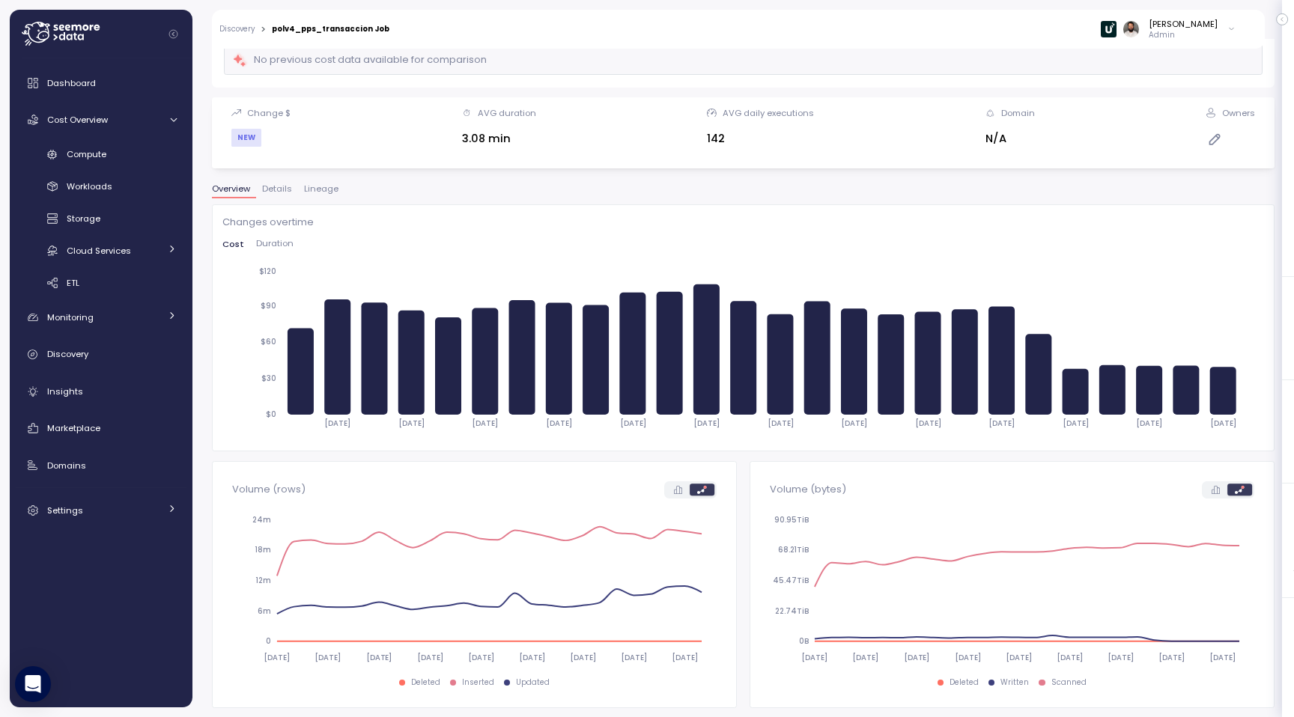
click at [265, 244] on span "Duration" at bounding box center [274, 244] width 37 height 8
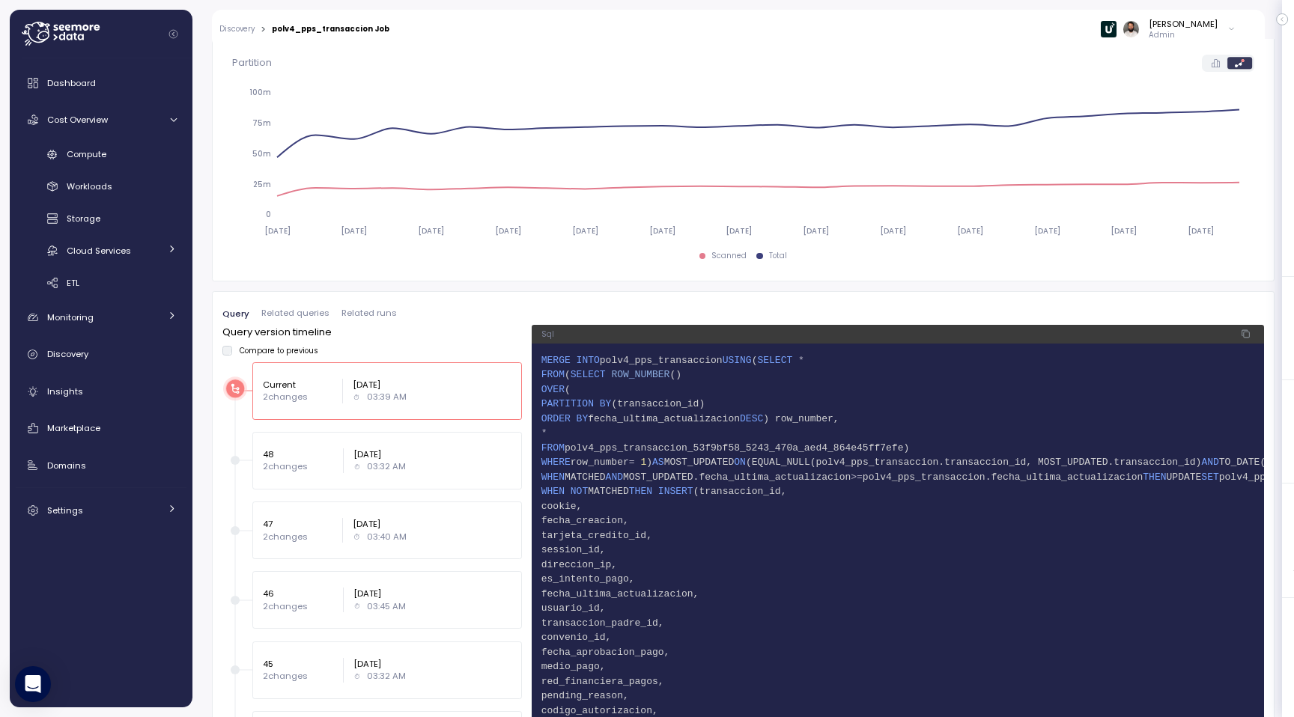
scroll to position [798, 0]
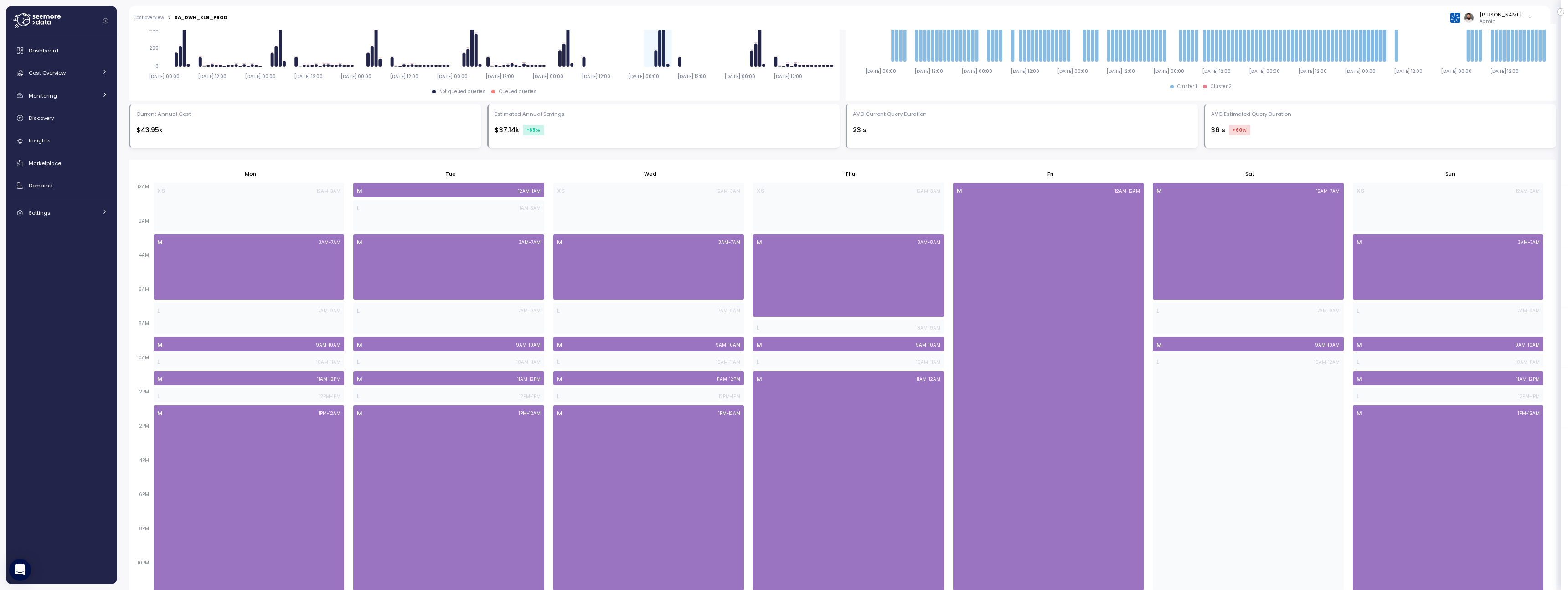
scroll to position [446, 0]
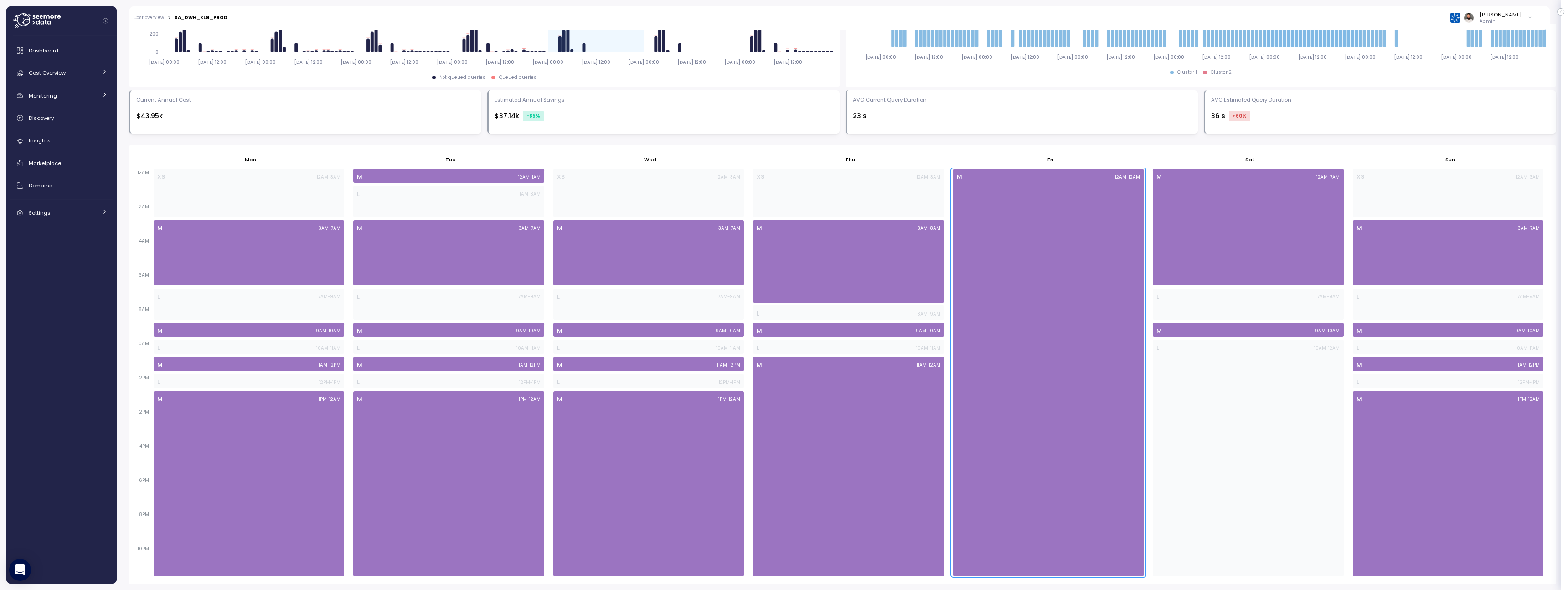
click at [1111, 335] on div "M 12AM - 12AM" at bounding box center [1048, 372] width 191 height 407
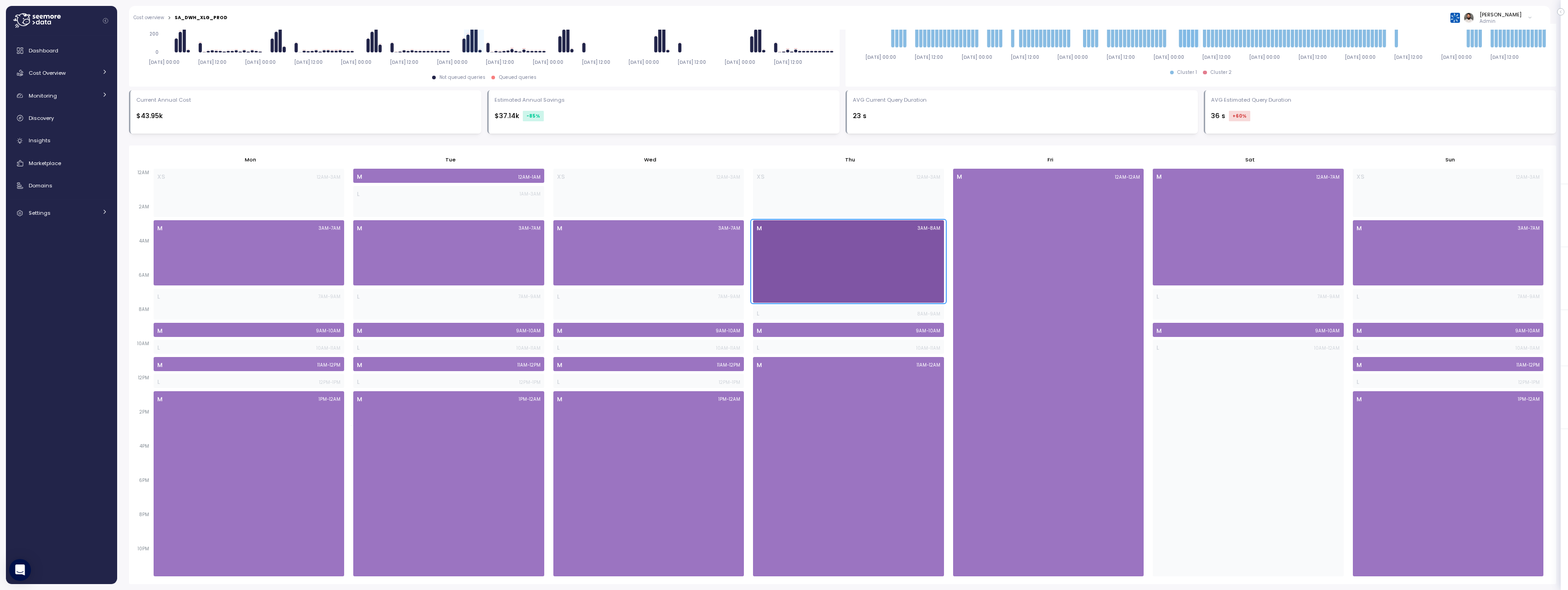
click at [883, 257] on div "M 3AM - 8AM" at bounding box center [848, 262] width 191 height 83
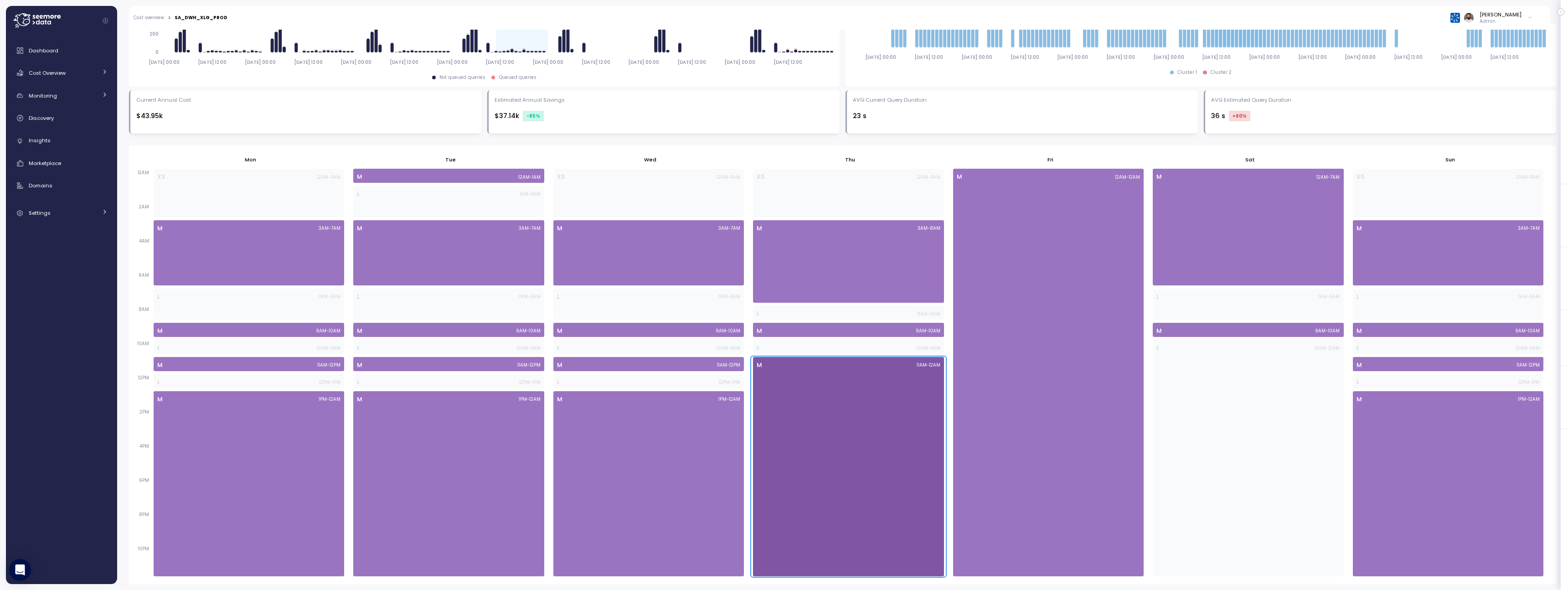
click at [875, 365] on div "M 11AM - 12AM" at bounding box center [848, 365] width 183 height 9
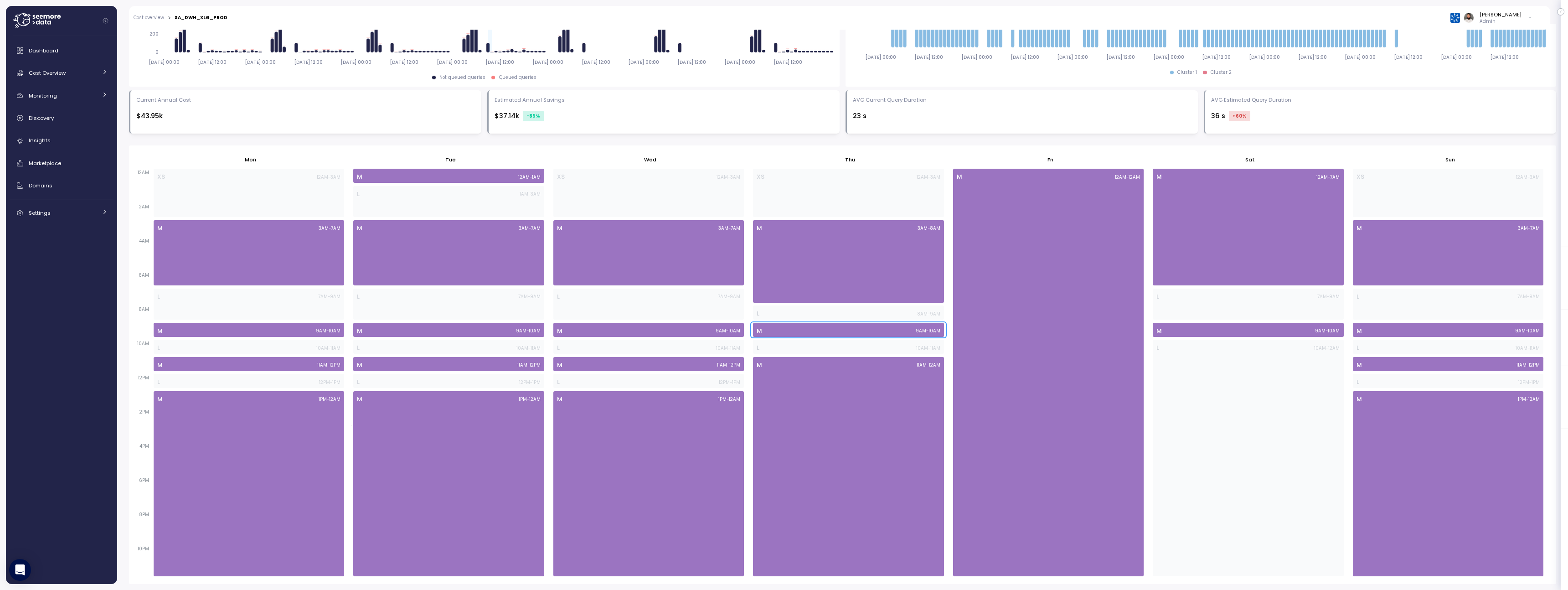
click at [883, 331] on div "M 9AM - 10AM" at bounding box center [848, 331] width 183 height 9
click at [723, 267] on div "M 3AM - 7AM" at bounding box center [648, 253] width 191 height 65
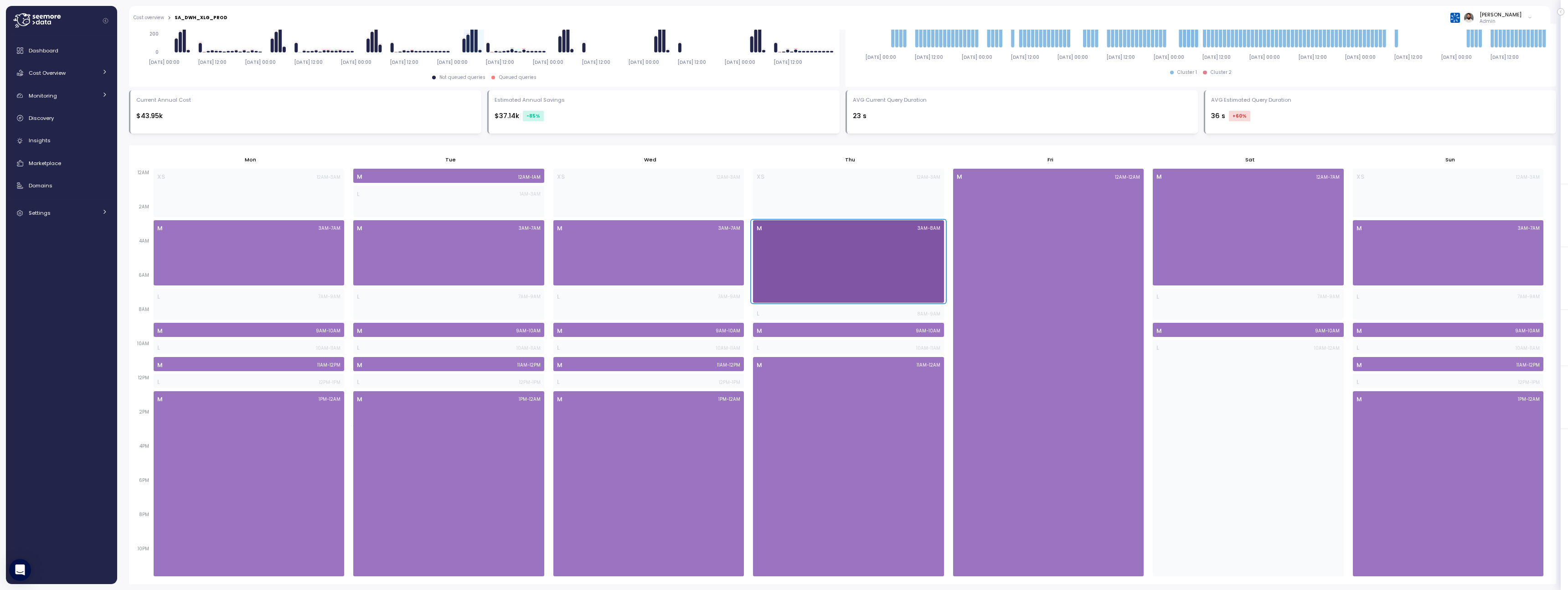
click at [754, 300] on div "M 3AM - 8AM" at bounding box center [848, 262] width 191 height 83
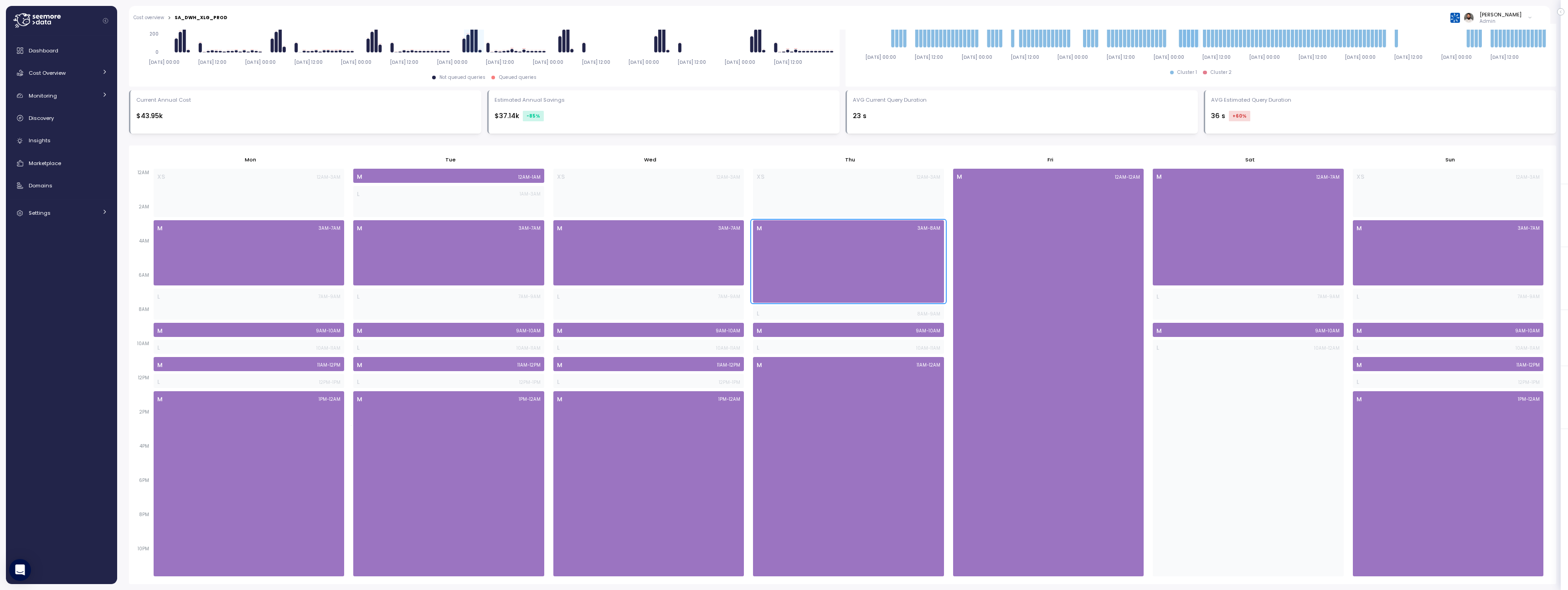
click at [774, 289] on div "M 3AM - 8AM" at bounding box center [848, 262] width 191 height 83
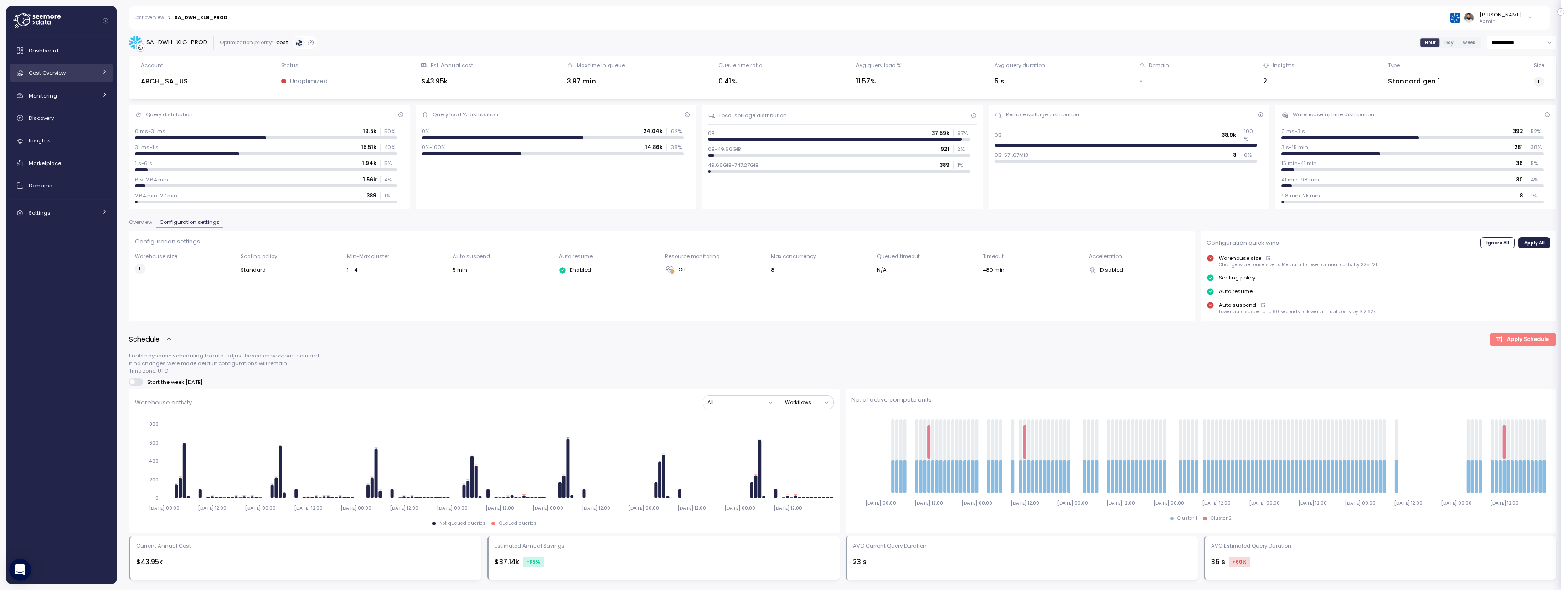
click at [83, 77] on link "Cost Overview" at bounding box center [61, 73] width 104 height 18
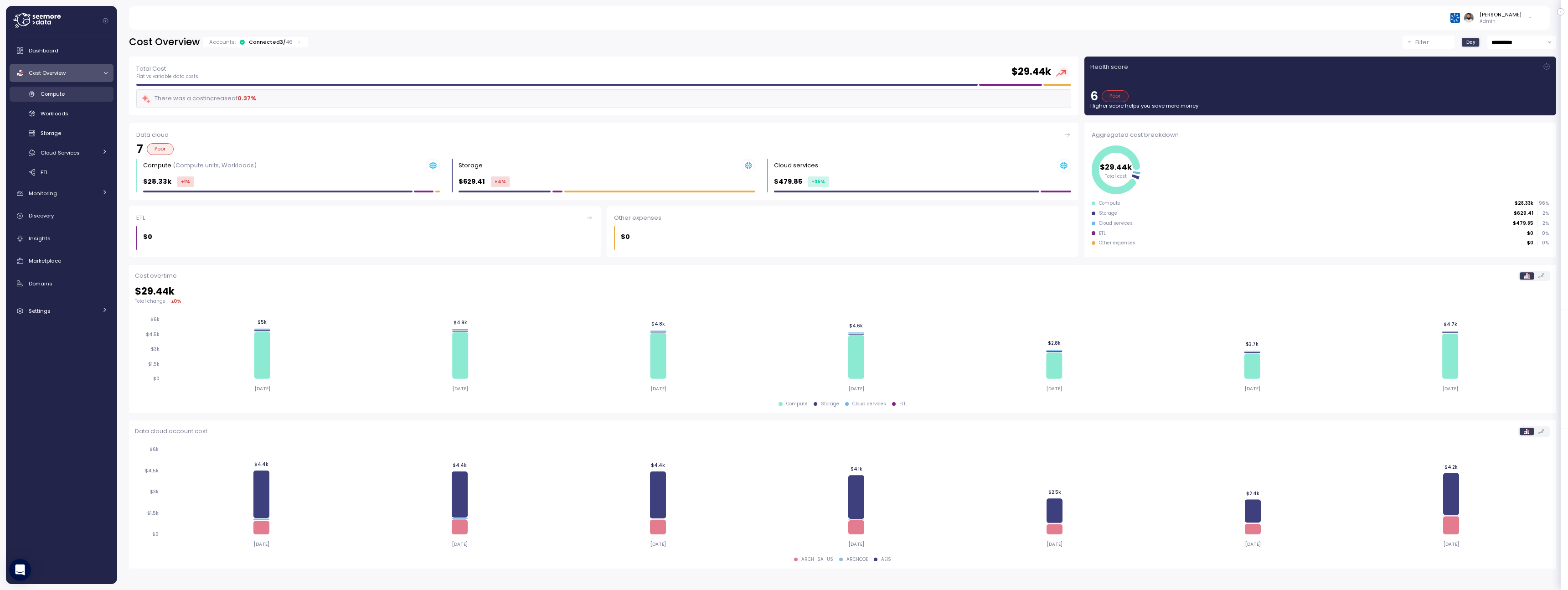
click at [83, 94] on div "Compute" at bounding box center [74, 94] width 67 height 9
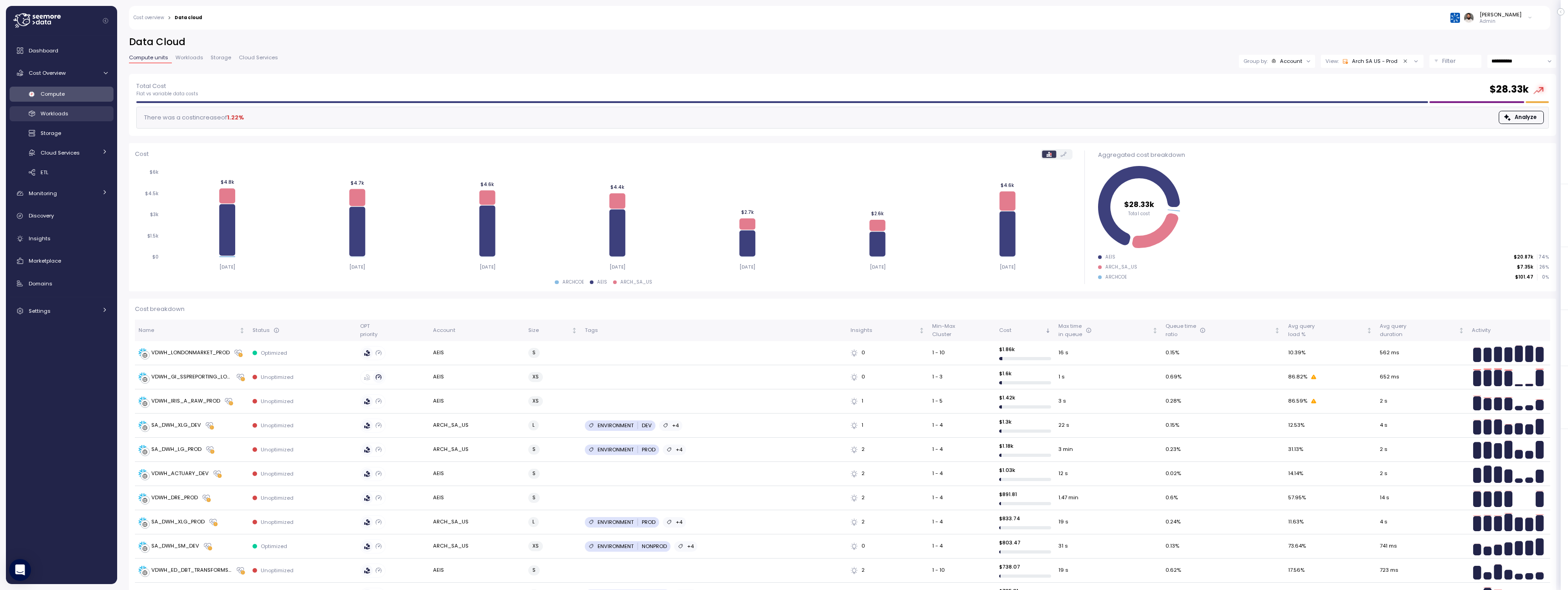
click at [92, 121] on link "Workloads" at bounding box center [61, 113] width 104 height 15
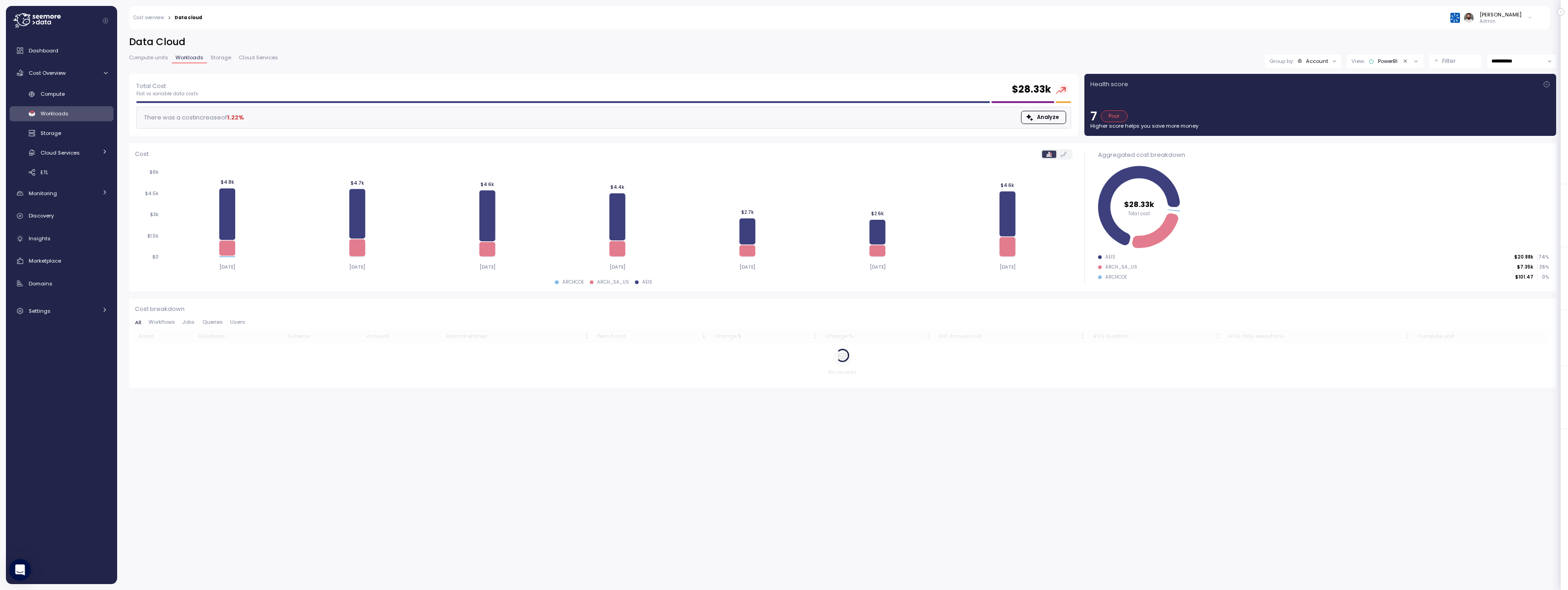
click at [1487, 64] on input "**********" at bounding box center [1521, 61] width 69 height 13
click at [1496, 115] on span "Last 14 days" at bounding box center [1508, 117] width 32 height 8
type input "**********"
